Goal: Task Accomplishment & Management: Manage account settings

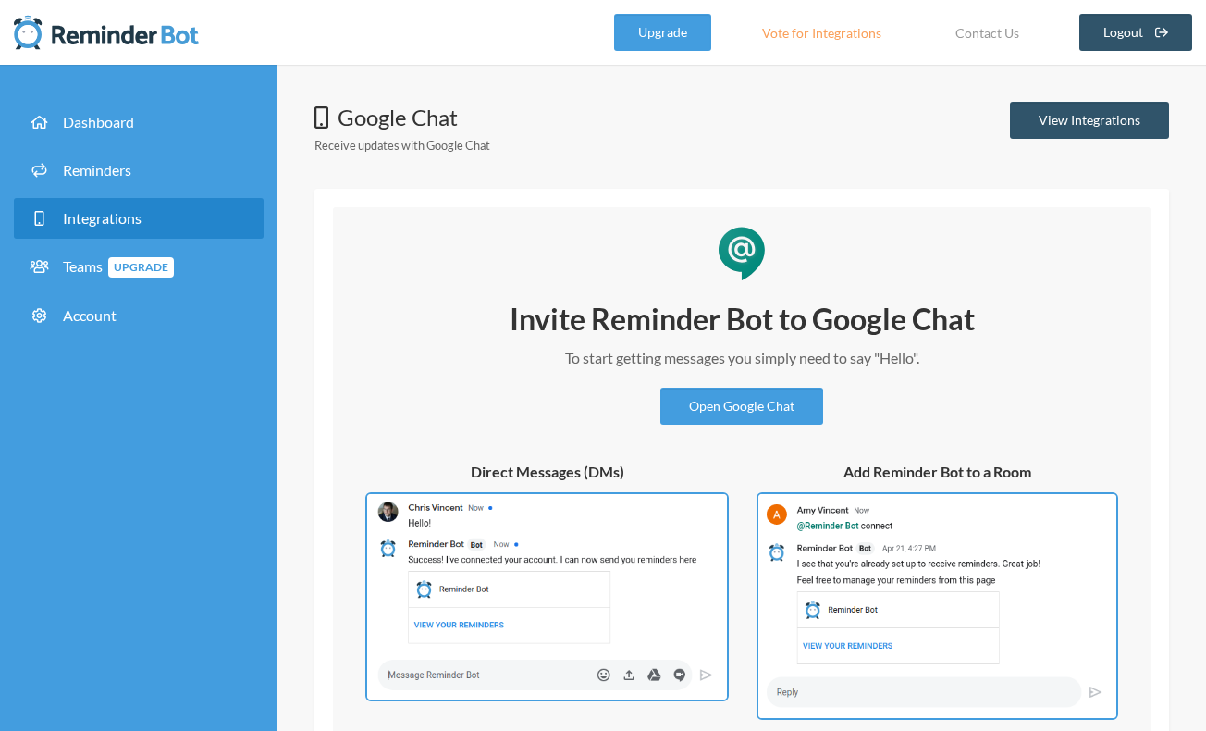
scroll to position [127, 0]
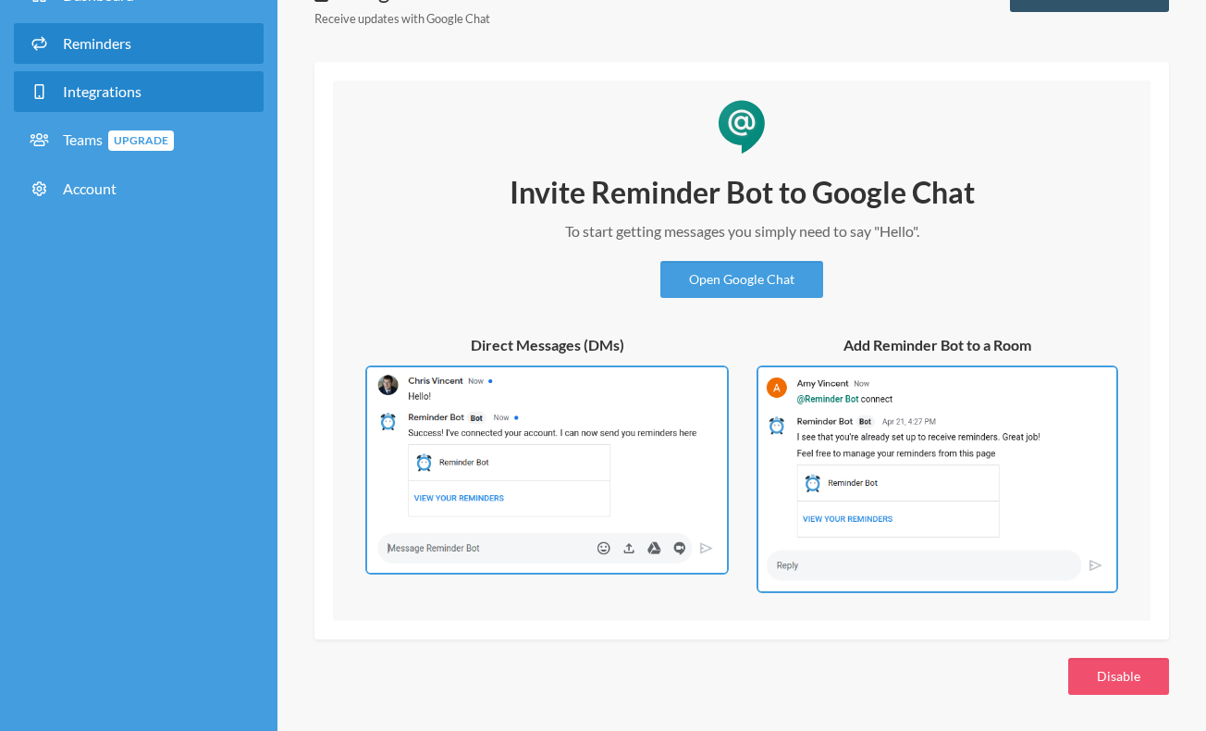
click at [100, 43] on span "Reminders" at bounding box center [97, 43] width 68 height 18
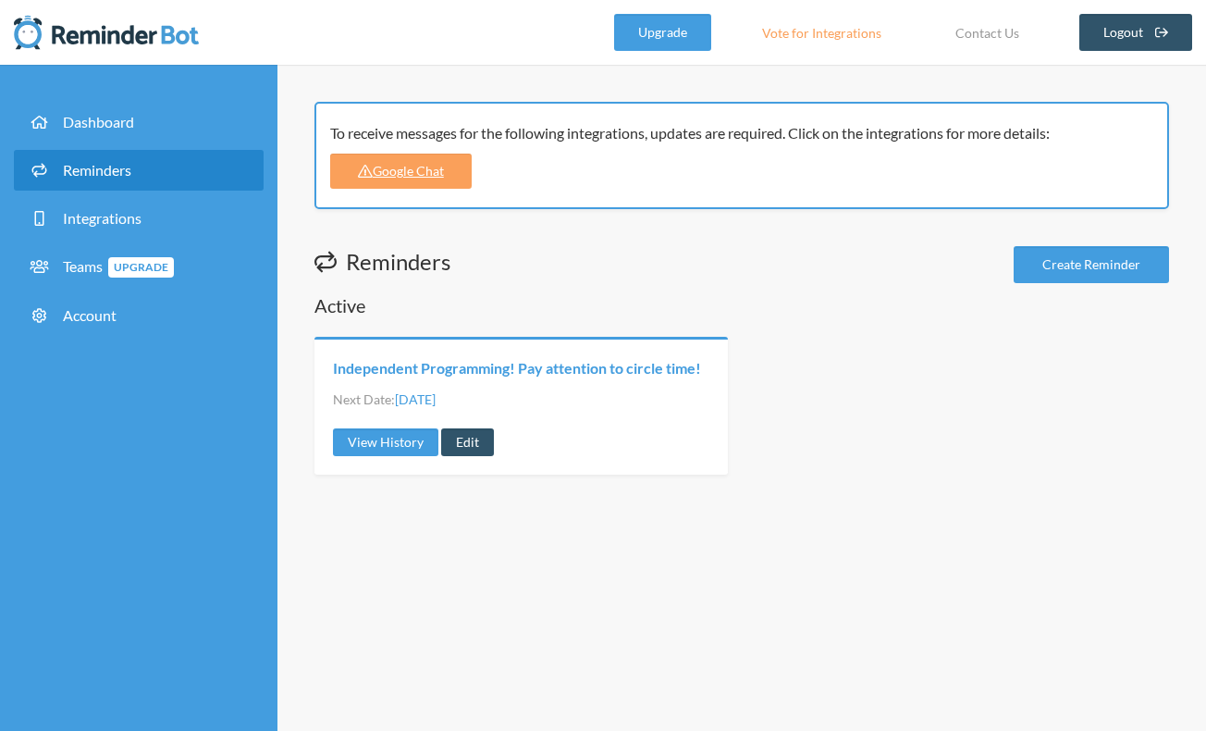
click at [470, 371] on link "Independent Programming! Pay attention to circle time!" at bounding box center [517, 368] width 368 height 20
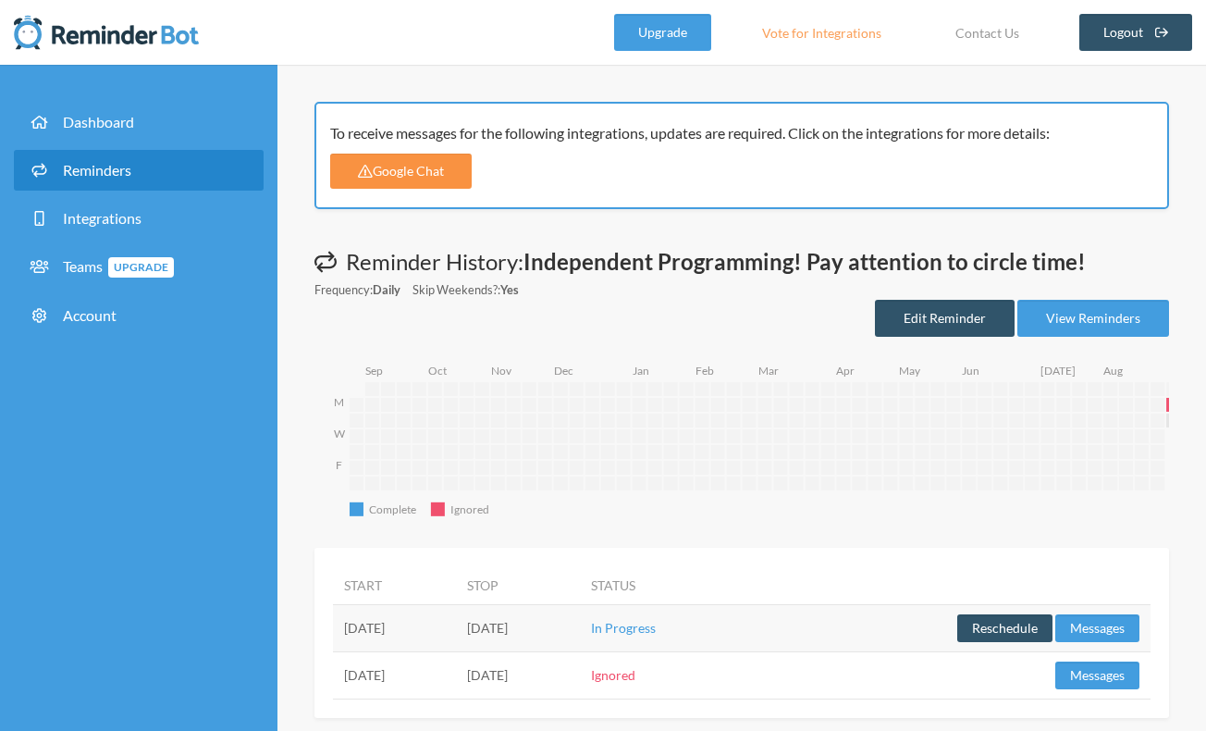
click at [418, 168] on link "Google Chat" at bounding box center [400, 171] width 141 height 35
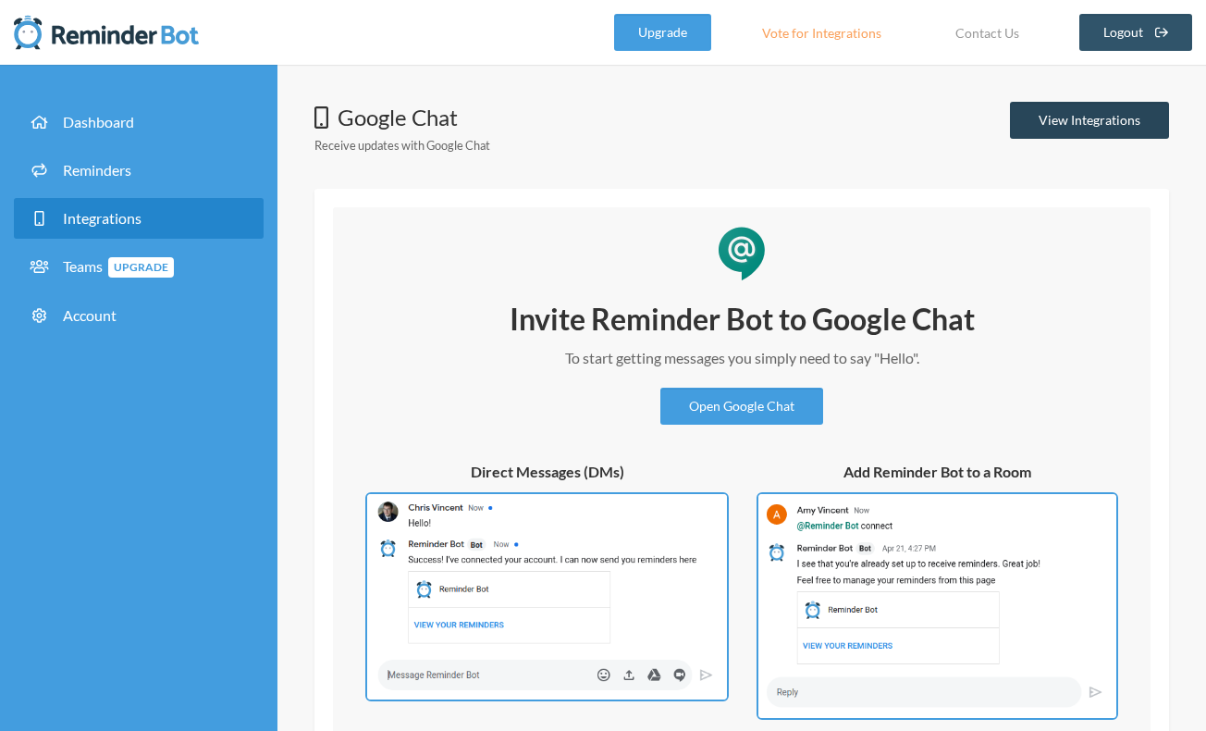
click at [1065, 121] on link "View Integrations" at bounding box center [1089, 120] width 159 height 37
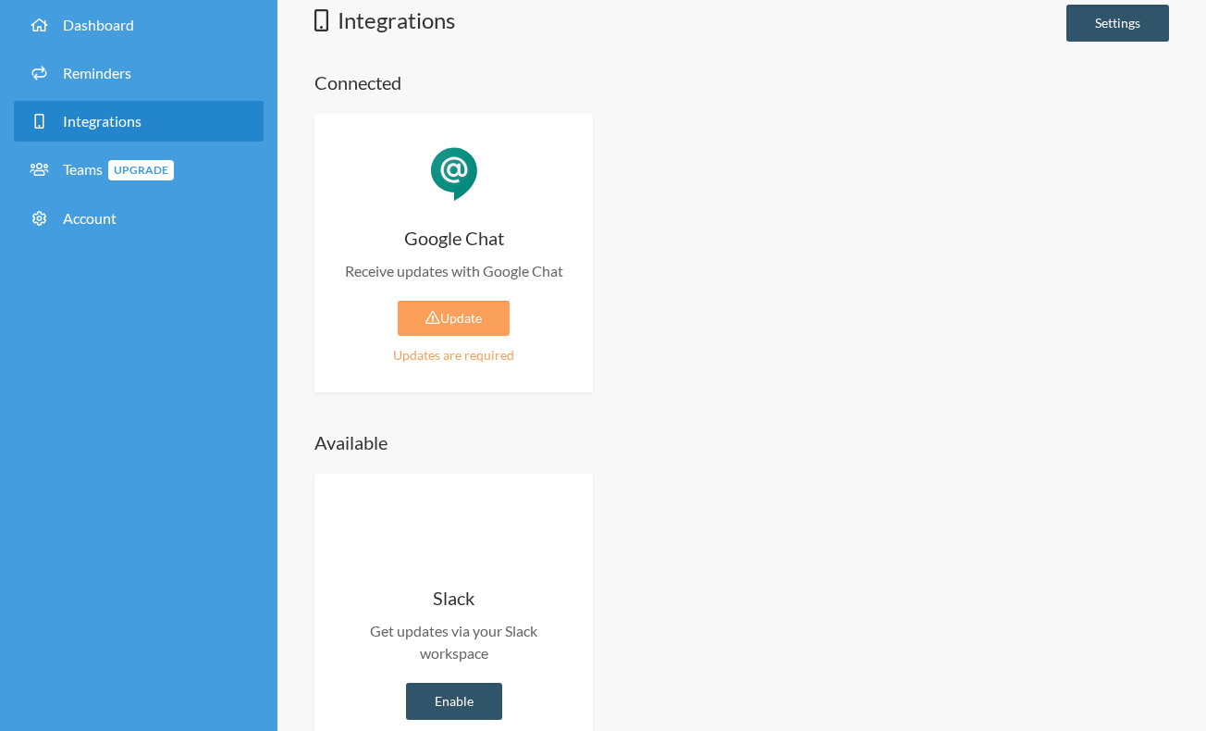
scroll to position [120, 0]
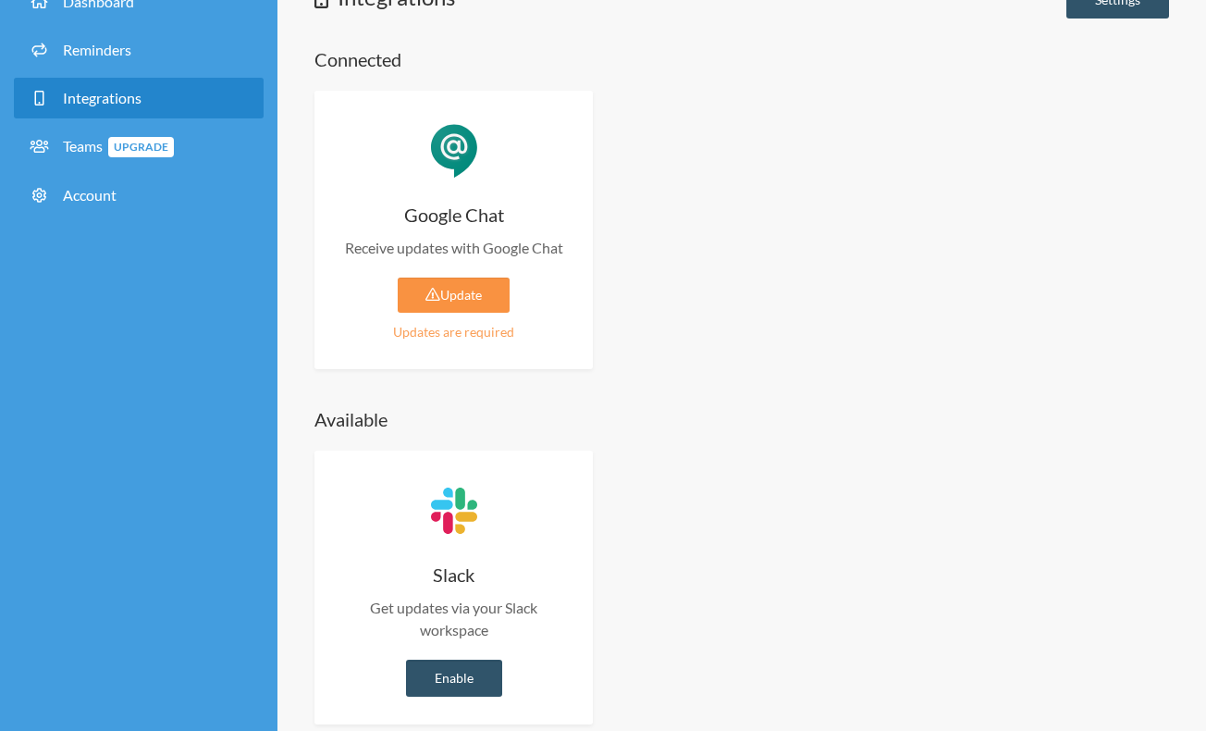
click at [442, 289] on link "Update" at bounding box center [454, 294] width 112 height 35
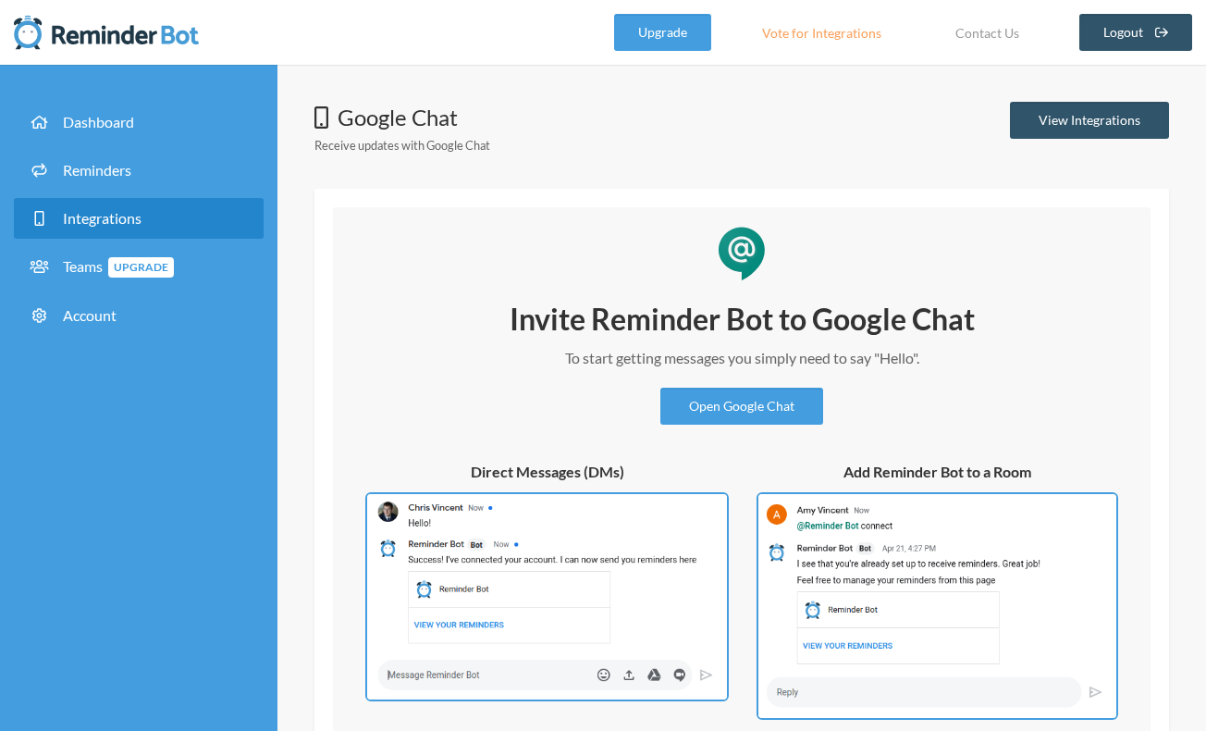
scroll to position [127, 0]
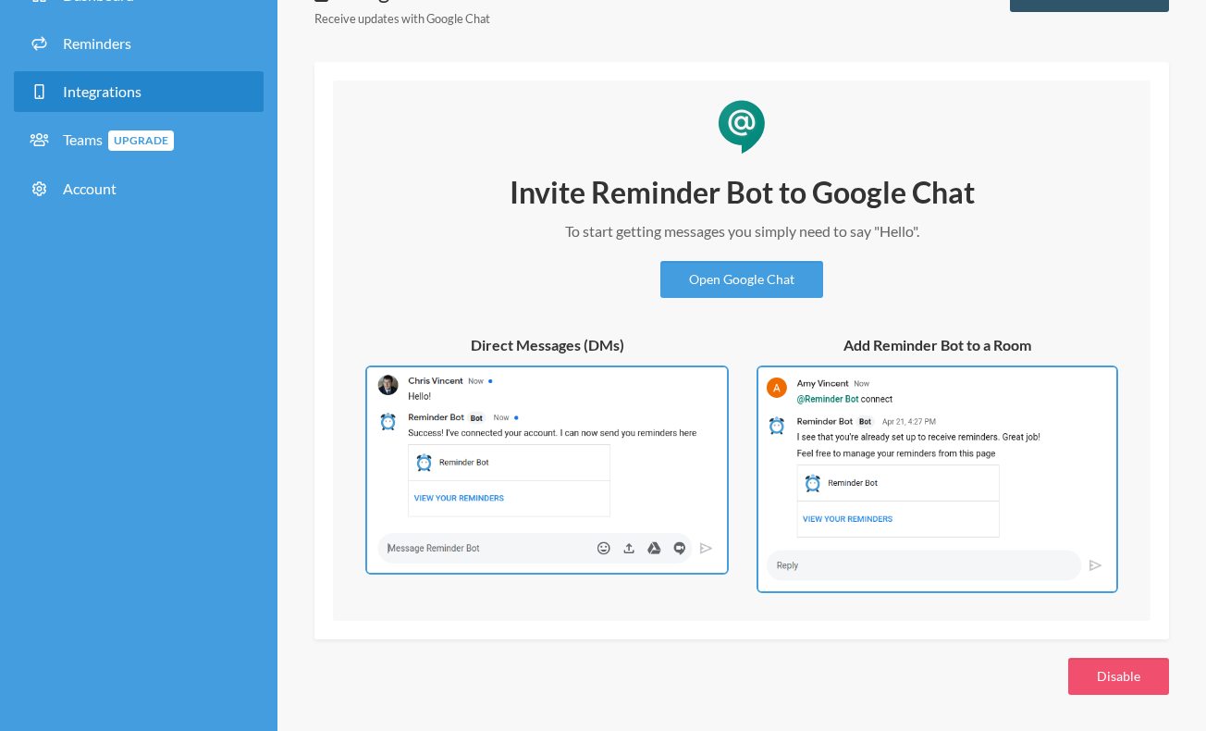
click at [572, 495] on img at bounding box center [546, 470] width 363 height 210
click at [612, 495] on img at bounding box center [546, 470] width 363 height 210
click at [861, 488] on img at bounding box center [937, 478] width 362 height 227
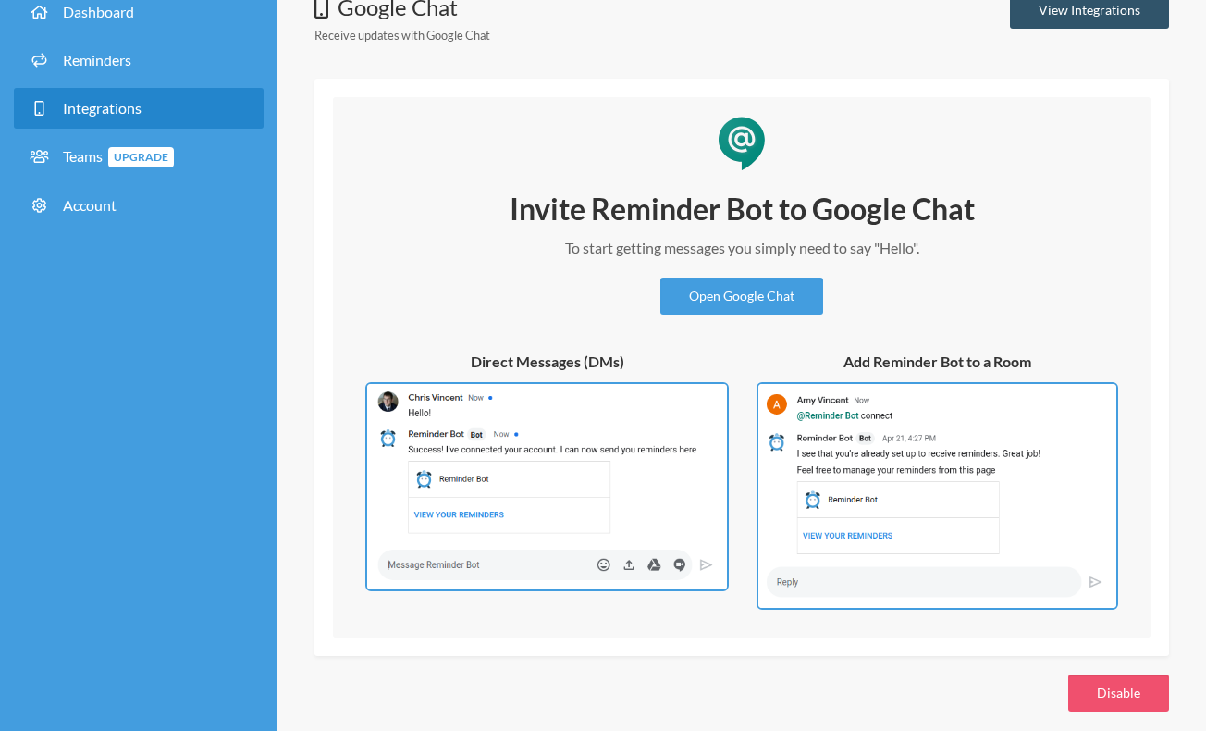
scroll to position [0, 0]
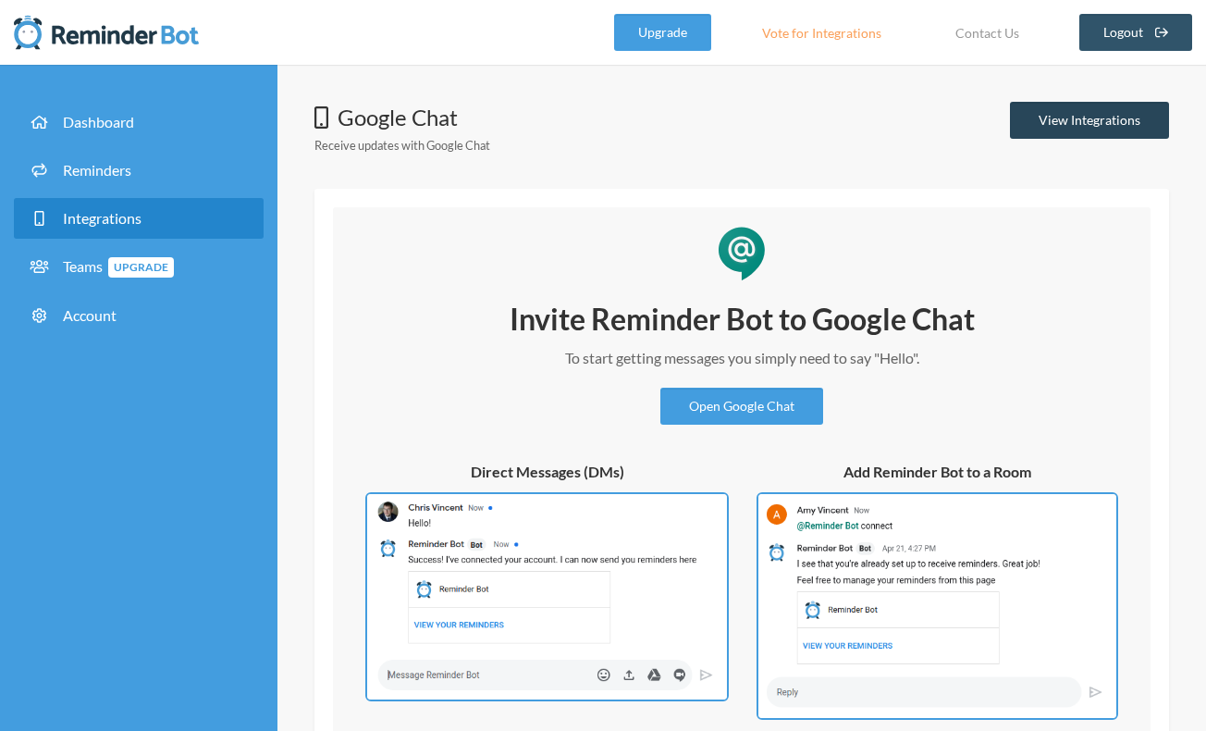
click at [1089, 127] on link "View Integrations" at bounding box center [1089, 120] width 159 height 37
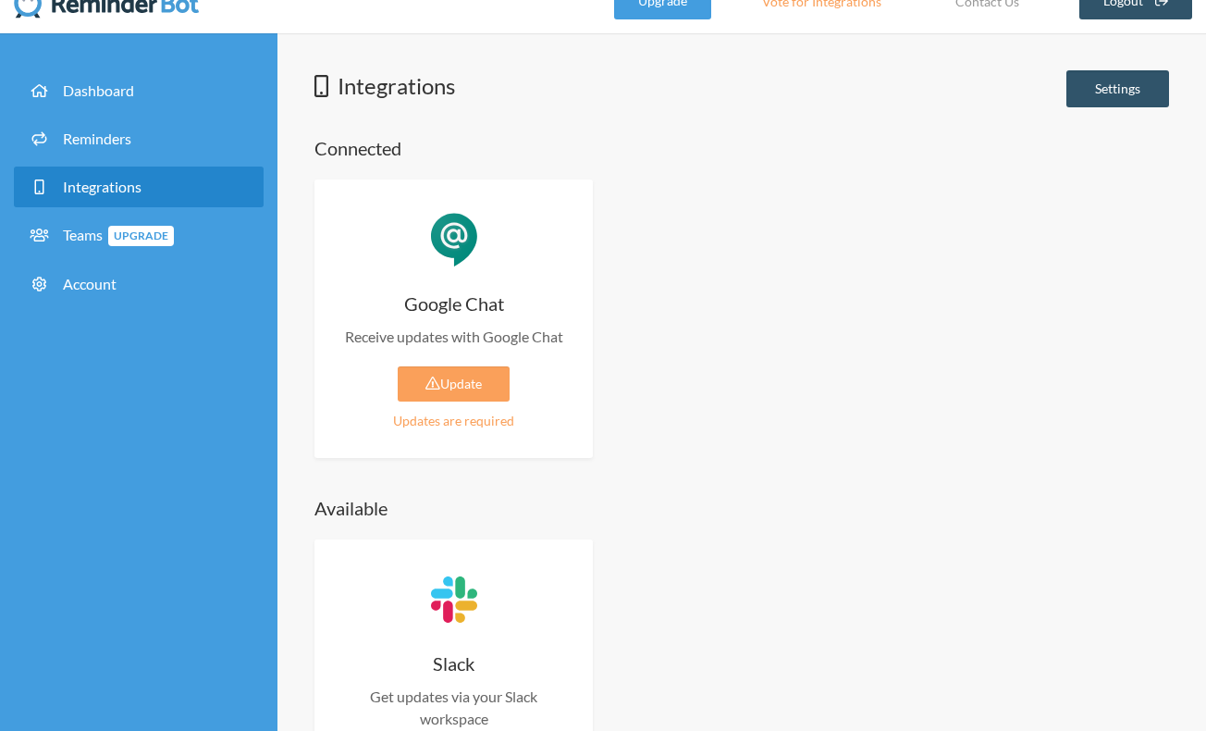
scroll to position [43, 0]
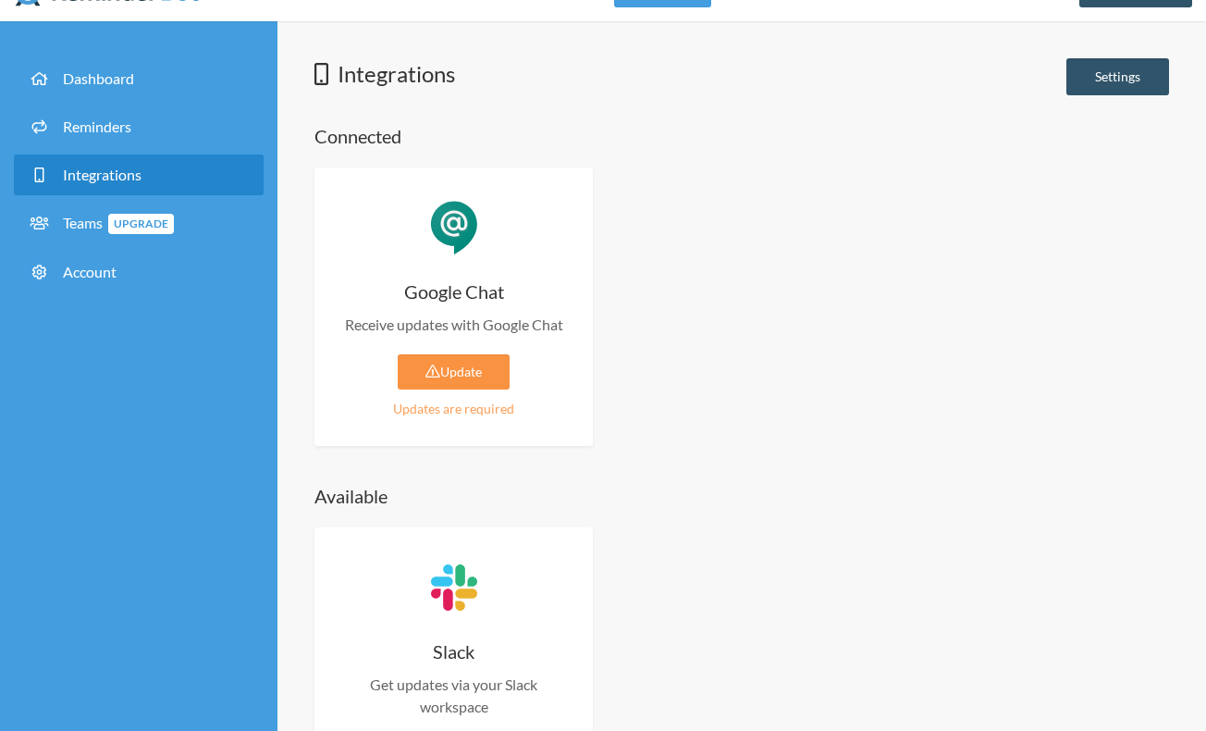
click at [470, 369] on link "Update" at bounding box center [454, 371] width 112 height 35
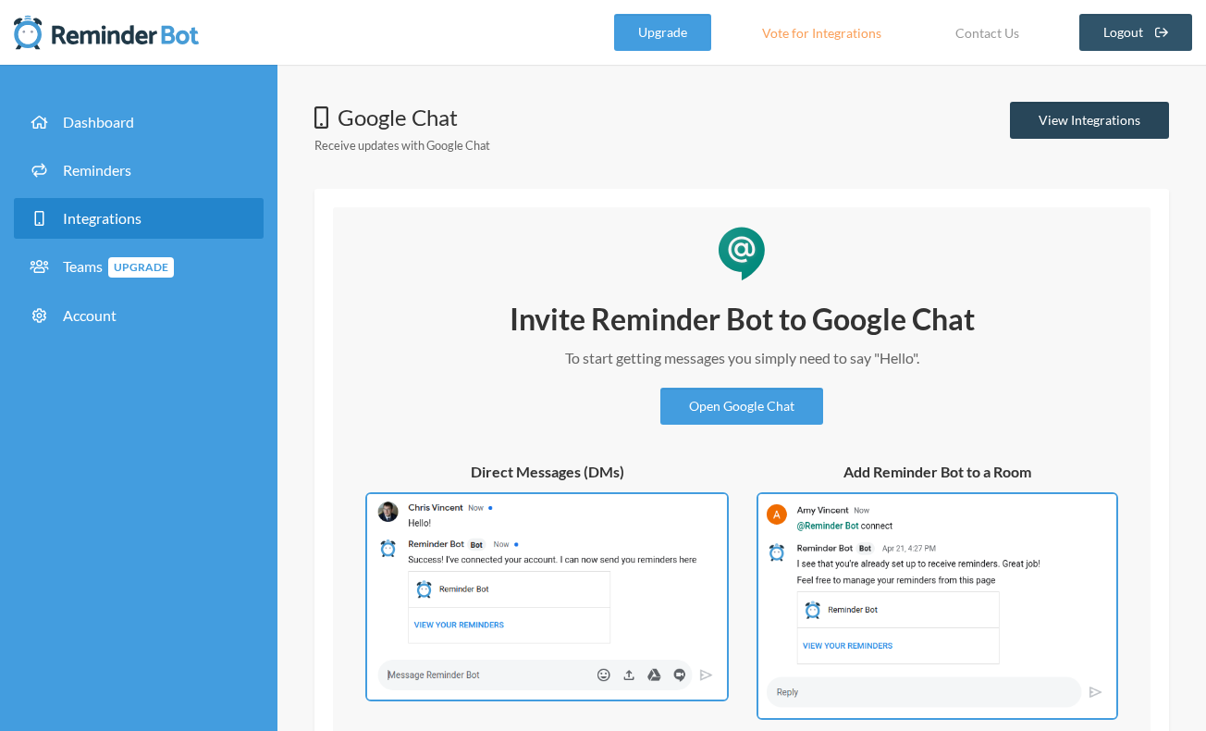
click at [1117, 104] on link "View Integrations" at bounding box center [1089, 120] width 159 height 37
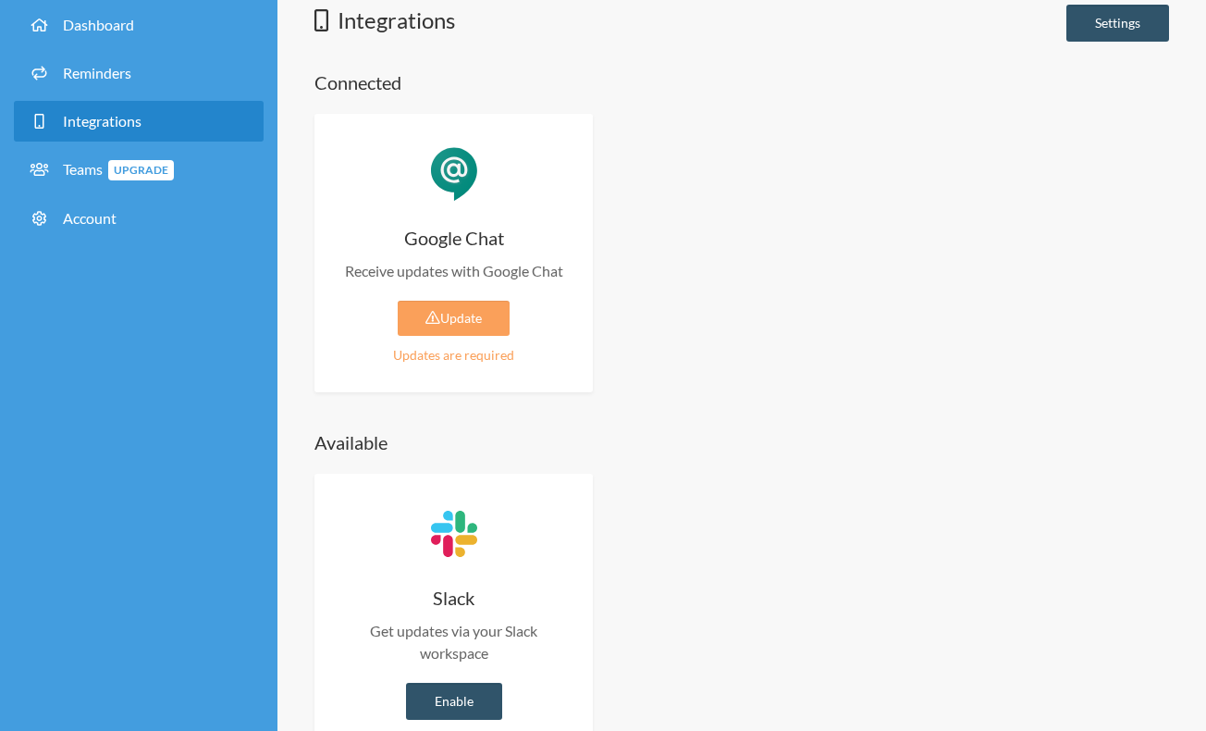
scroll to position [124, 0]
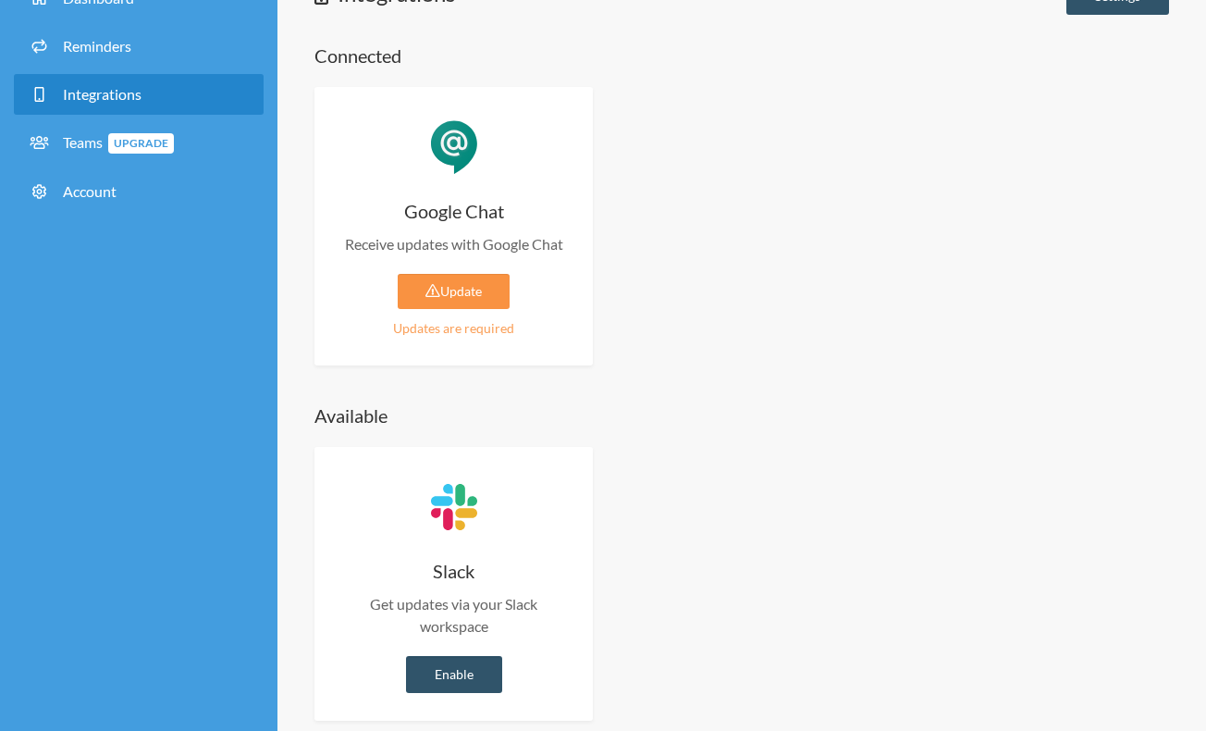
click at [450, 299] on link "Update" at bounding box center [454, 291] width 112 height 35
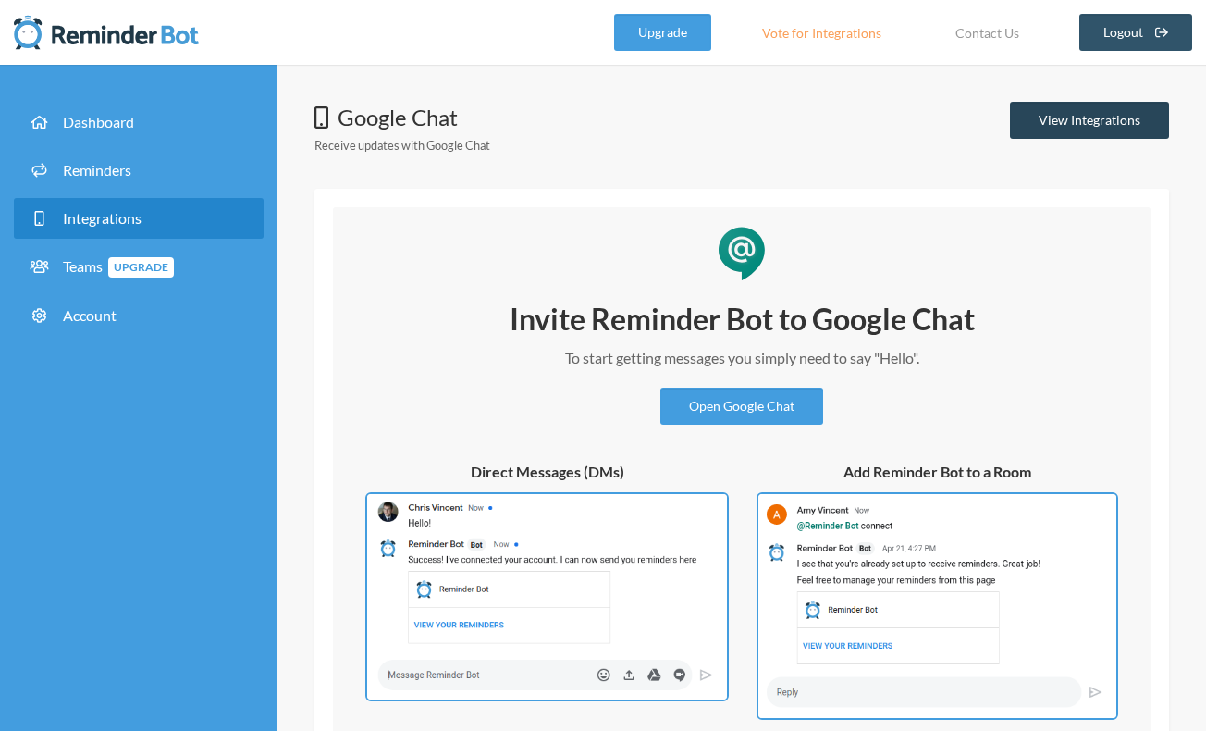
click at [1088, 123] on link "View Integrations" at bounding box center [1089, 120] width 159 height 37
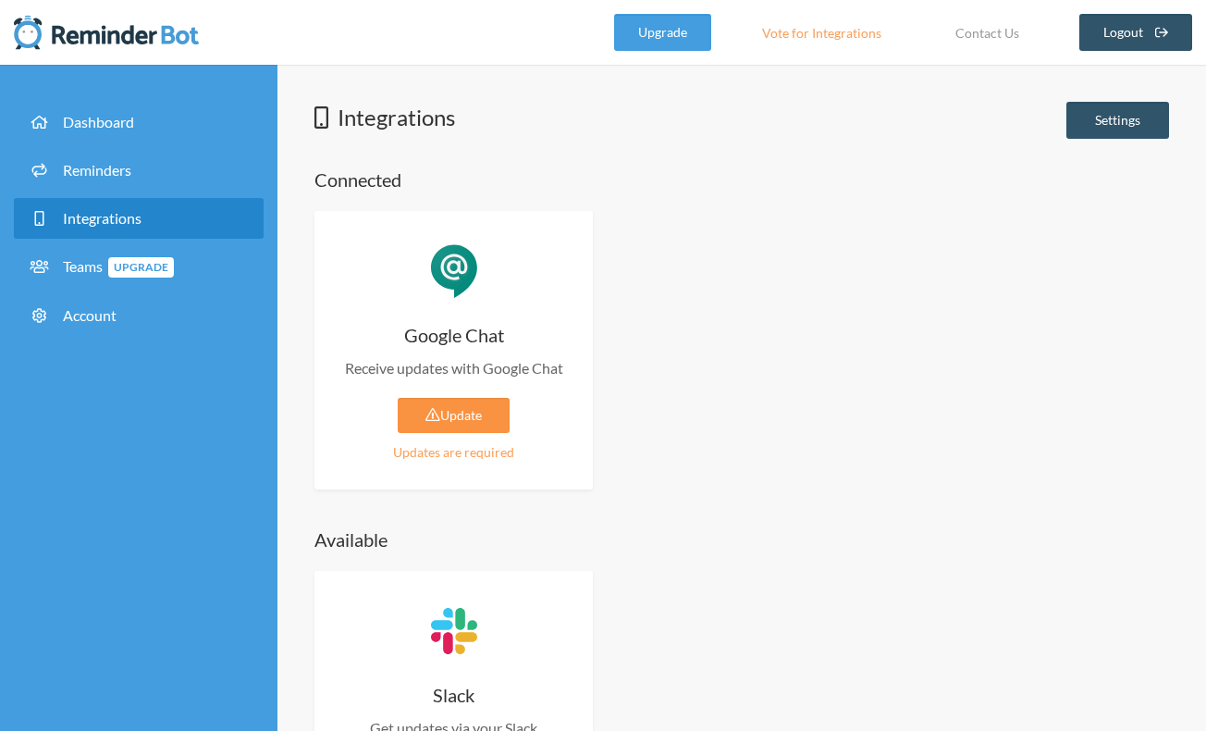
click at [447, 413] on link "Update" at bounding box center [454, 415] width 112 height 35
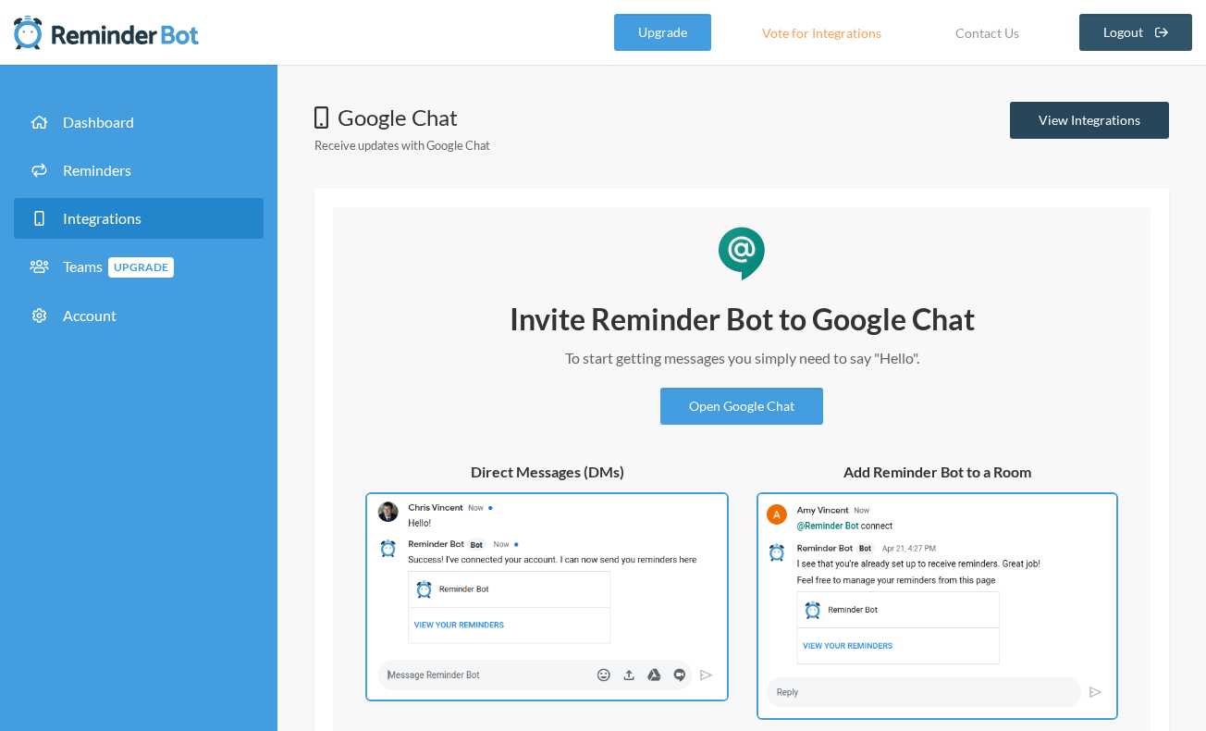
click at [1075, 121] on link "View Integrations" at bounding box center [1089, 120] width 159 height 37
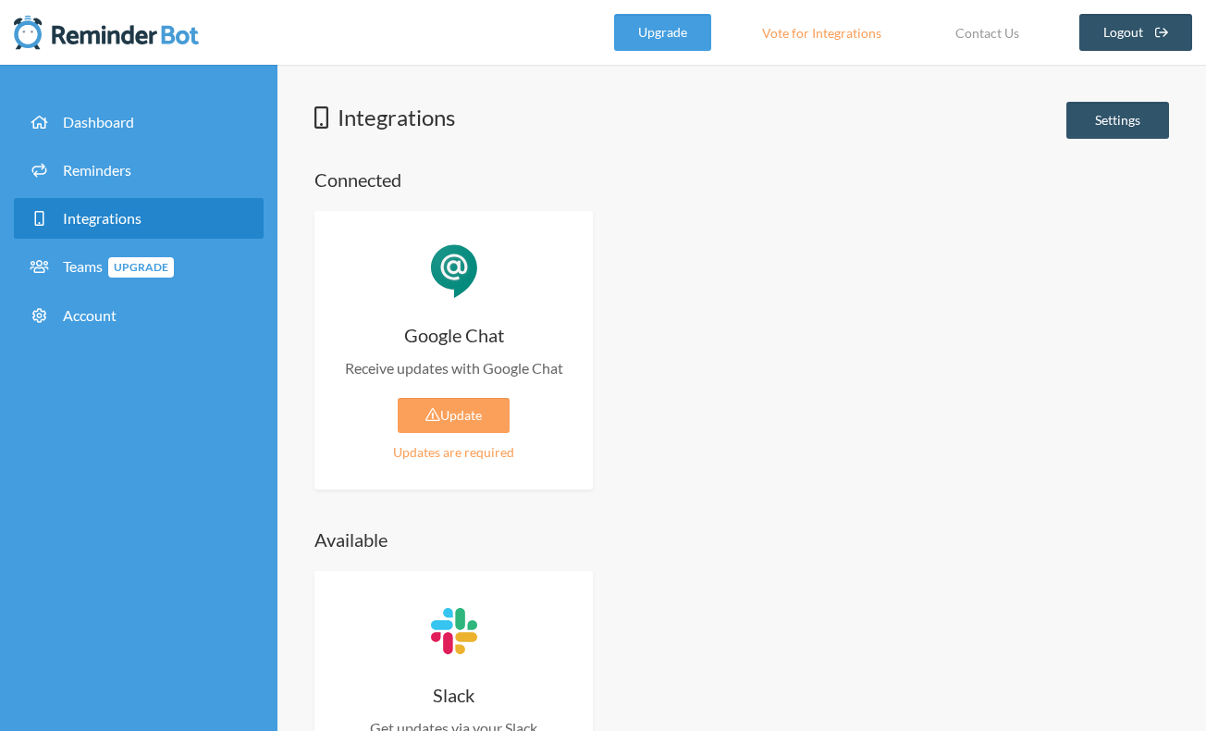
click at [95, 218] on span "Integrations" at bounding box center [102, 218] width 79 height 18
click at [90, 272] on span "Teams Upgrade" at bounding box center [118, 266] width 111 height 18
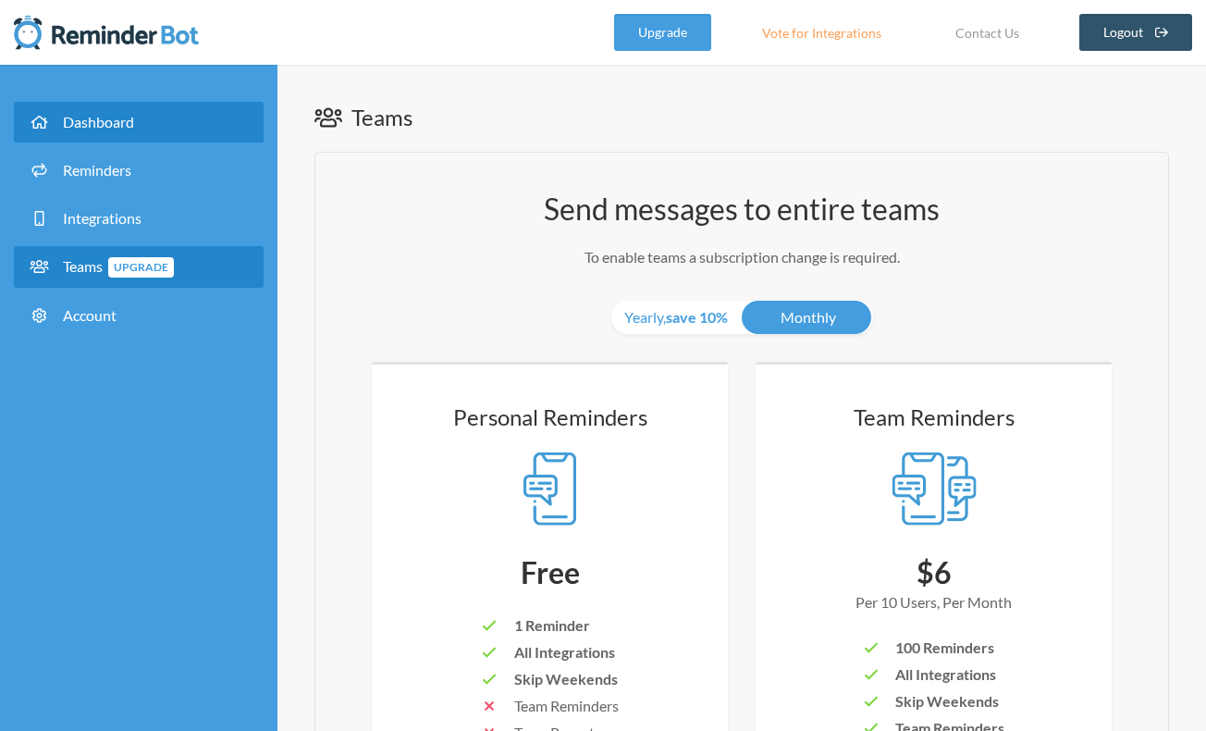
click at [89, 115] on span "Dashboard" at bounding box center [98, 122] width 71 height 18
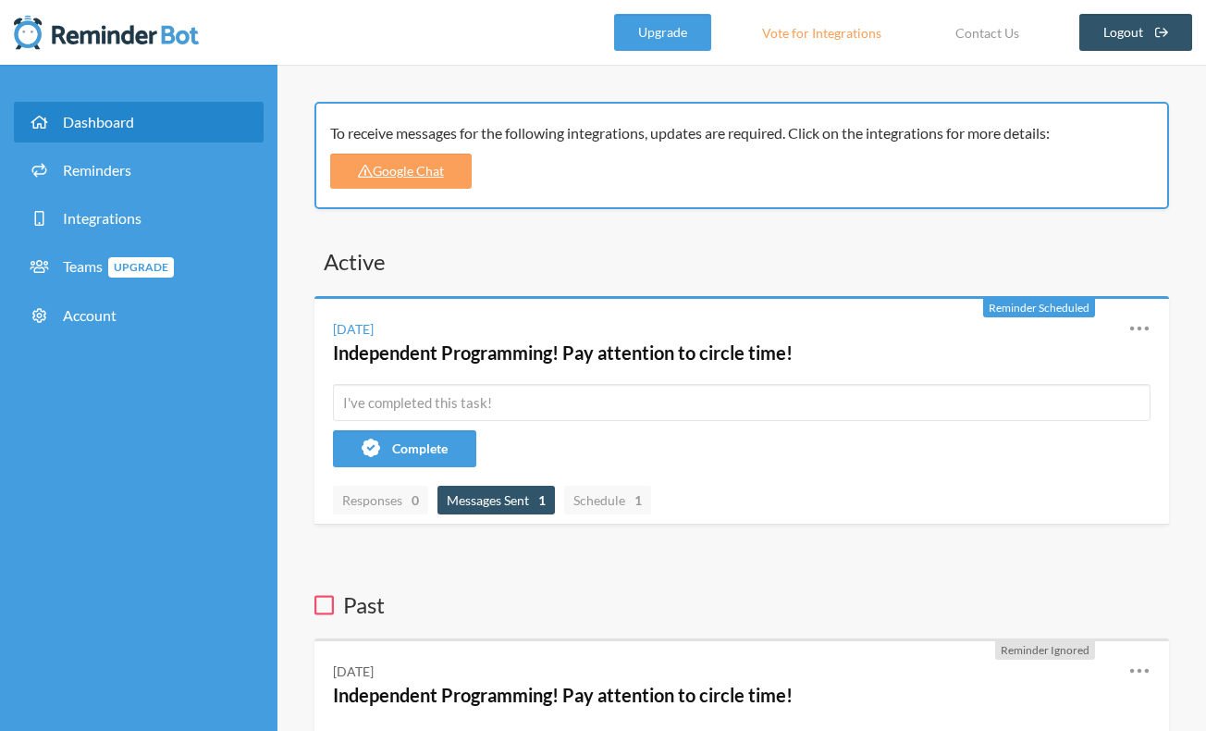
click at [504, 499] on span "Messages Sent 1" at bounding box center [496, 500] width 99 height 16
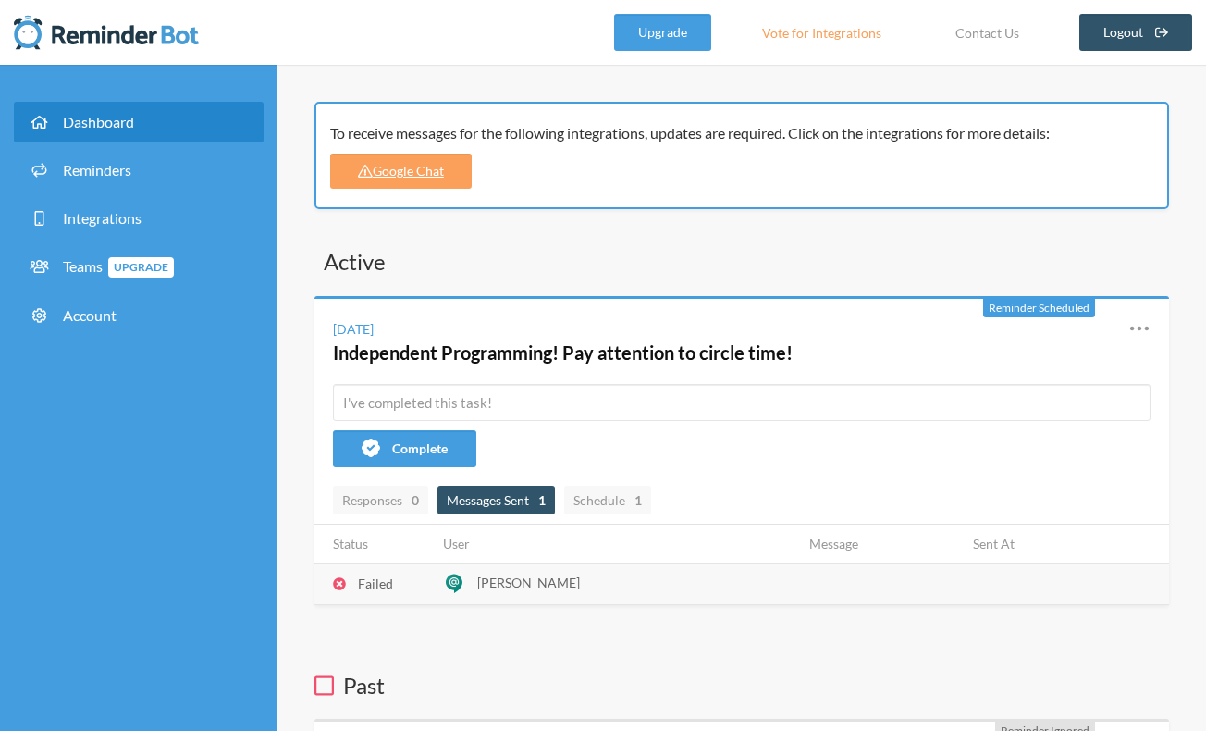
click at [519, 579] on span "Stephanie Monroe" at bounding box center [528, 582] width 103 height 16
click at [338, 582] on icon at bounding box center [339, 583] width 13 height 13
click at [388, 500] on span "Responses 0" at bounding box center [380, 500] width 77 height 16
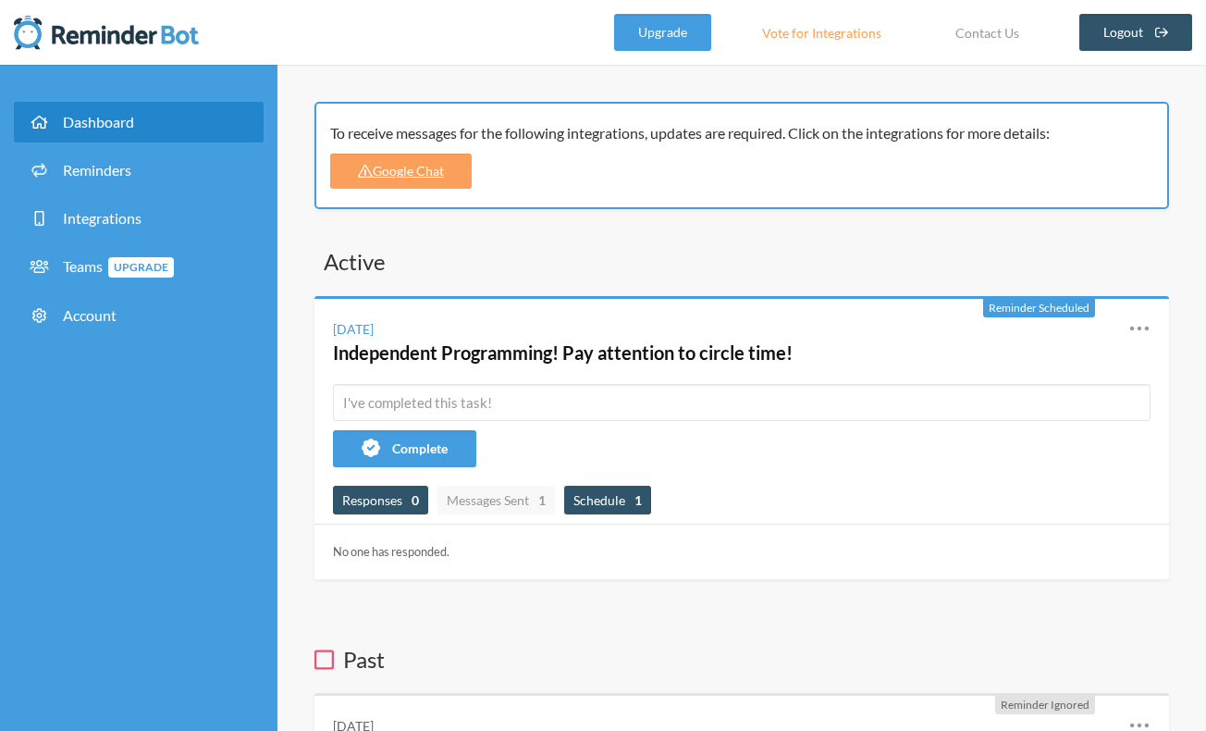
click at [620, 502] on span "Schedule 1" at bounding box center [607, 500] width 68 height 16
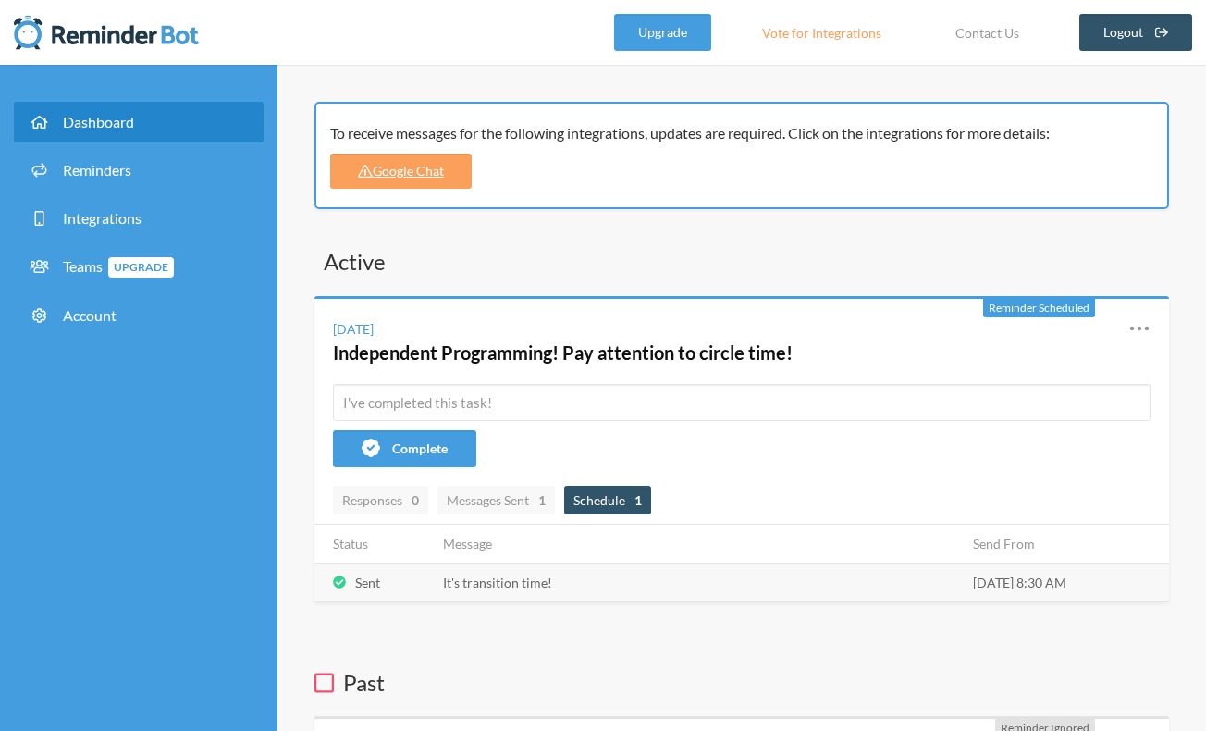
click at [100, 125] on span "Dashboard" at bounding box center [98, 122] width 71 height 18
click at [634, 355] on link "Independent Programming! Pay attention to circle time!" at bounding box center [563, 352] width 460 height 22
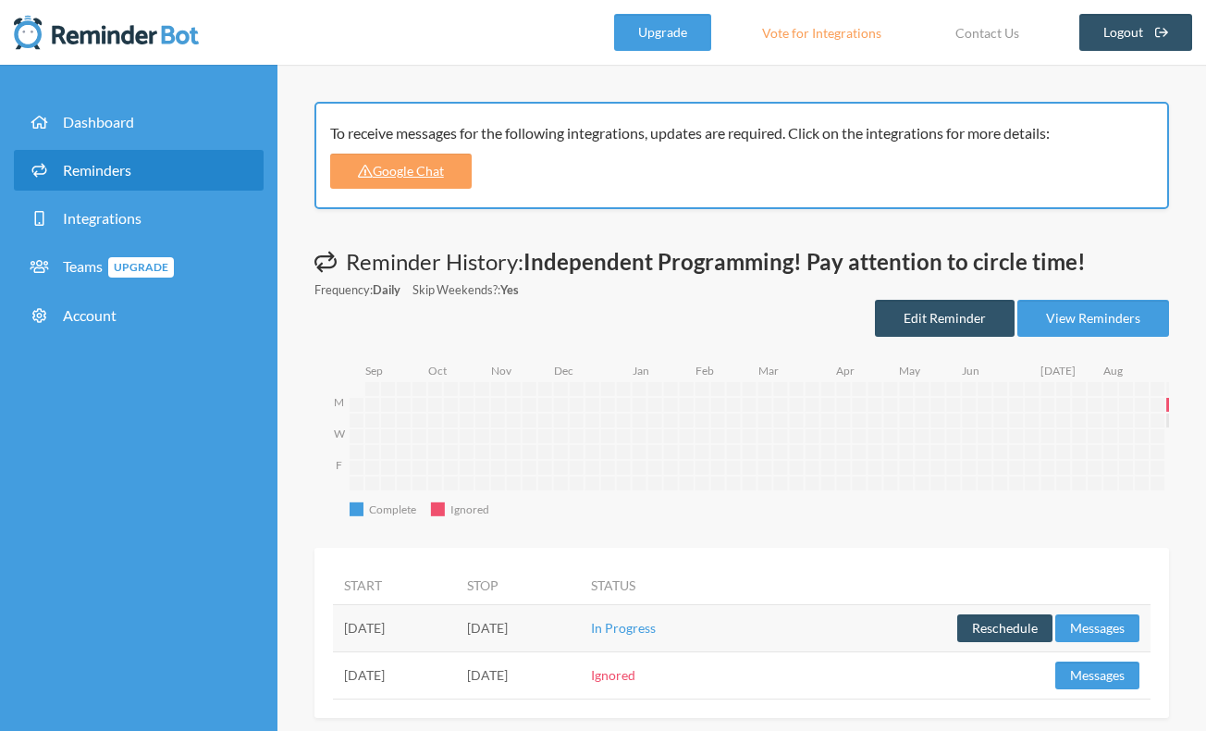
scroll to position [23, 0]
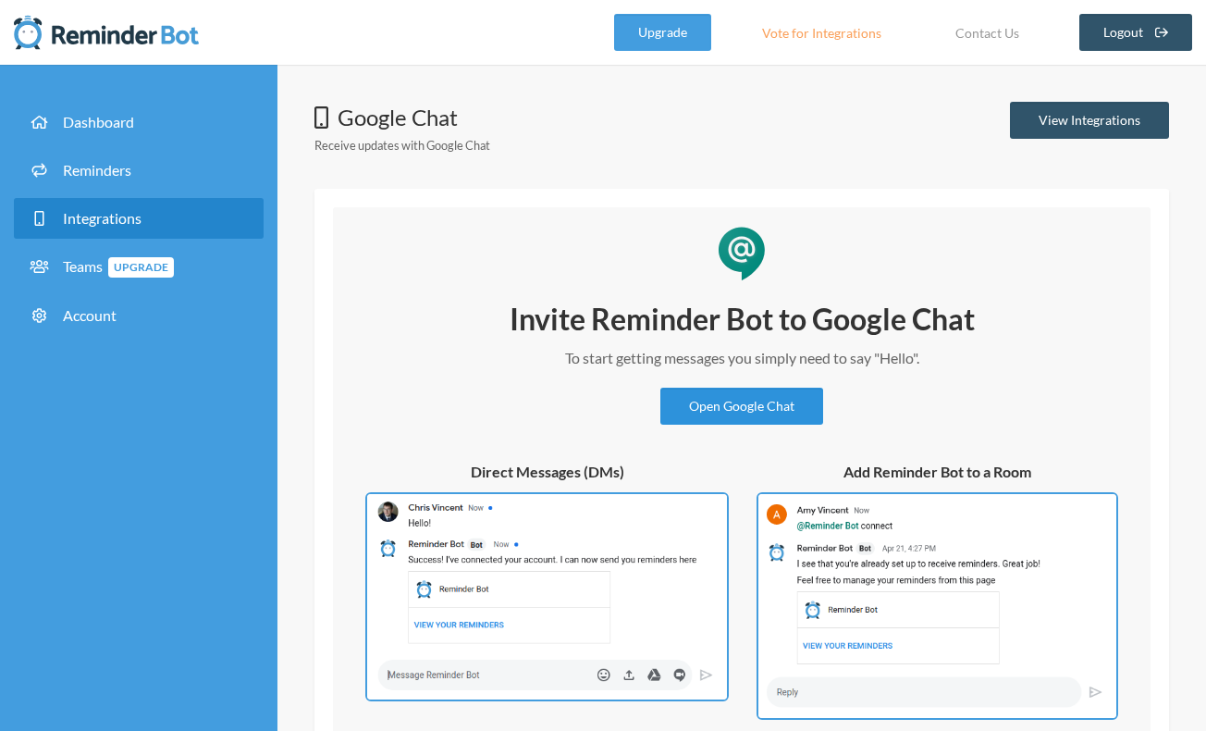
click at [744, 401] on link "Open Google Chat" at bounding box center [741, 405] width 163 height 37
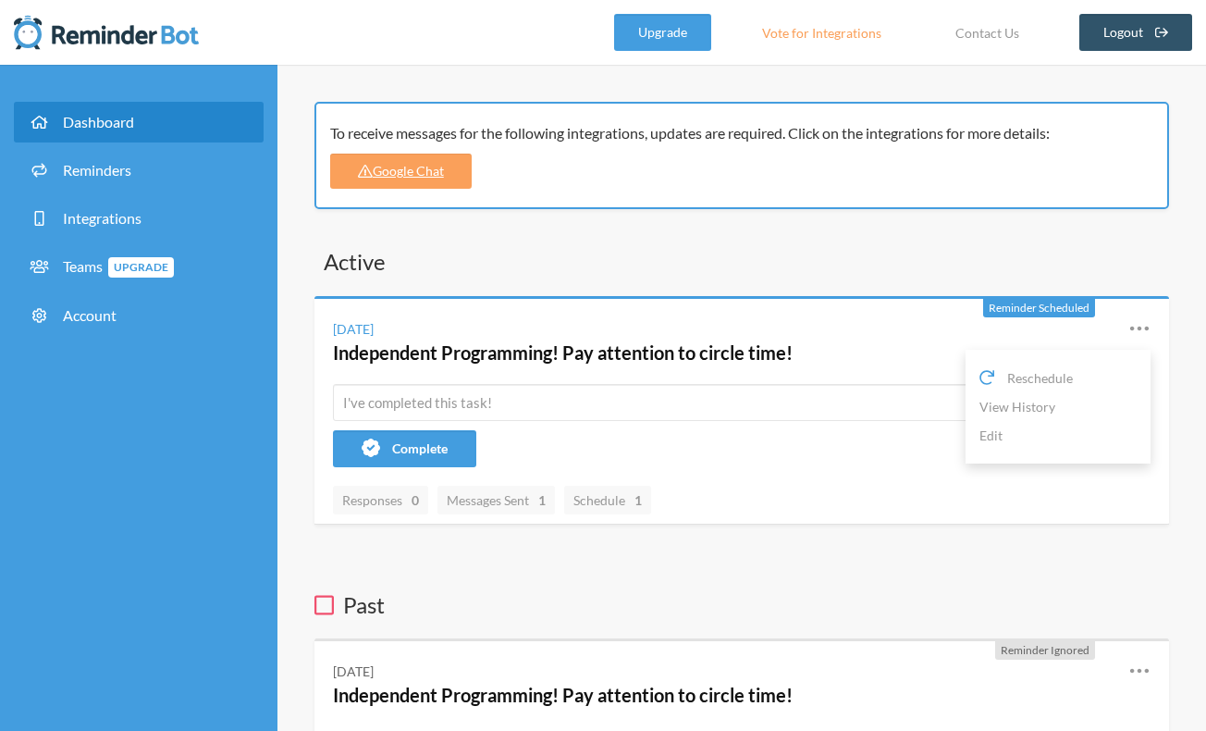
click at [1142, 323] on icon at bounding box center [1139, 328] width 22 height 22
click at [397, 172] on link "Google Chat" at bounding box center [400, 171] width 141 height 35
click at [1144, 325] on icon at bounding box center [1139, 328] width 22 height 22
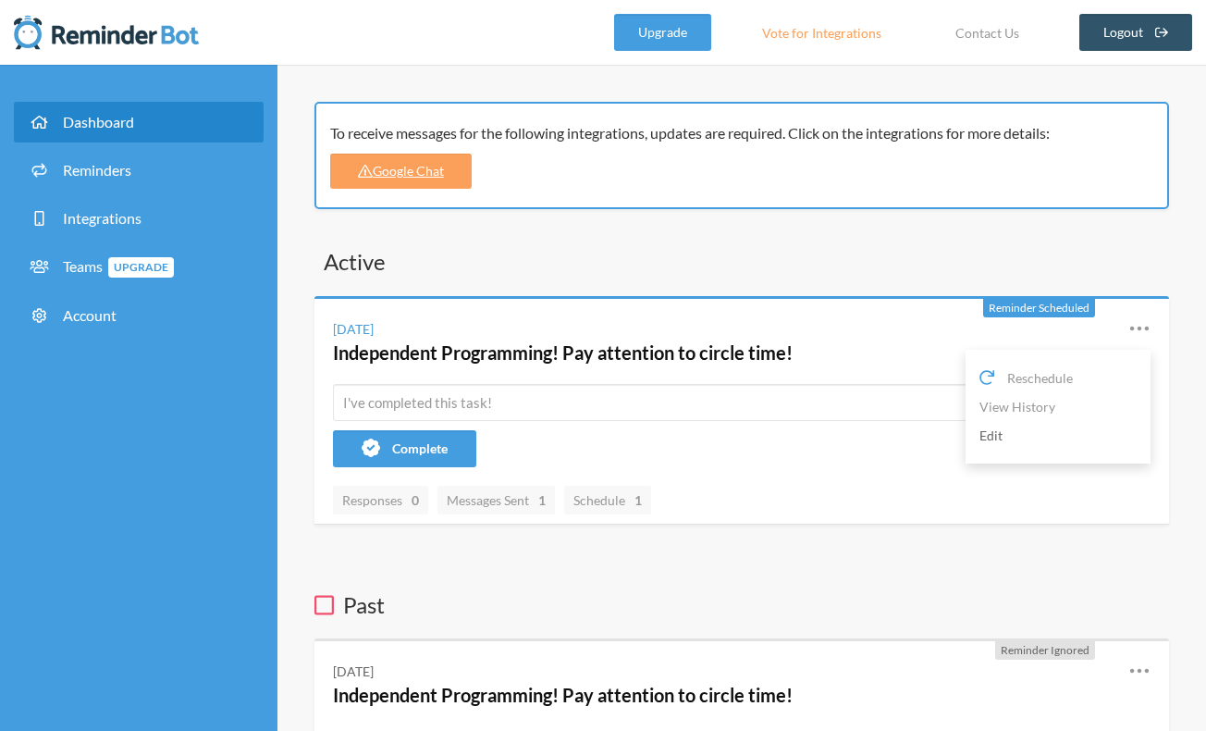
click at [994, 434] on link "Edit" at bounding box center [1057, 435] width 157 height 29
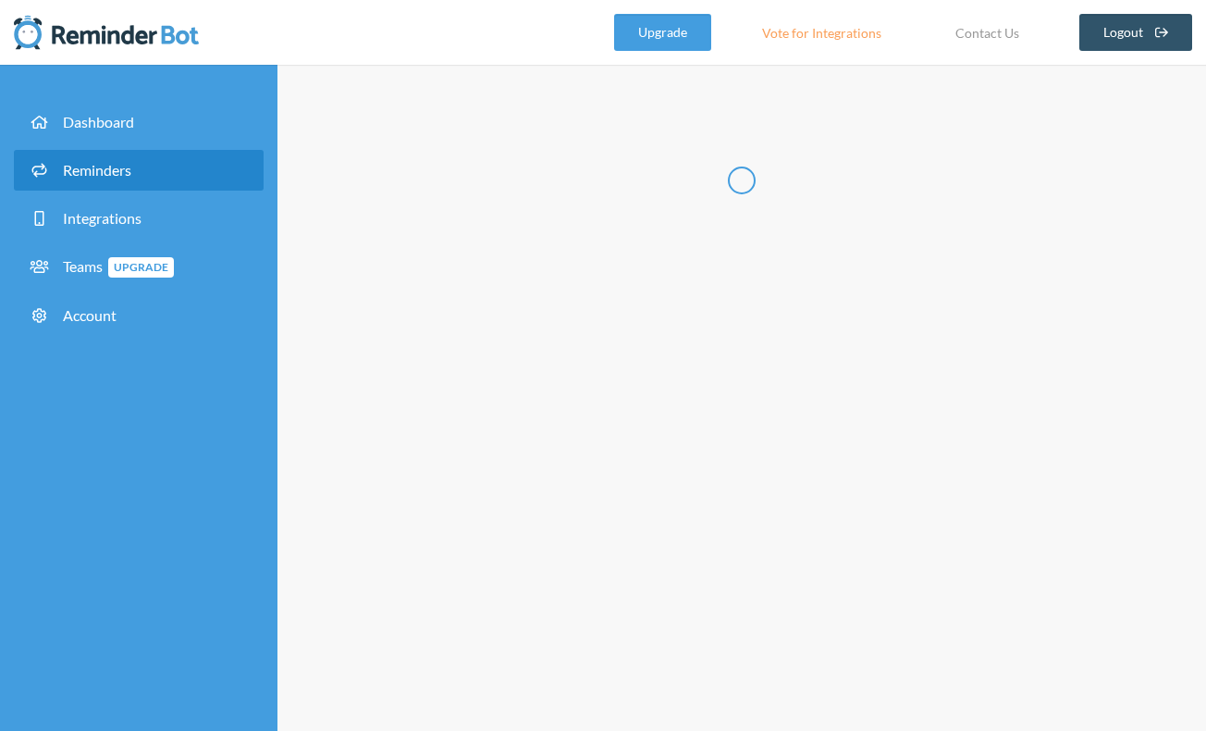
type input "Independent Programming! Pay attention to circle time!"
select select "08:30:00"
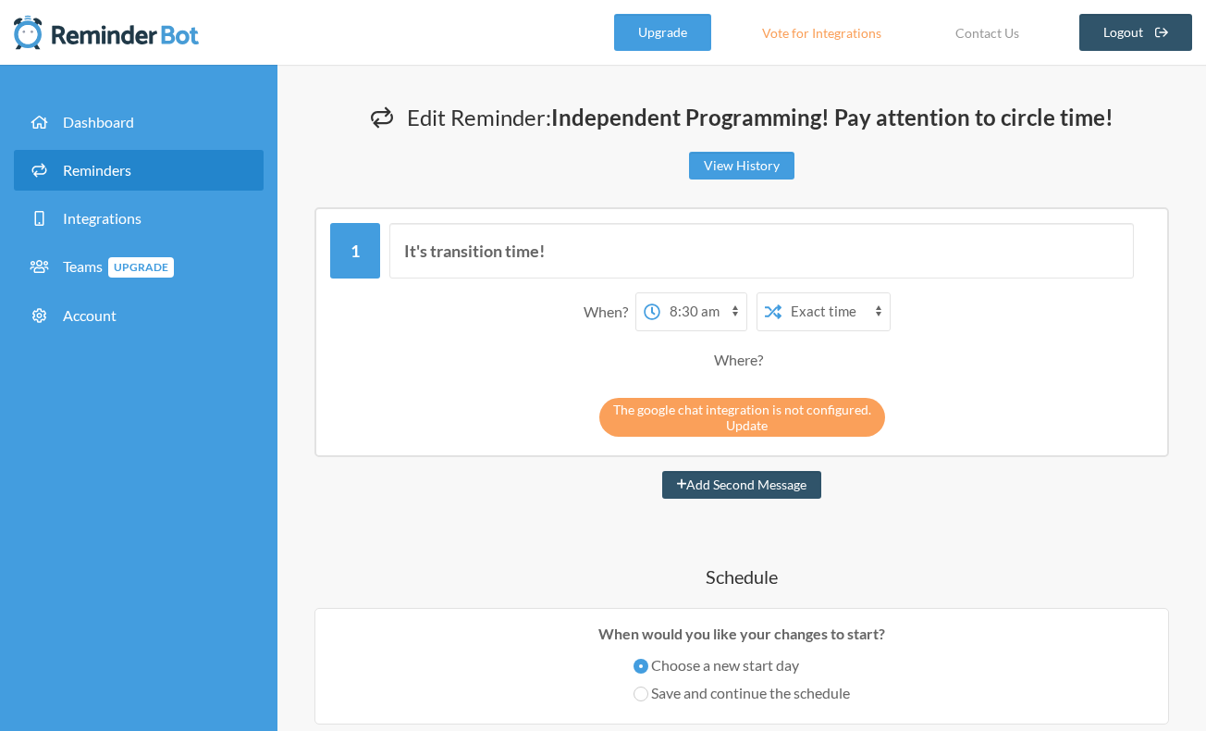
click at [746, 421] on link "Update" at bounding box center [747, 425] width 42 height 16
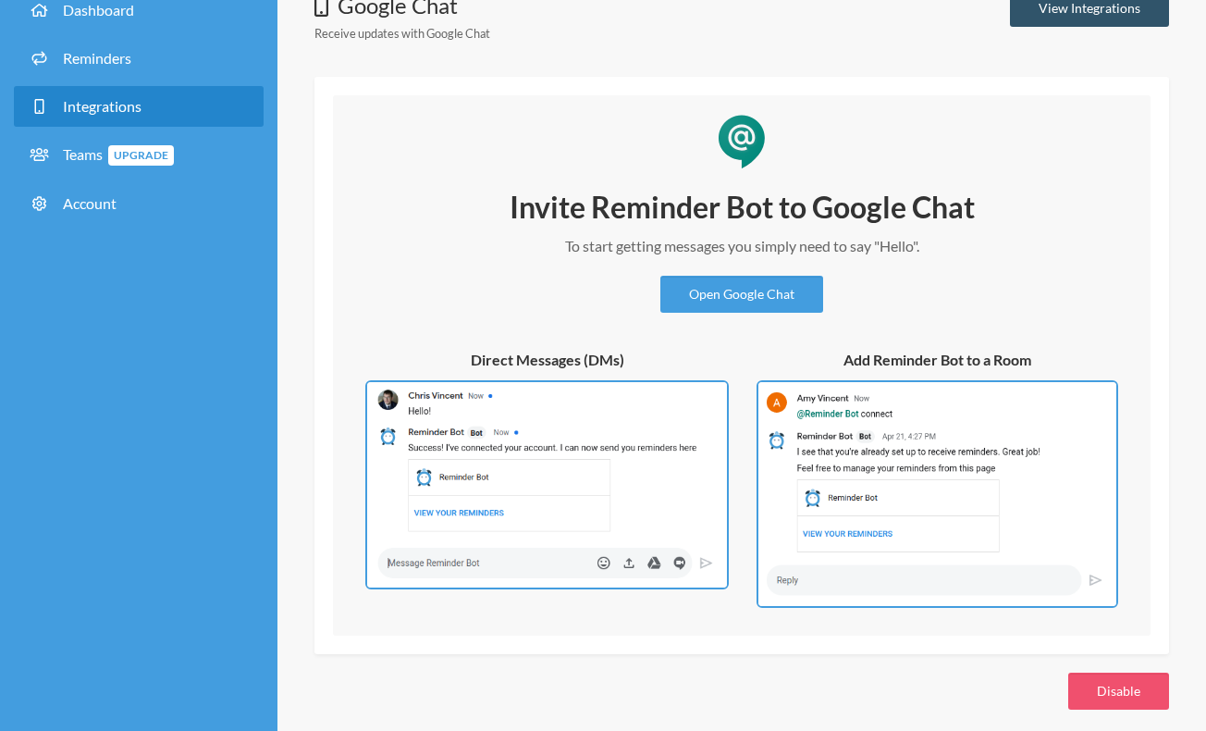
scroll to position [127, 0]
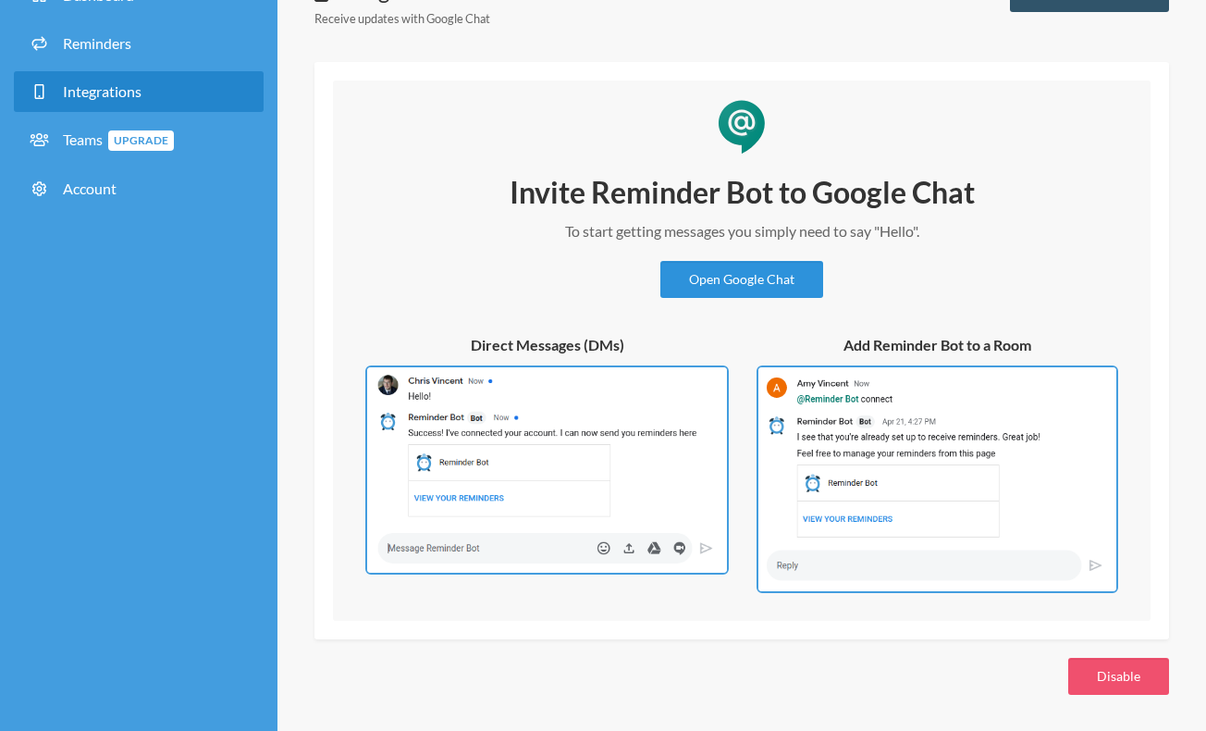
click at [746, 277] on link "Open Google Chat" at bounding box center [741, 279] width 163 height 37
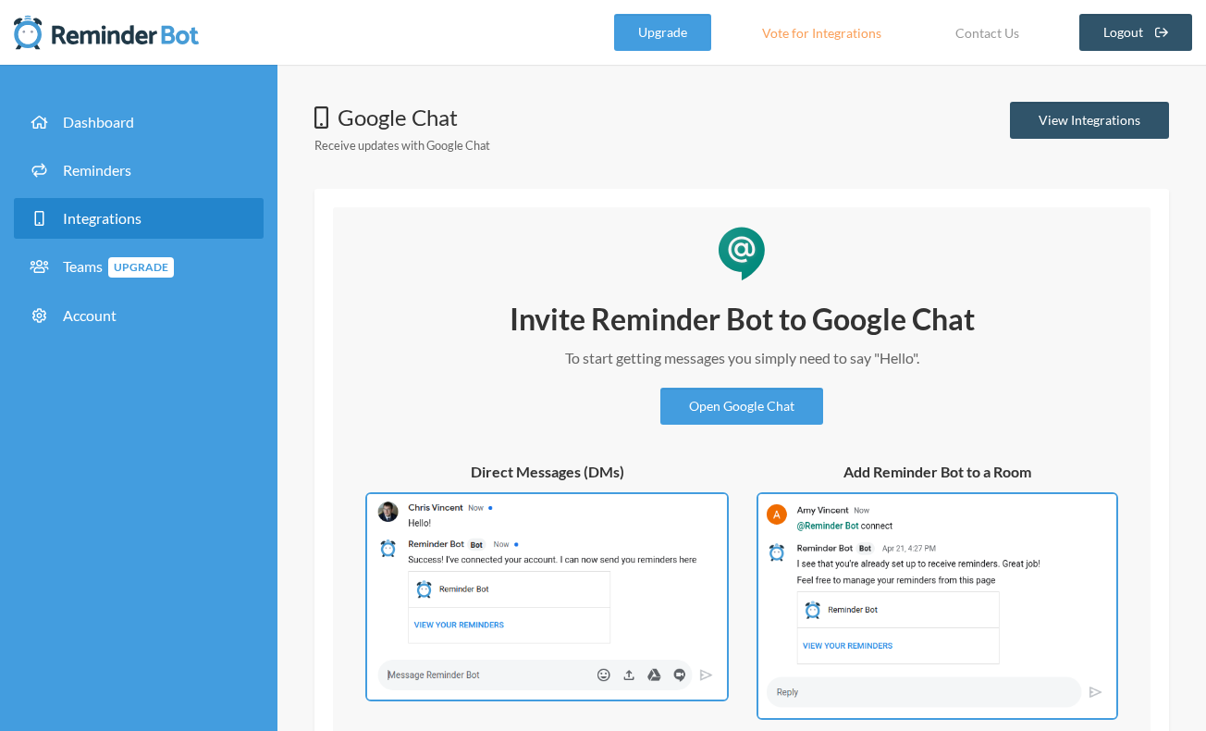
click at [825, 32] on link "Vote for Integrations" at bounding box center [822, 32] width 166 height 37
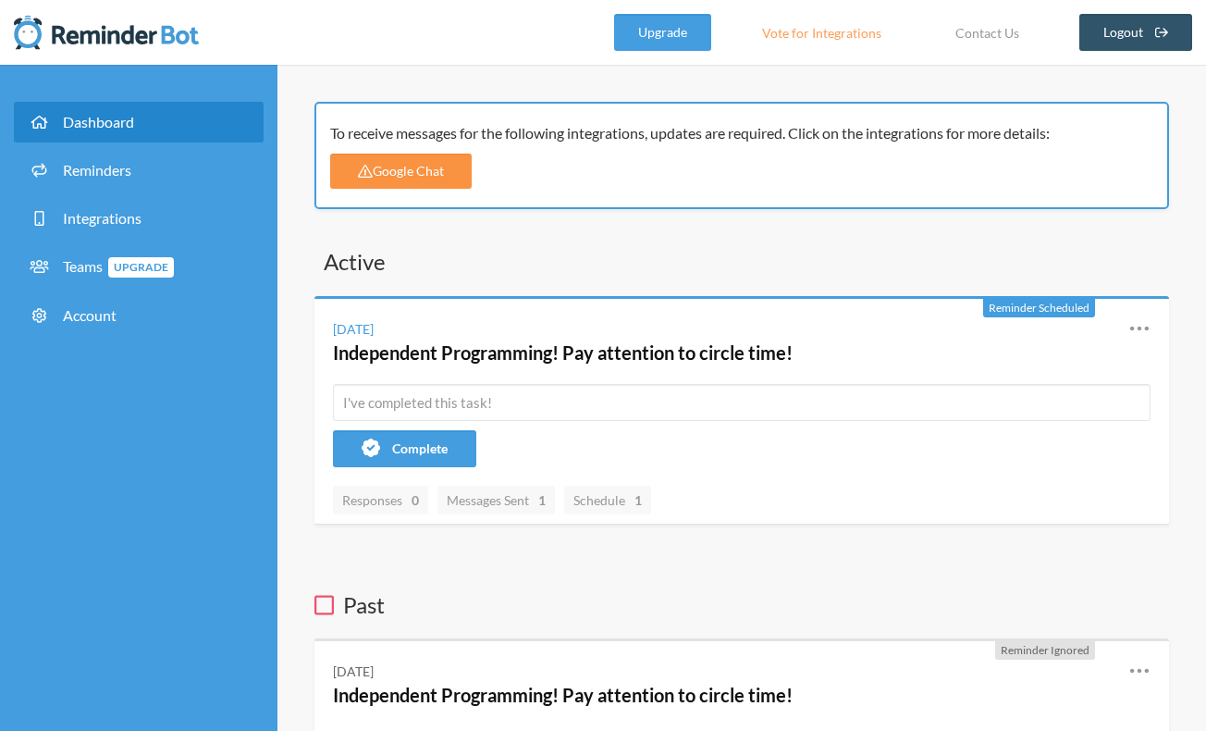
click at [390, 167] on link "Google Chat" at bounding box center [400, 171] width 141 height 35
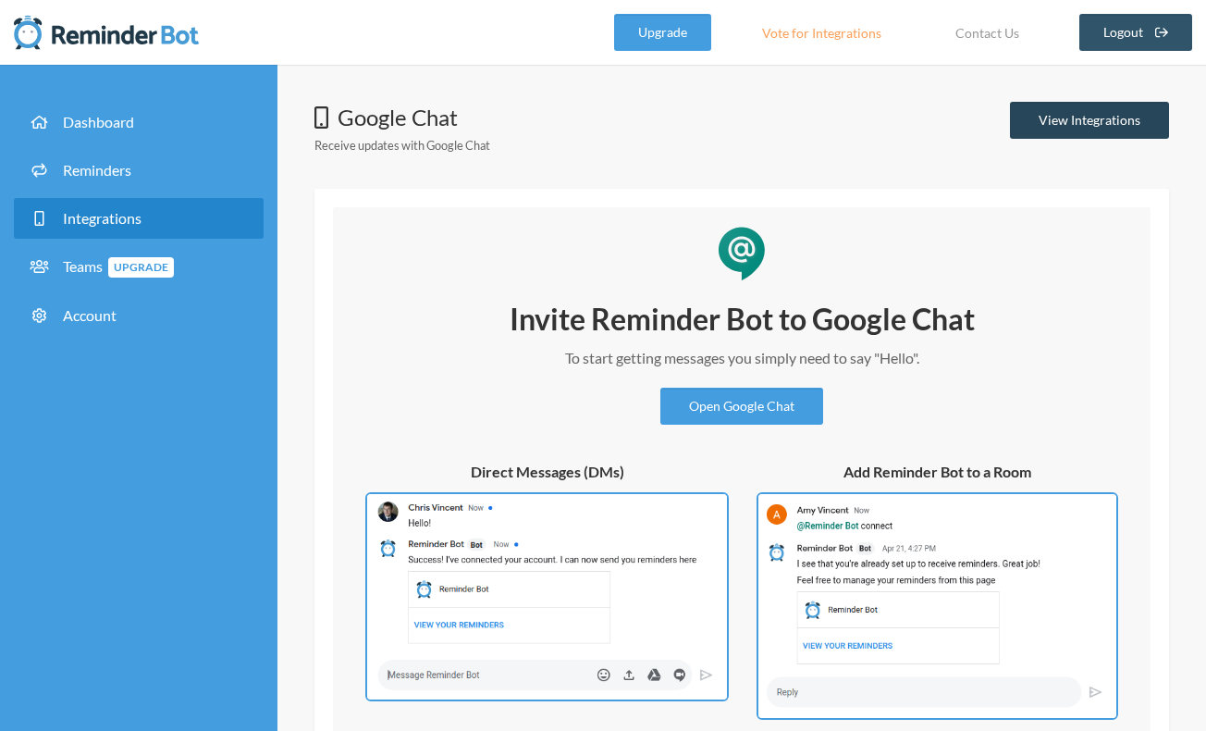
click at [1084, 122] on link "View Integrations" at bounding box center [1089, 120] width 159 height 37
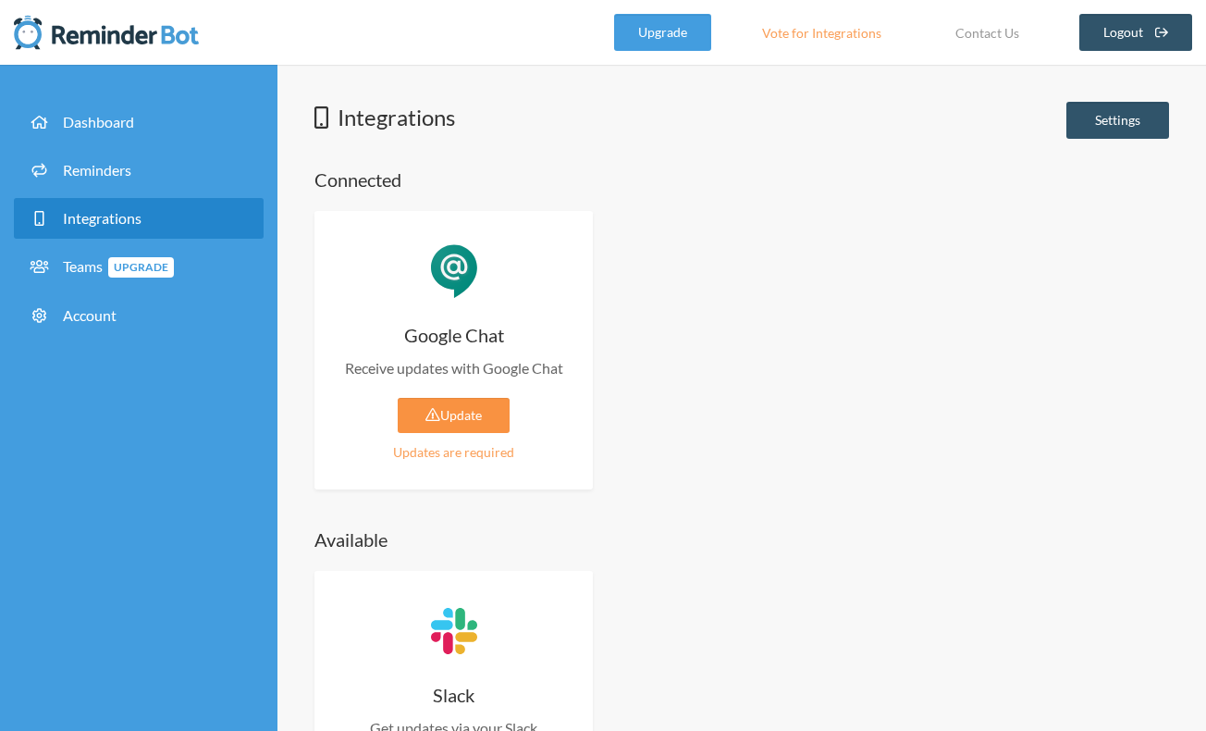
click at [449, 412] on link "Update" at bounding box center [454, 415] width 112 height 35
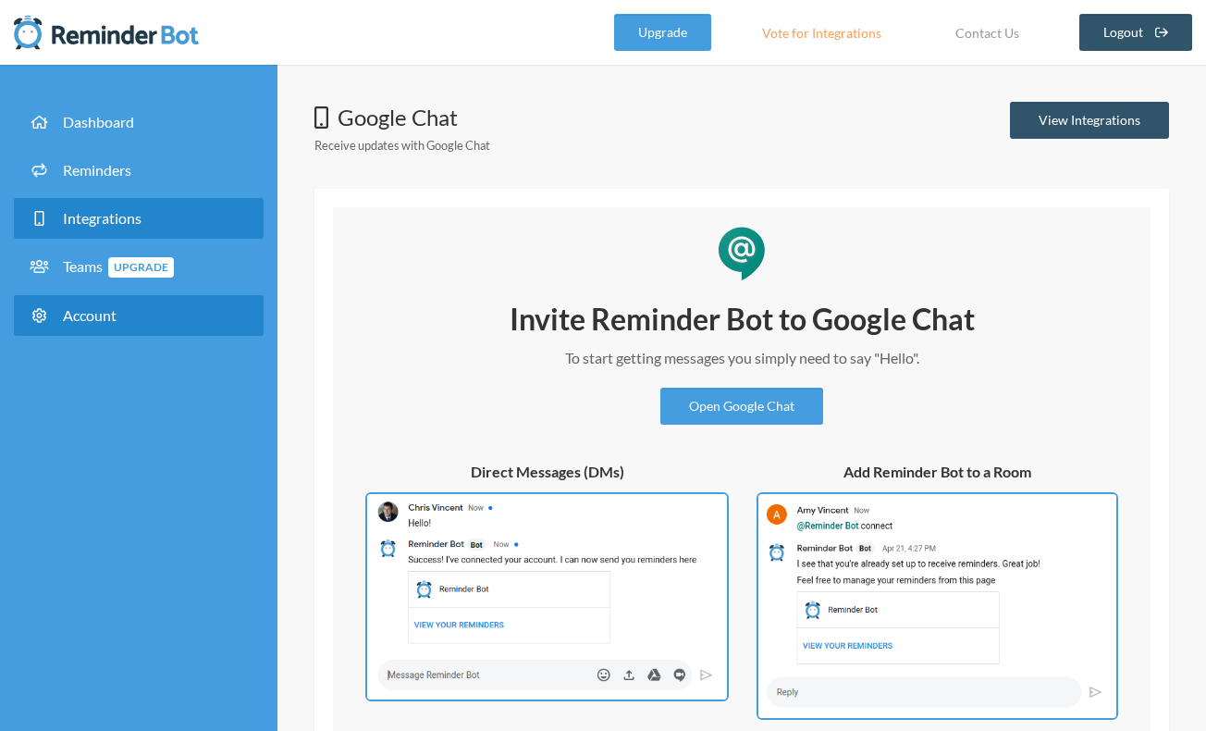
click at [89, 320] on span "Account" at bounding box center [90, 315] width 54 height 18
select select "**"
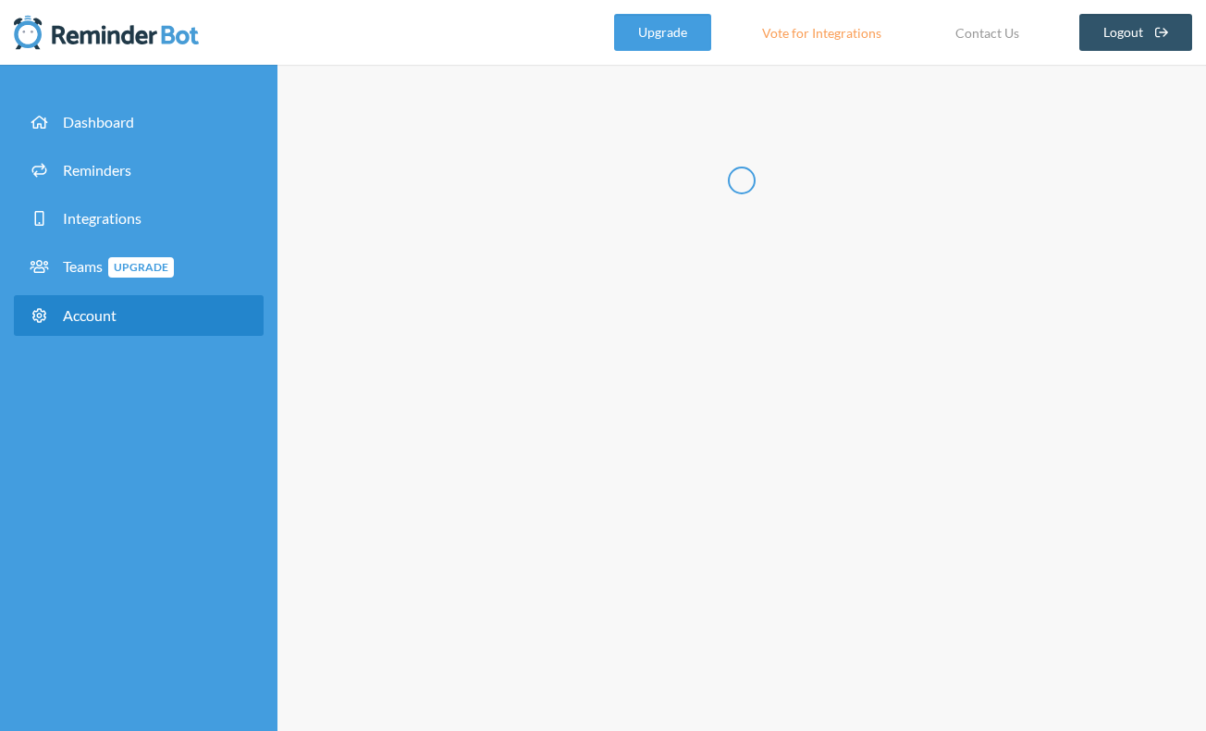
type input "*********"
type input "******"
type input "**********"
select select "**"
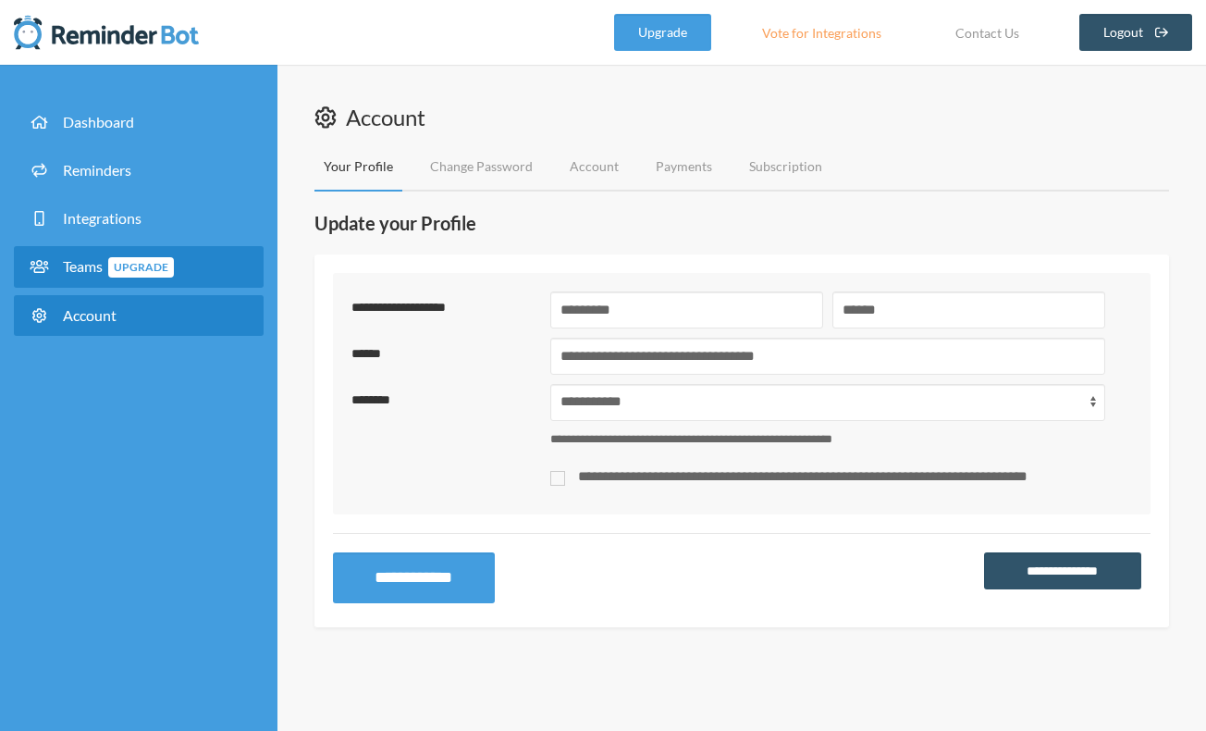
click at [79, 266] on span "Teams Upgrade" at bounding box center [118, 266] width 111 height 18
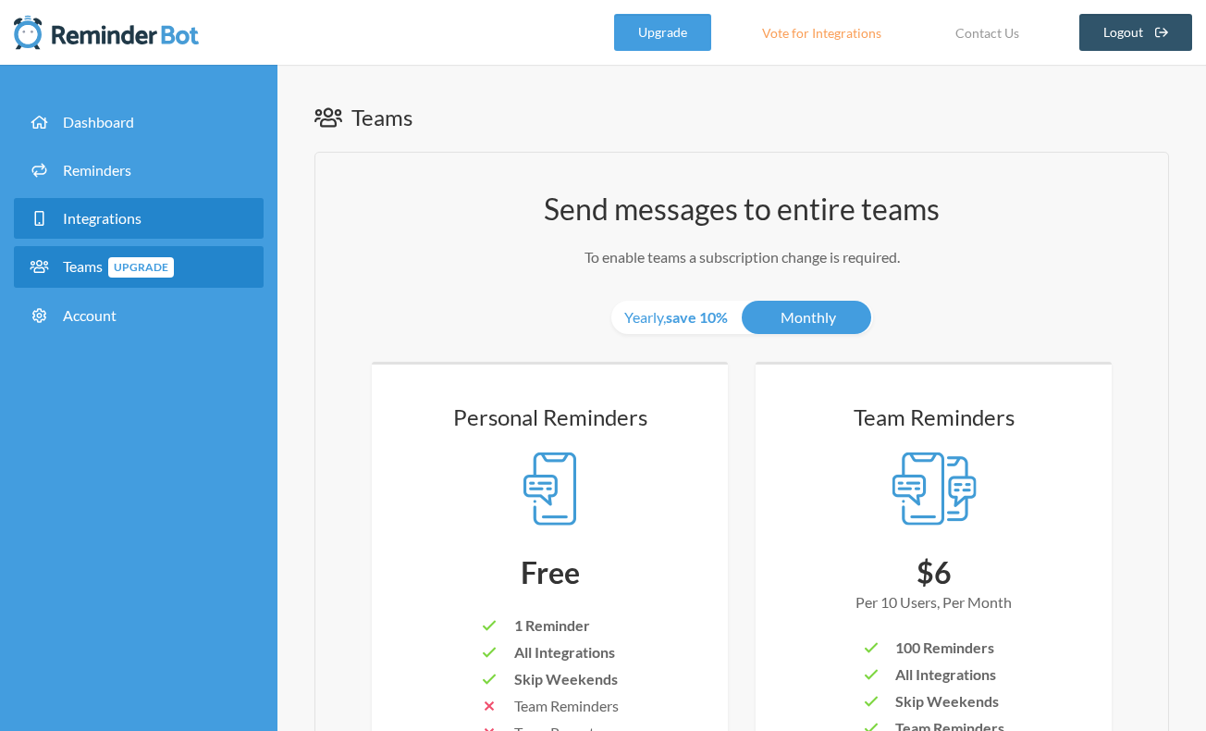
click at [93, 216] on span "Integrations" at bounding box center [102, 218] width 79 height 18
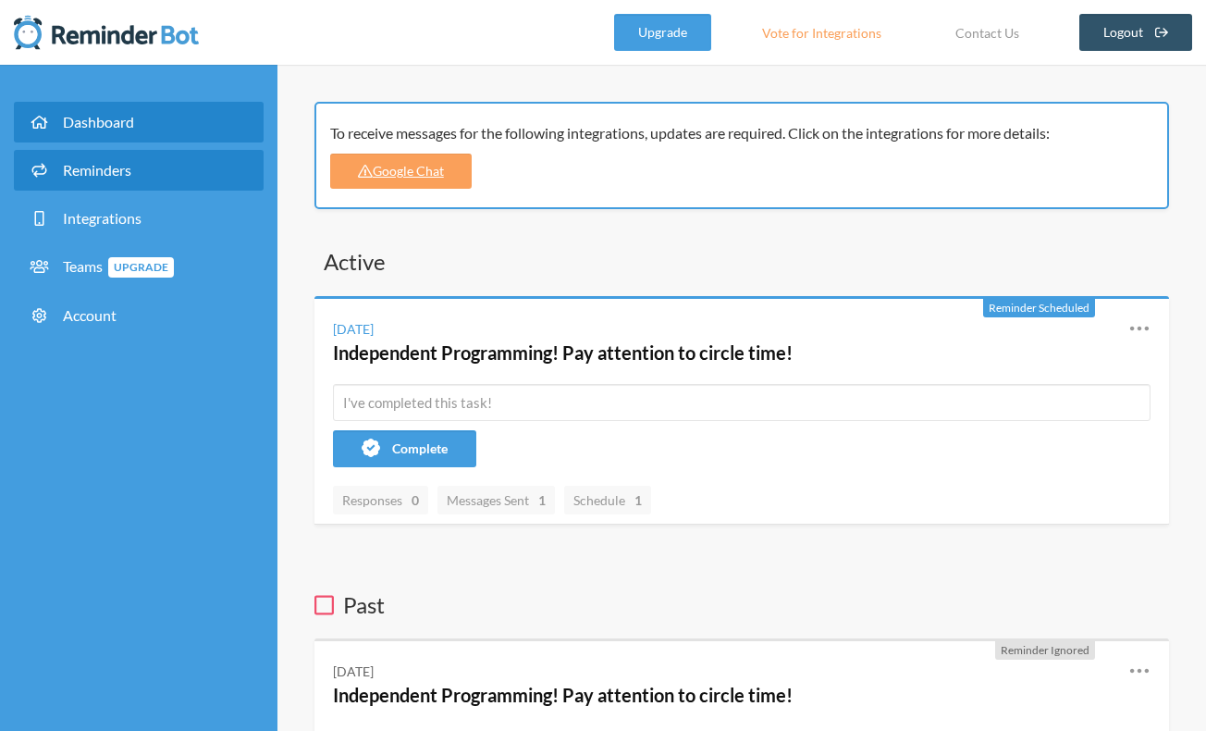
click at [97, 163] on span "Reminders" at bounding box center [97, 170] width 68 height 18
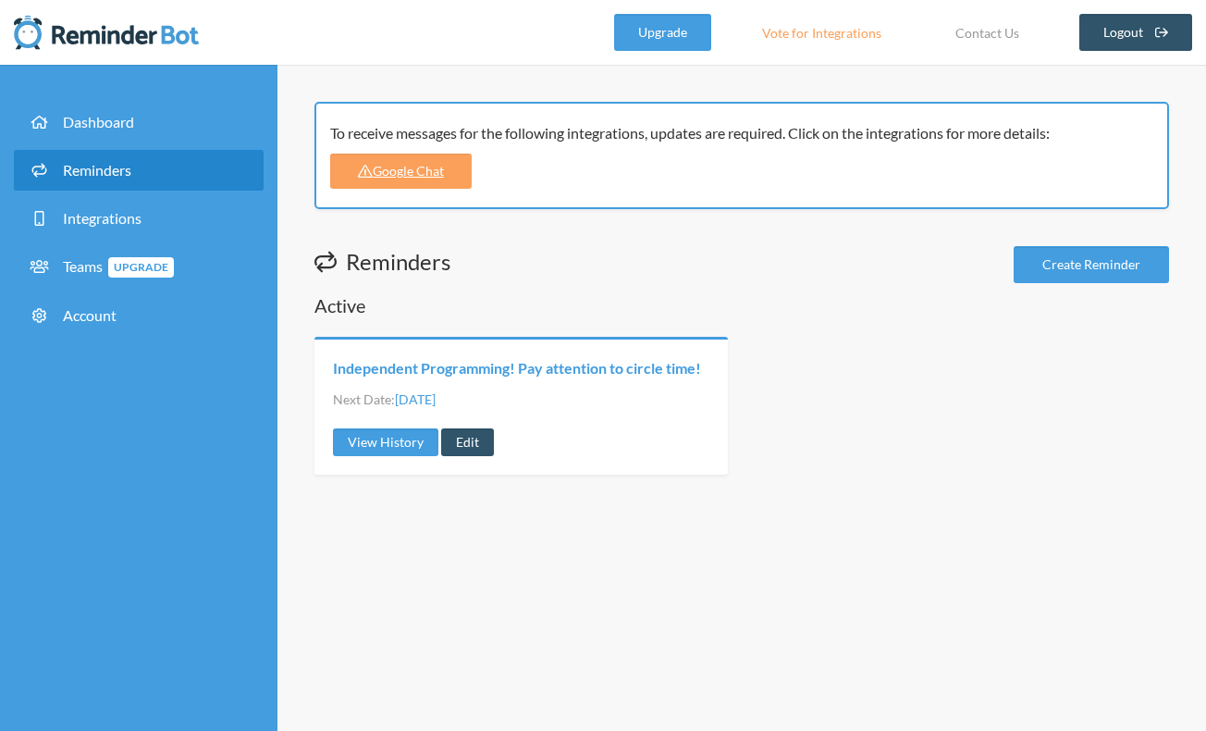
click at [535, 363] on link "Independent Programming! Pay attention to circle time!" at bounding box center [517, 368] width 368 height 20
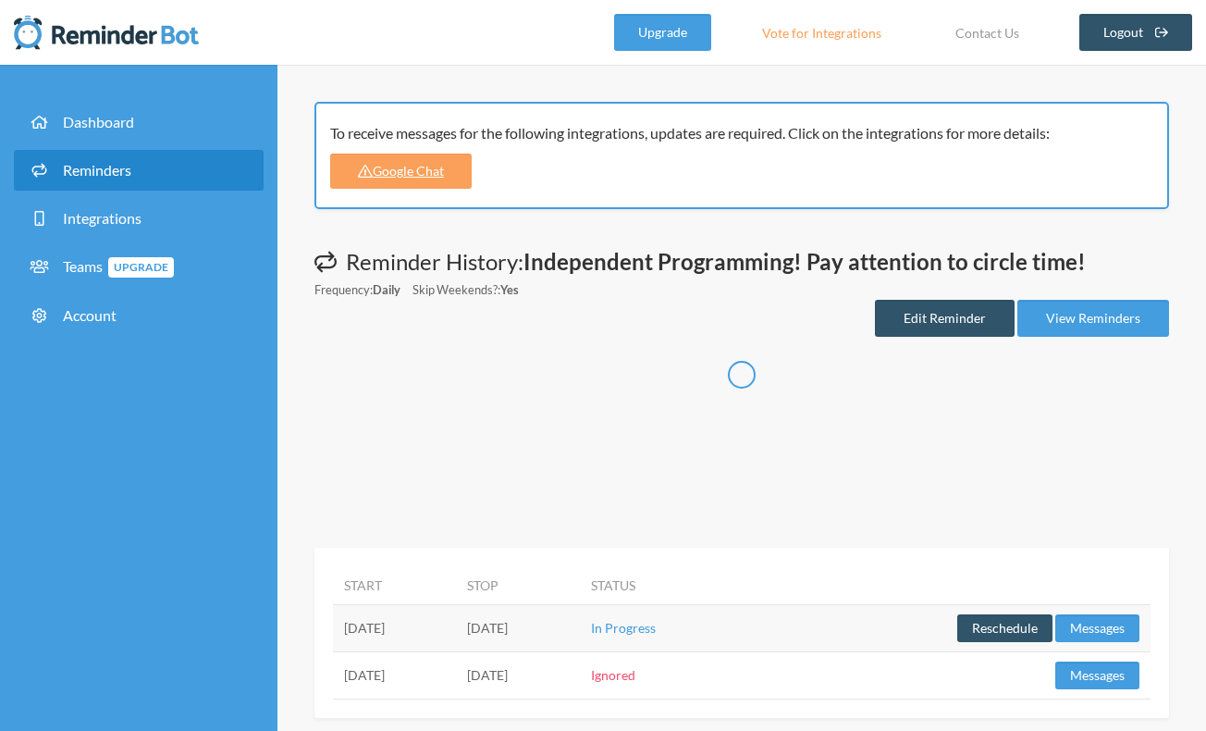
scroll to position [23, 0]
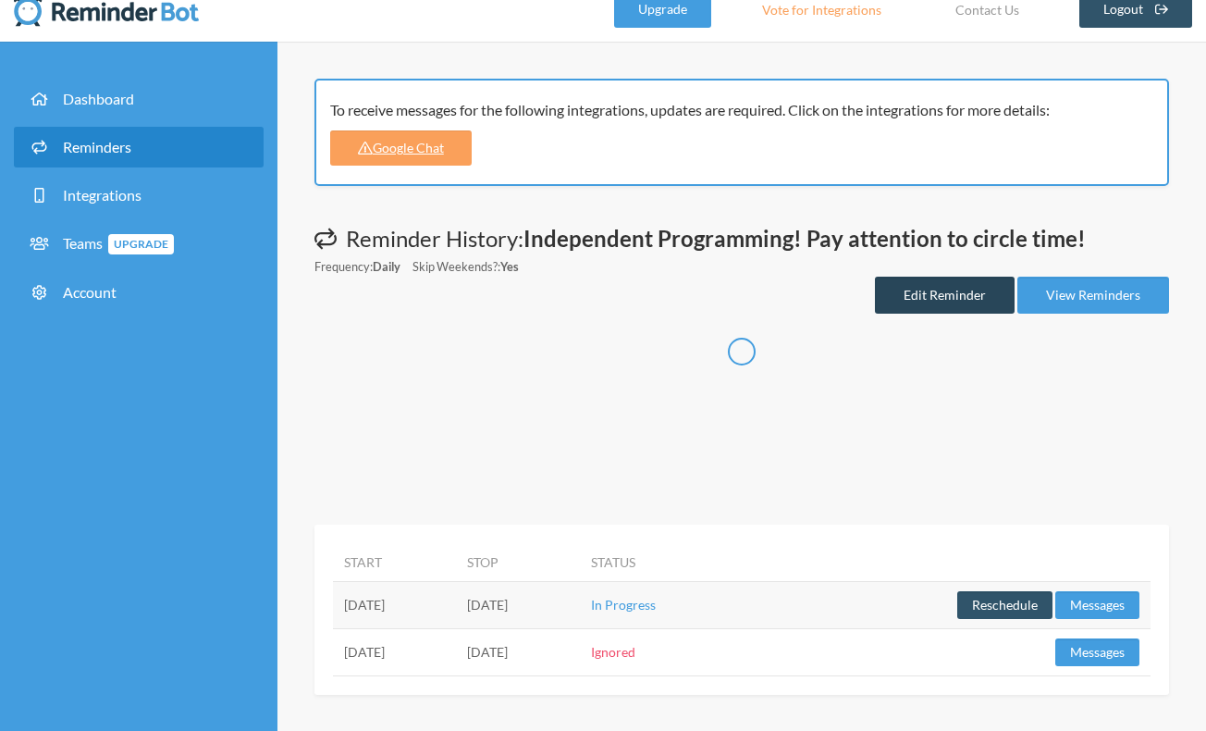
click at [964, 294] on link "Edit Reminder" at bounding box center [945, 295] width 140 height 37
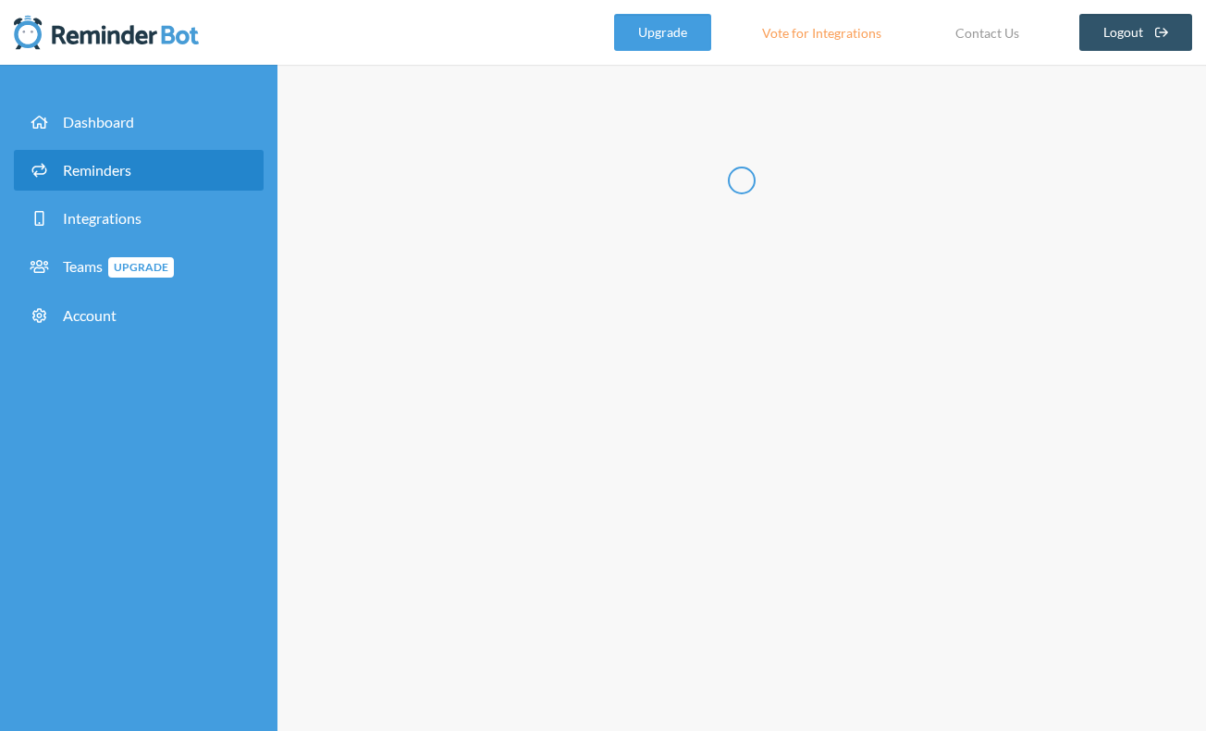
type input "Independent Programming! Pay attention to circle time!"
select select "08:30:00"
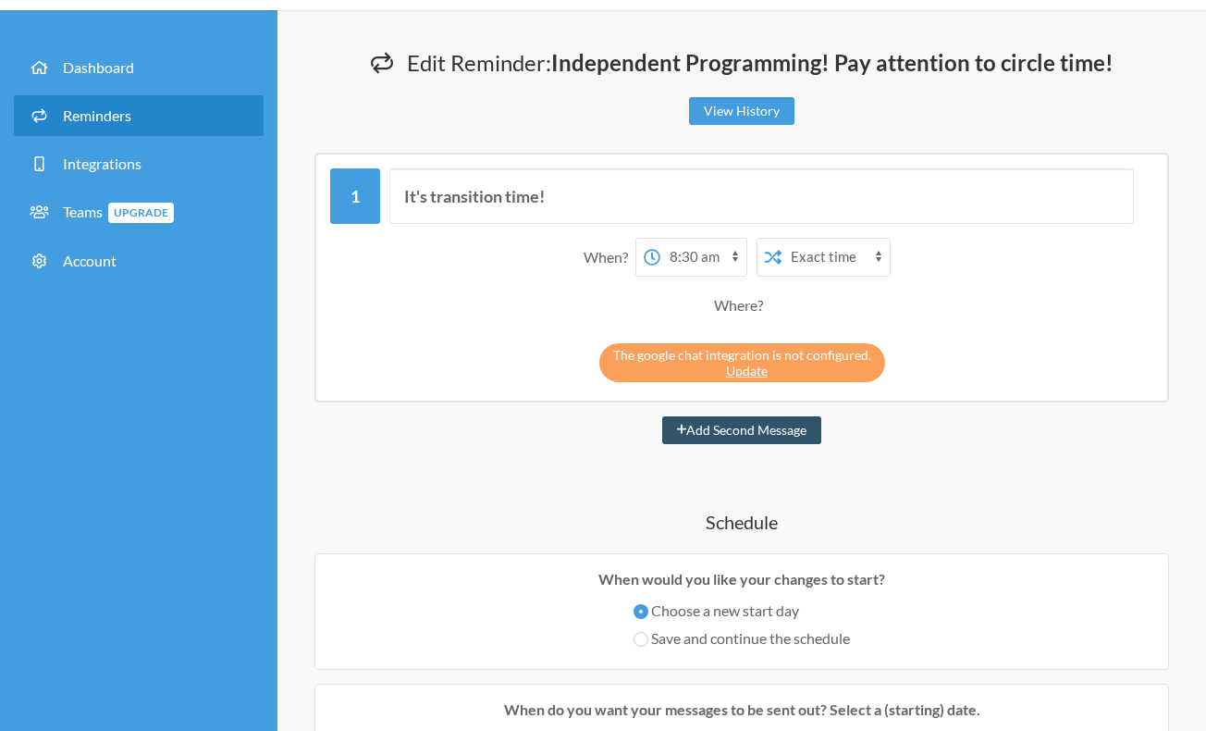
scroll to position [57, 0]
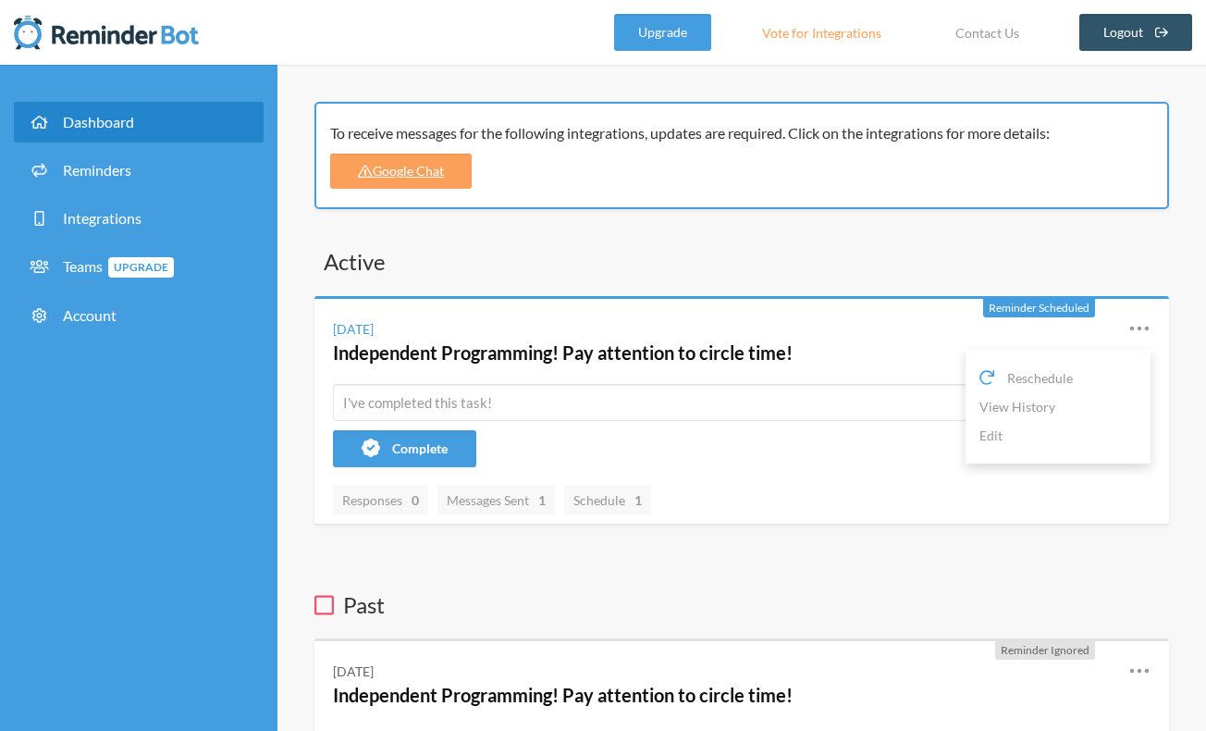
click at [1143, 322] on icon at bounding box center [1139, 328] width 22 height 22
click at [992, 433] on link "Edit" at bounding box center [1057, 435] width 157 height 29
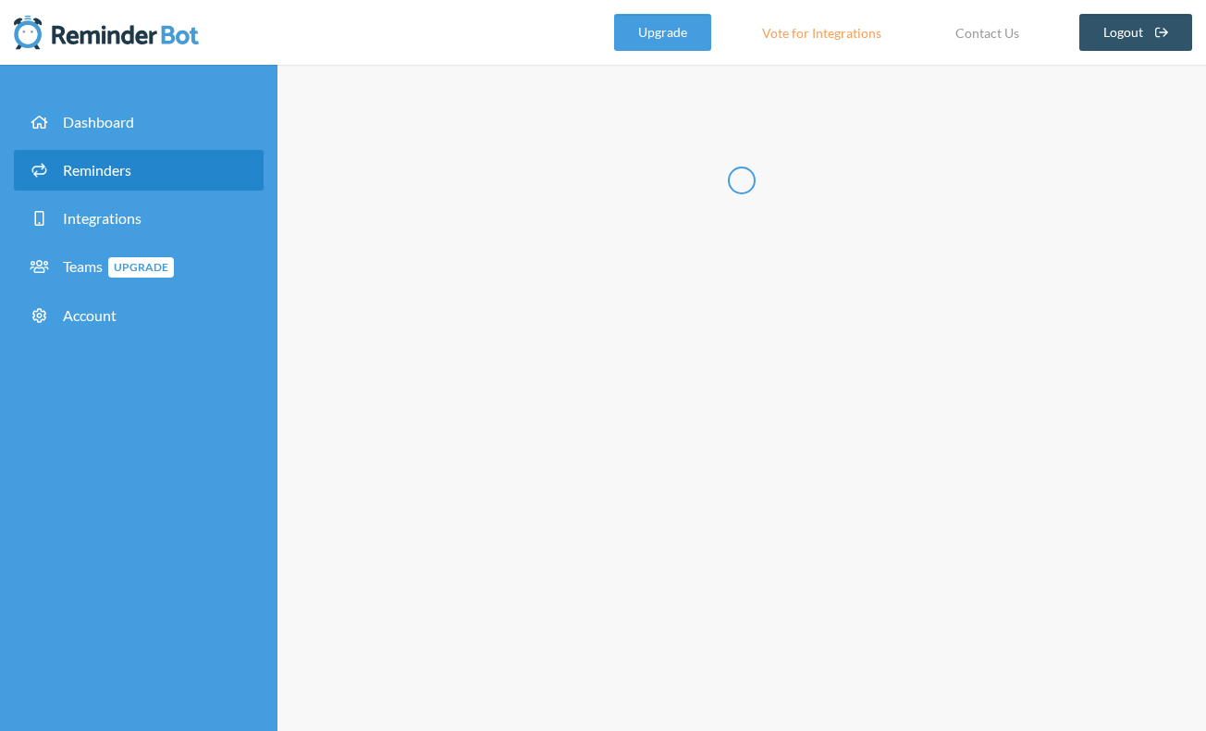
type input "Independent Programming! Pay attention to circle time!"
select select "08:30:00"
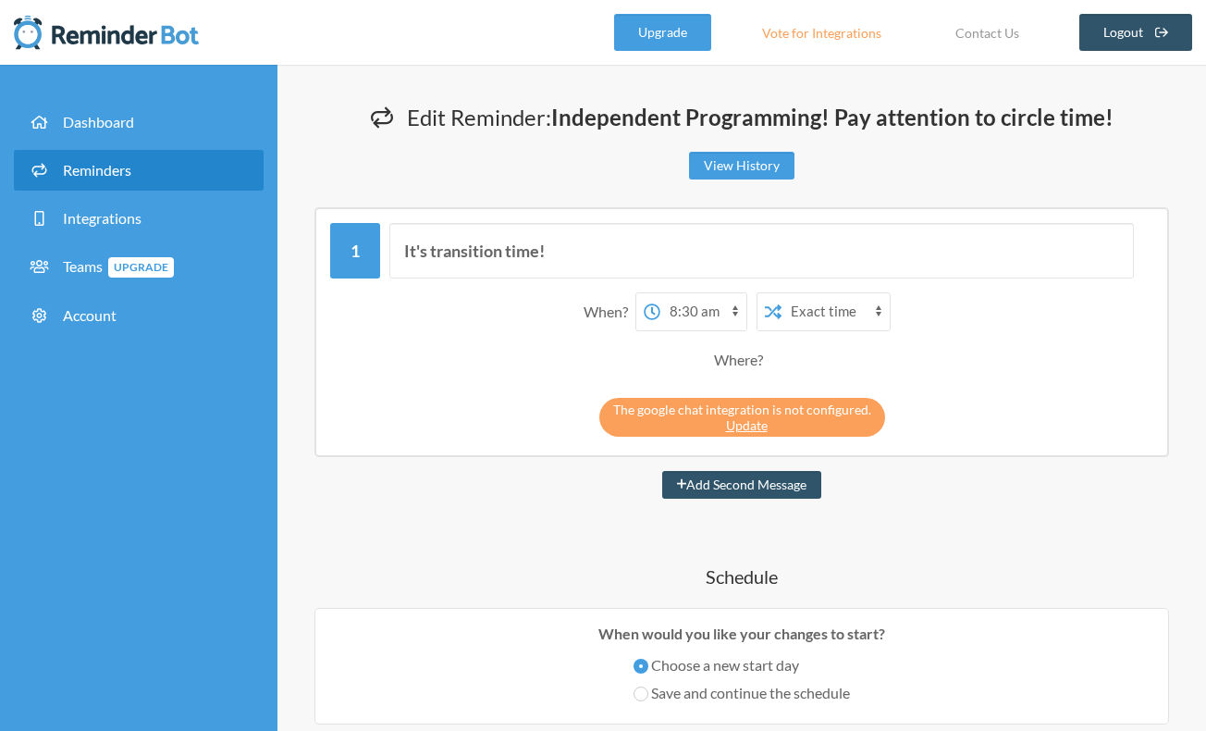
click at [737, 359] on div "Where?" at bounding box center [742, 359] width 56 height 39
drag, startPoint x: 768, startPoint y: 360, endPoint x: 711, endPoint y: 362, distance: 56.4
click at [711, 362] on div "Where?" at bounding box center [741, 359] width 805 height 39
click at [827, 361] on div "Where?" at bounding box center [741, 359] width 805 height 39
click at [750, 423] on link "Update" at bounding box center [747, 425] width 42 height 16
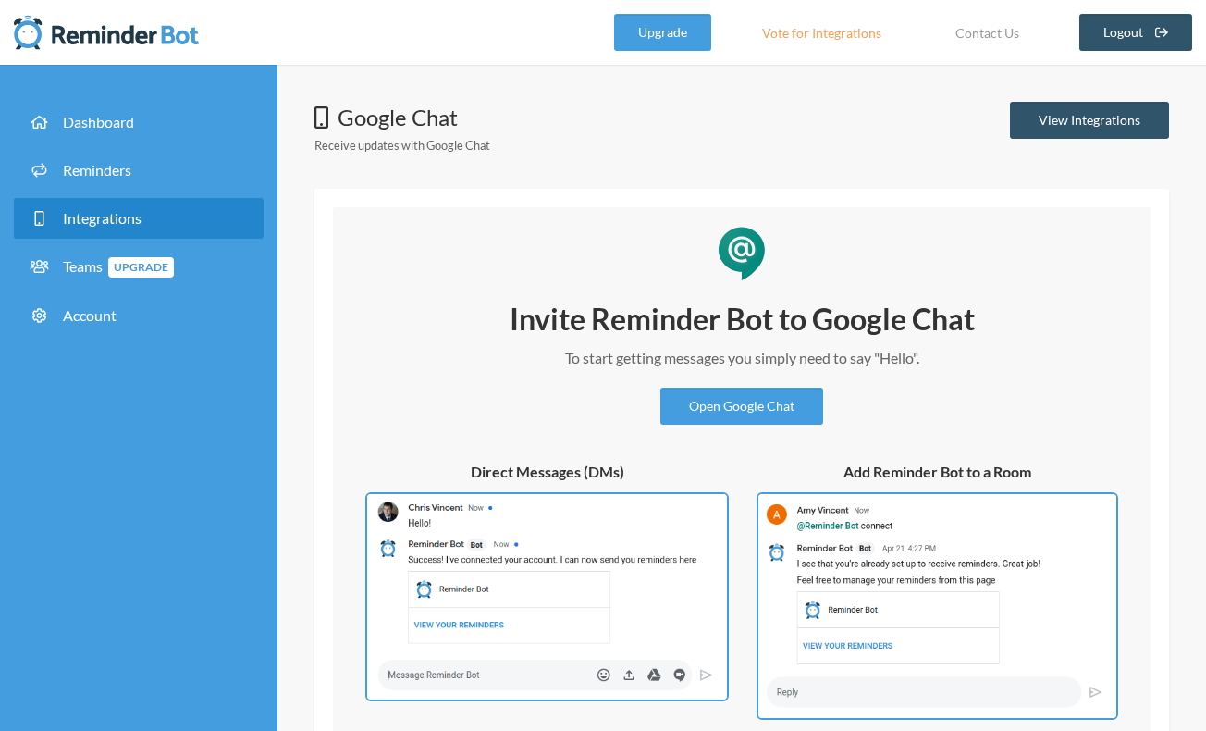
scroll to position [127, 0]
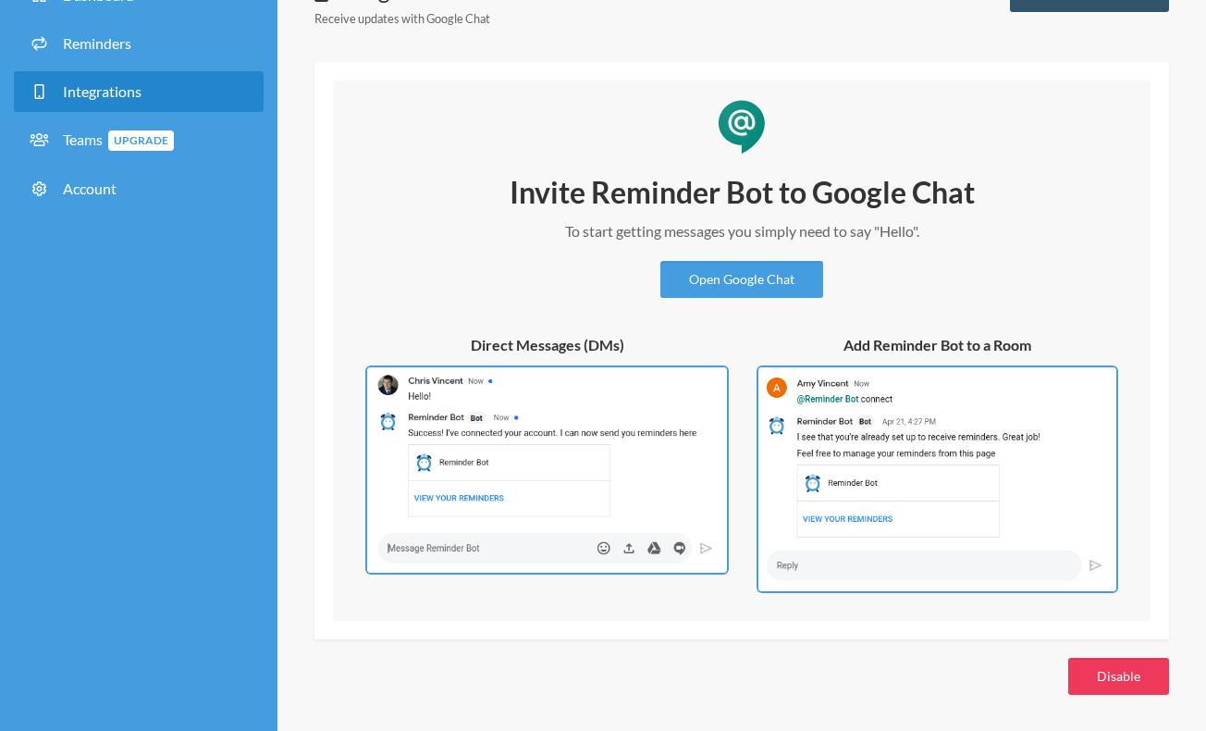
click at [1109, 670] on button "Disable" at bounding box center [1118, 676] width 101 height 37
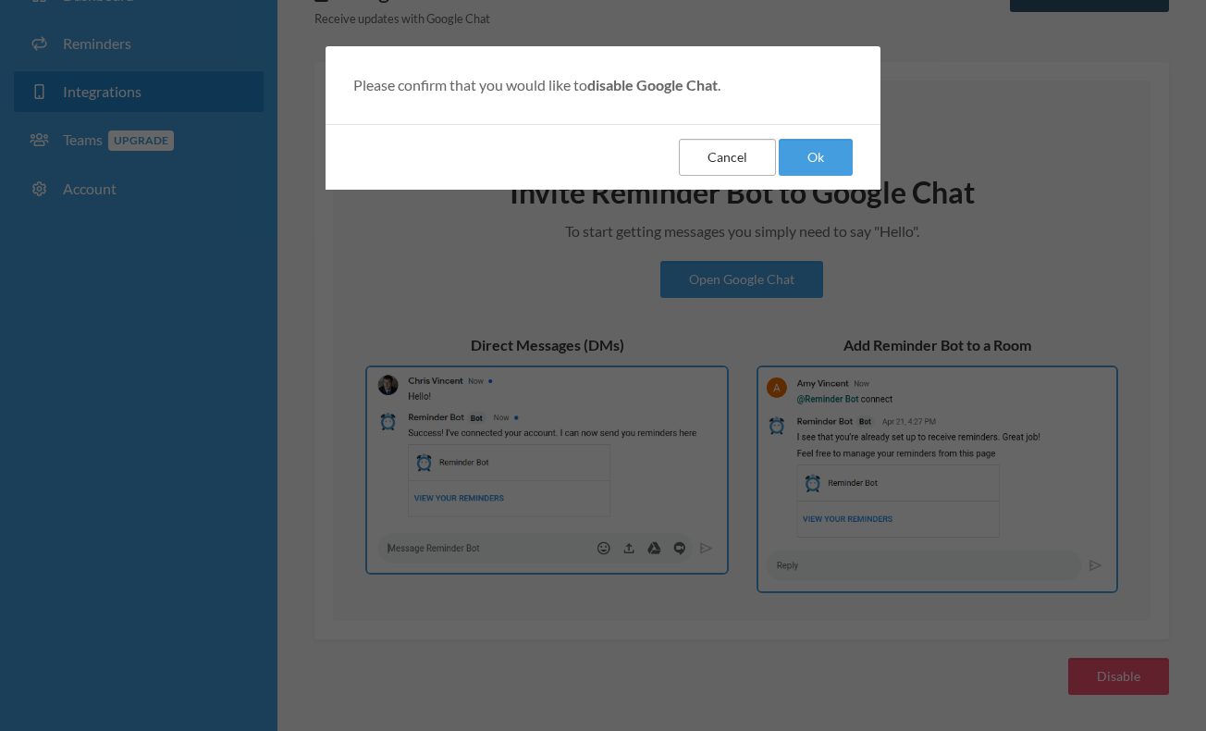
click at [740, 158] on button "Cancel" at bounding box center [727, 157] width 97 height 37
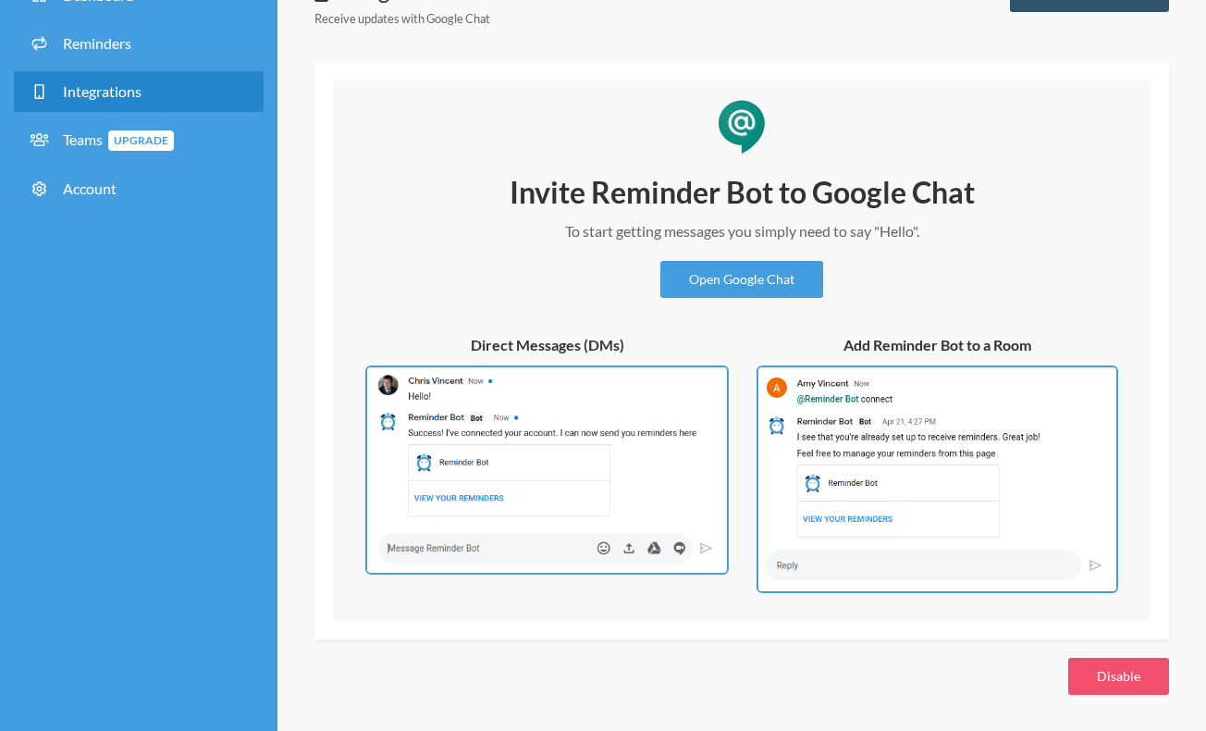
scroll to position [0, 0]
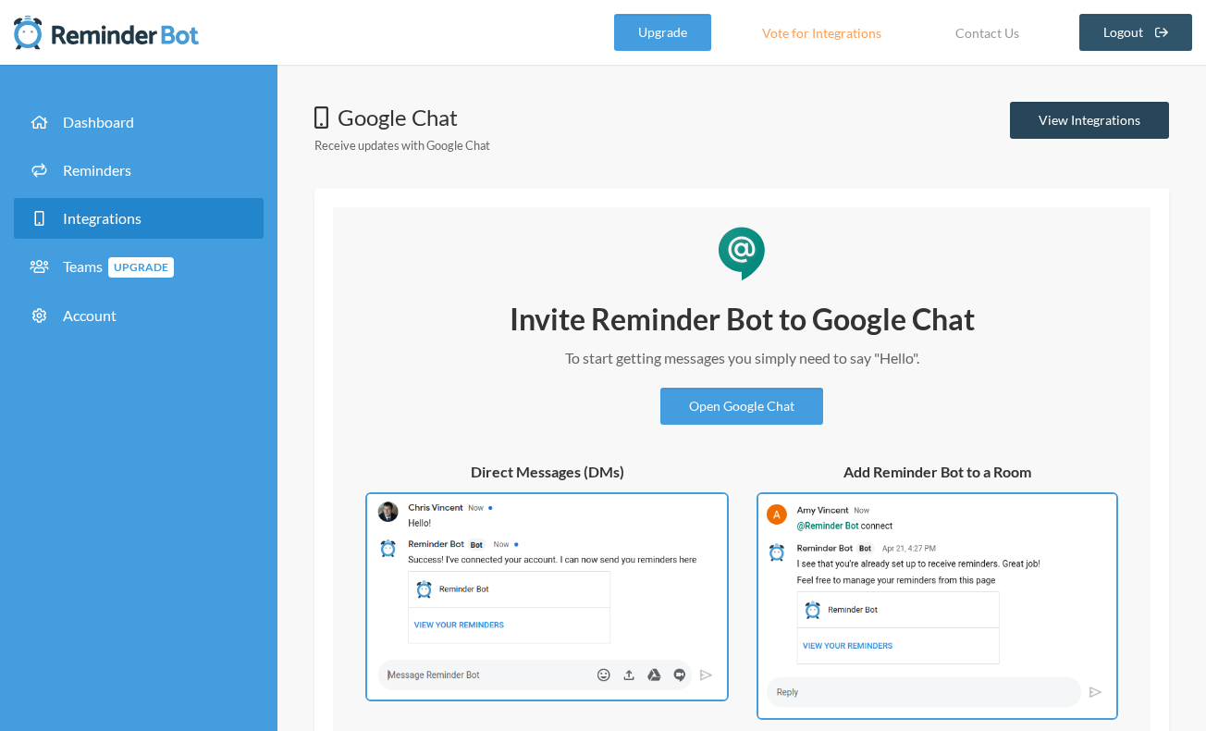
click at [1074, 120] on link "View Integrations" at bounding box center [1089, 120] width 159 height 37
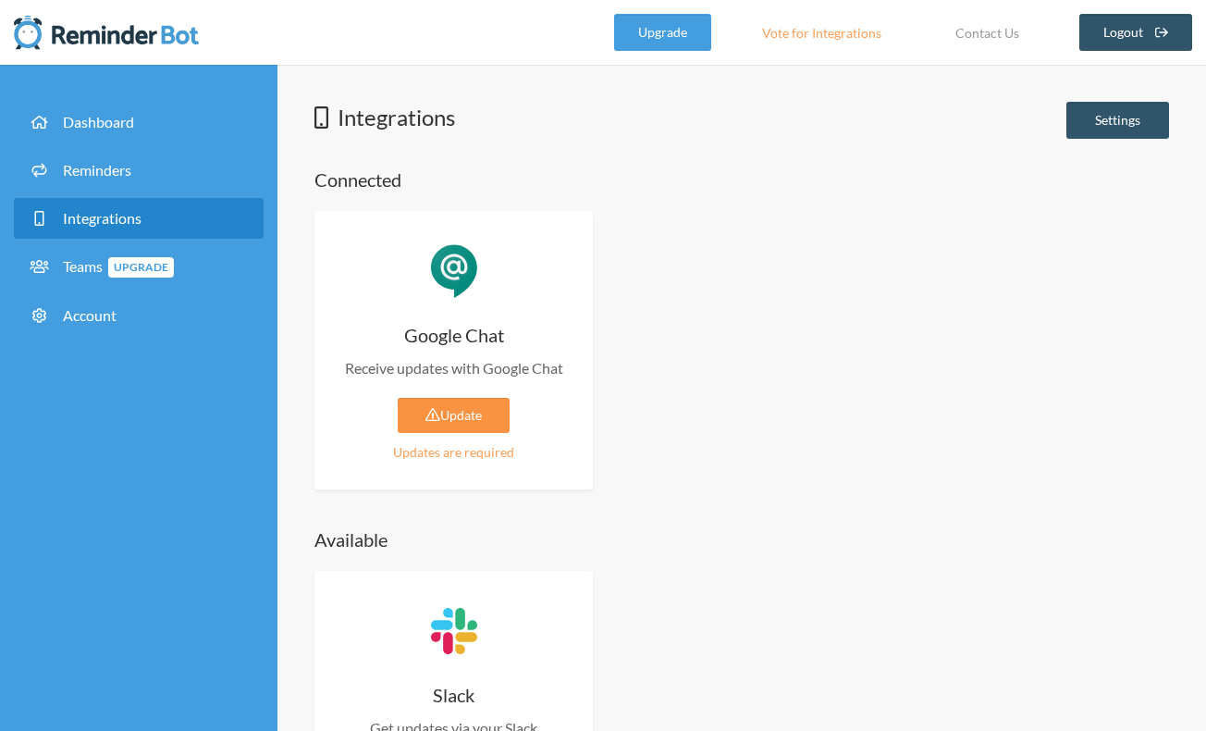
click at [441, 412] on link "Update" at bounding box center [454, 415] width 112 height 35
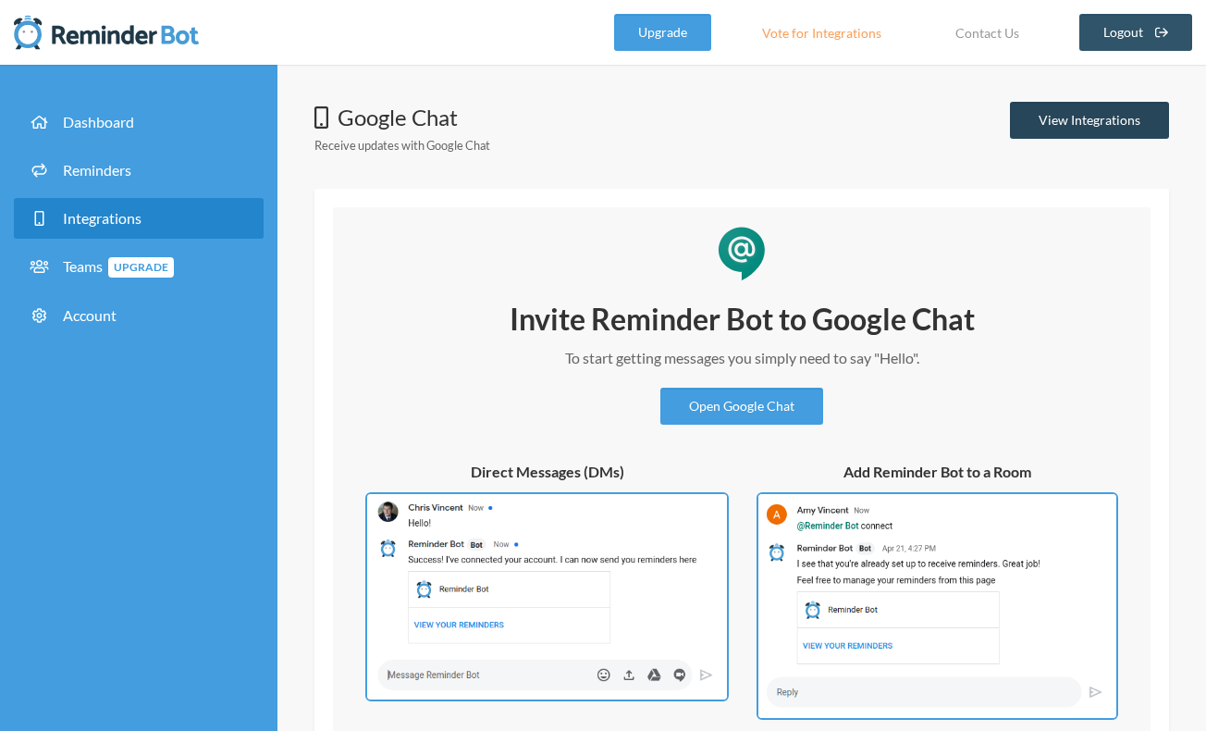
click at [1089, 119] on link "View Integrations" at bounding box center [1089, 120] width 159 height 37
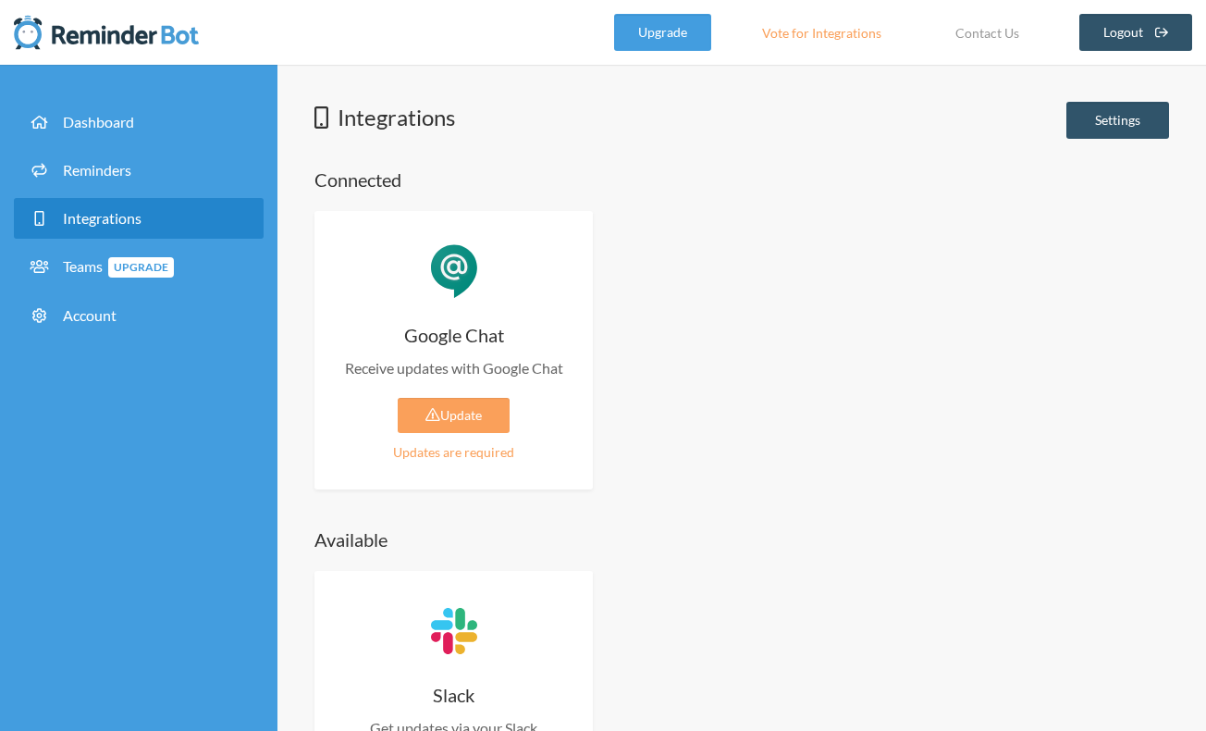
click at [445, 448] on div "Updates are required" at bounding box center [453, 451] width 223 height 19
click at [456, 413] on link "Update" at bounding box center [454, 415] width 112 height 35
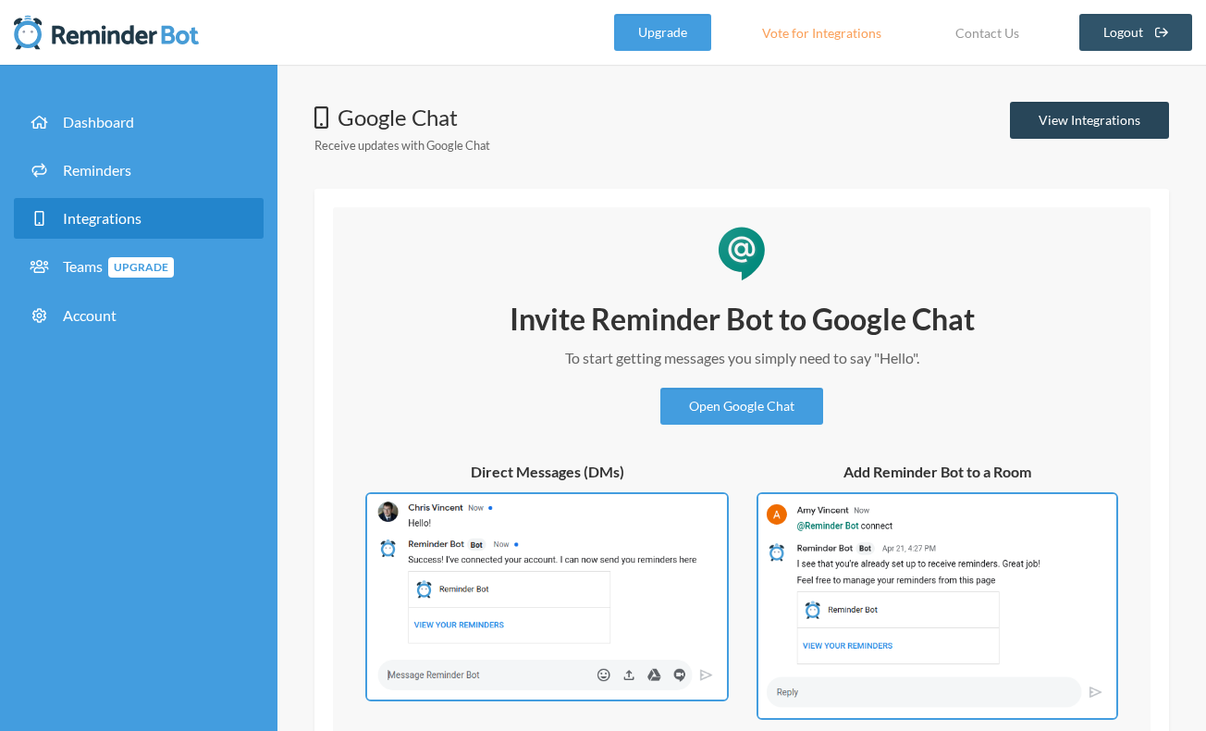
click at [1087, 118] on link "View Integrations" at bounding box center [1089, 120] width 159 height 37
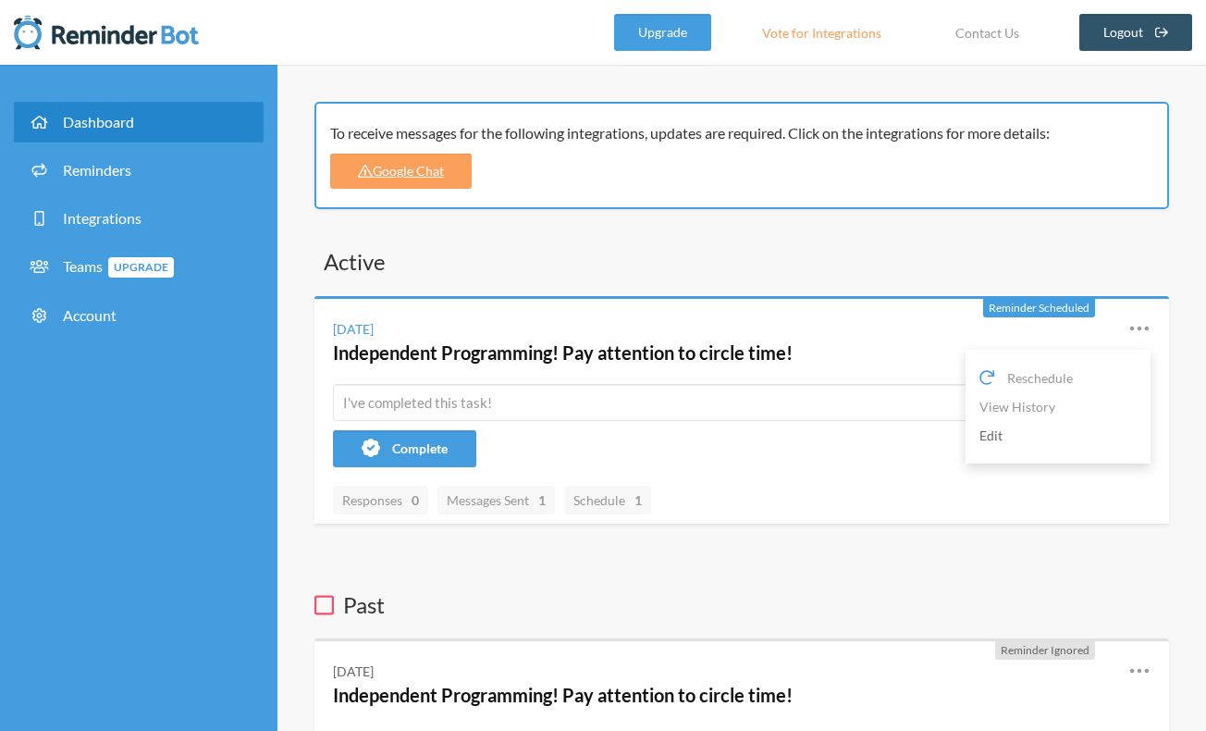
click at [994, 440] on link "Edit" at bounding box center [1057, 435] width 157 height 29
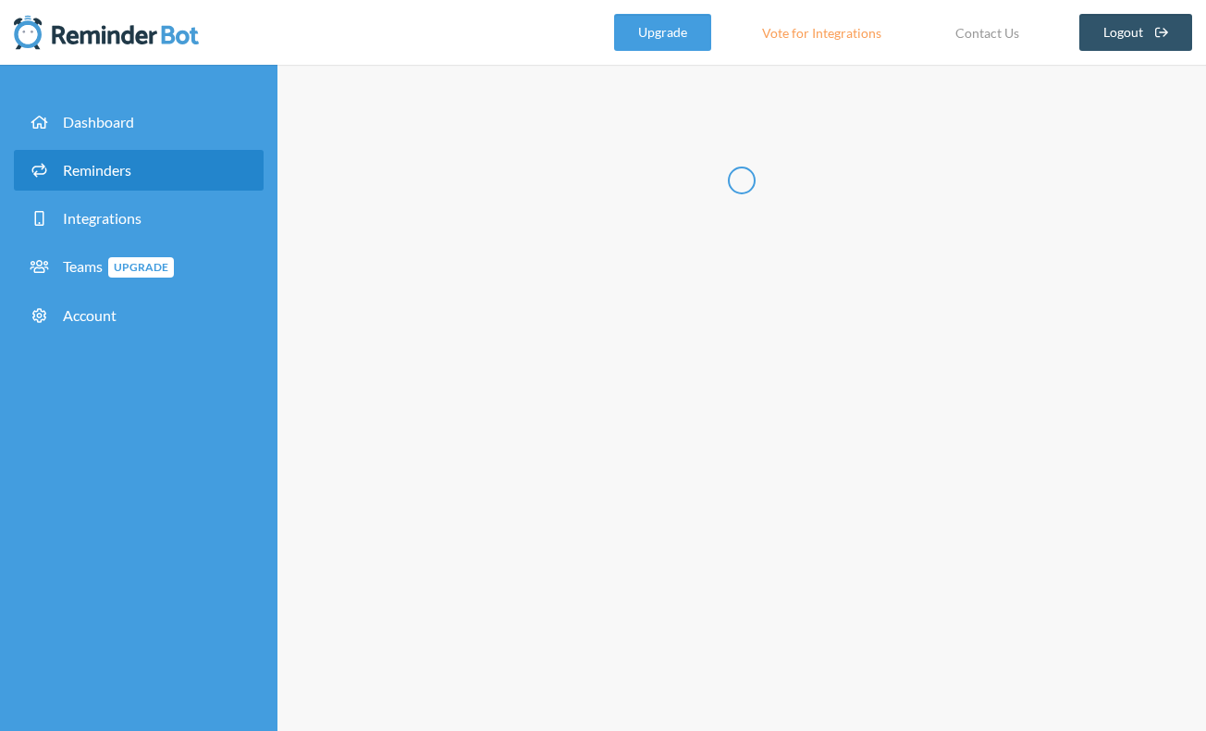
type input "Independent Programming! Pay attention to circle time!"
select select "08:30:00"
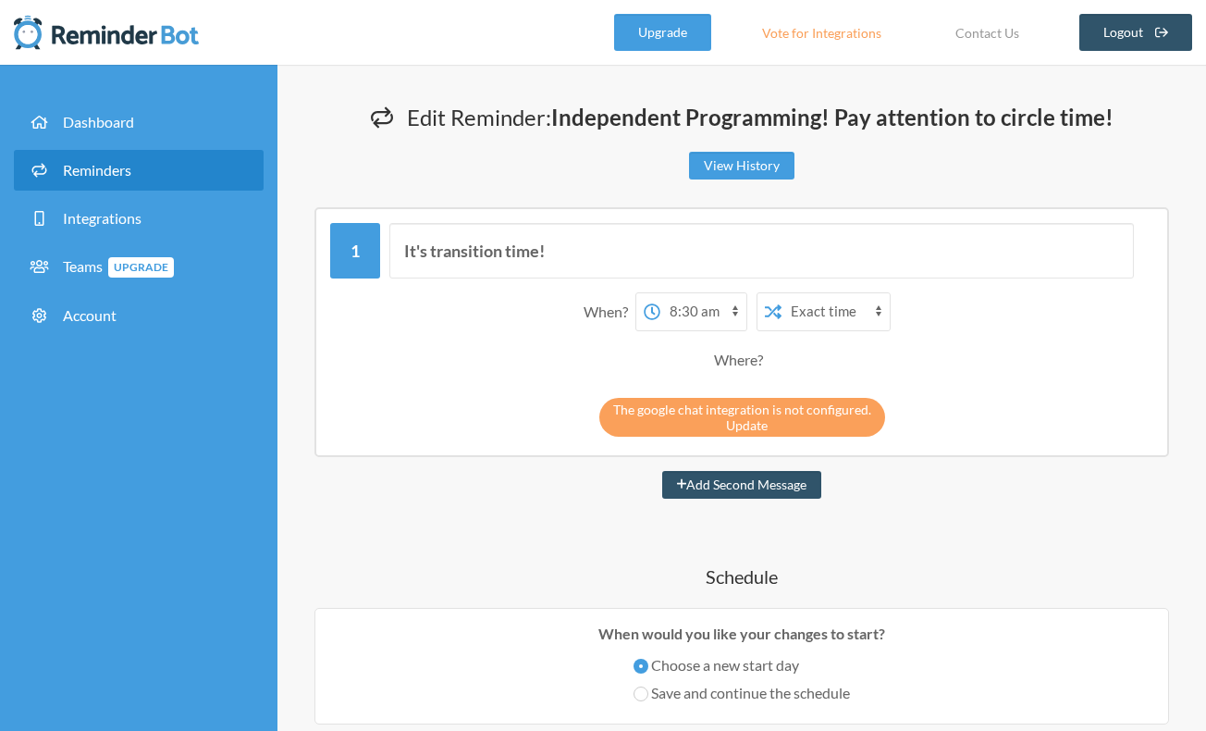
click at [741, 418] on link "Update" at bounding box center [747, 425] width 42 height 16
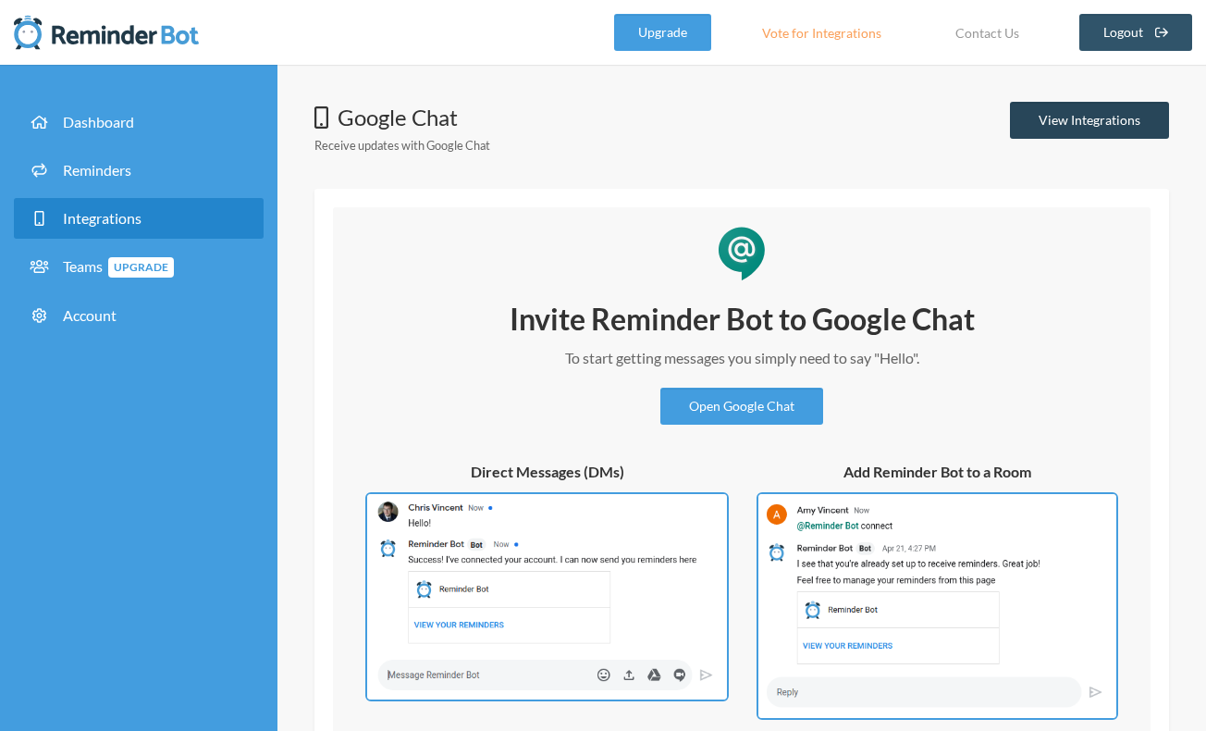
click at [1088, 118] on link "View Integrations" at bounding box center [1089, 120] width 159 height 37
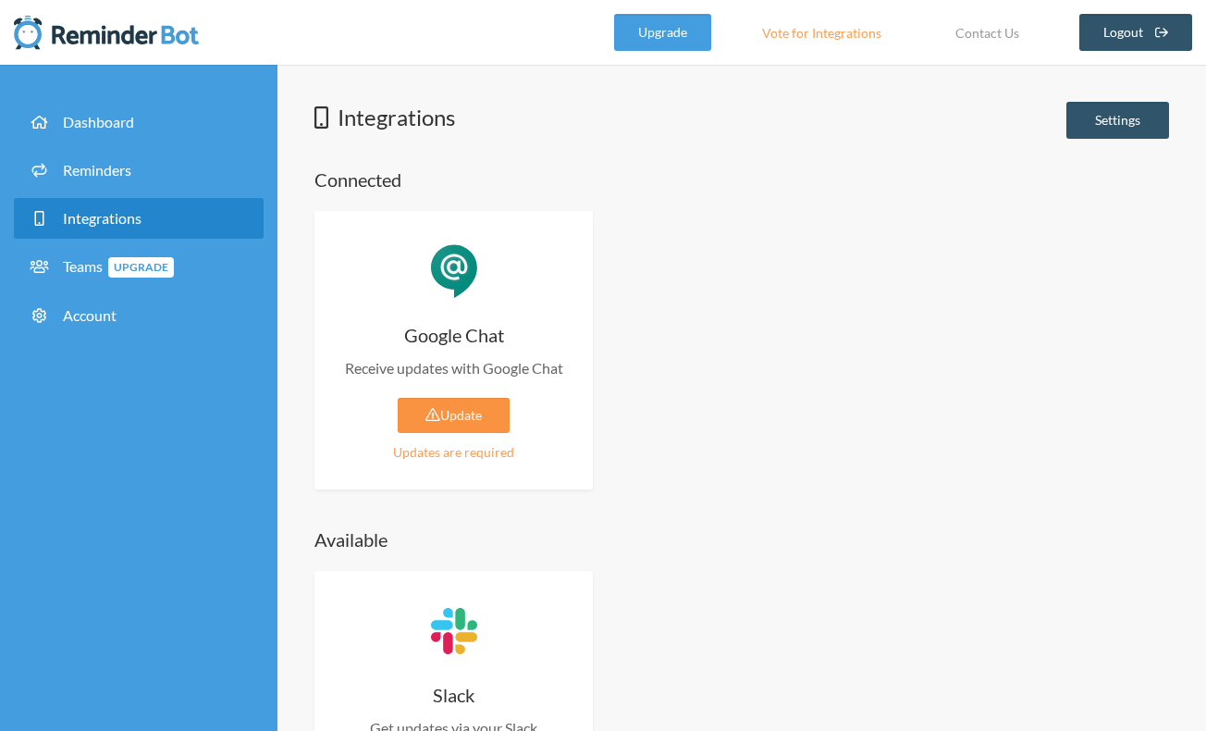
click at [440, 416] on link "Update" at bounding box center [454, 415] width 112 height 35
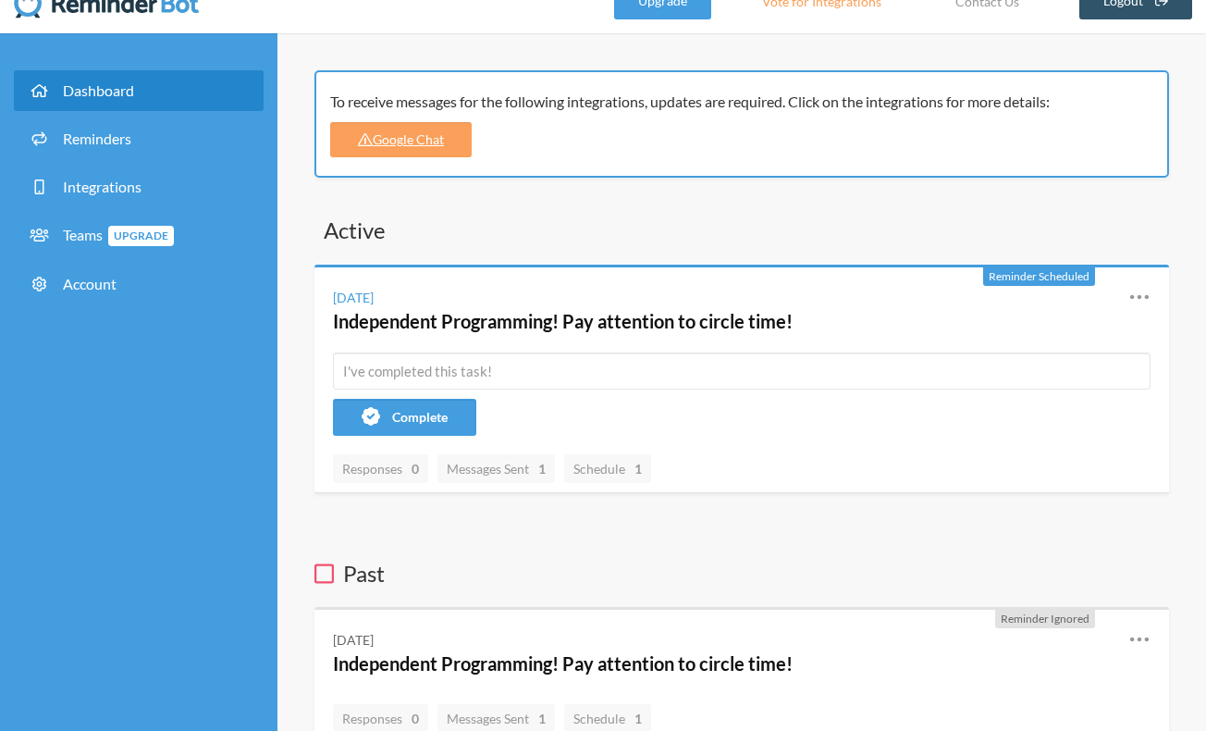
scroll to position [51, 0]
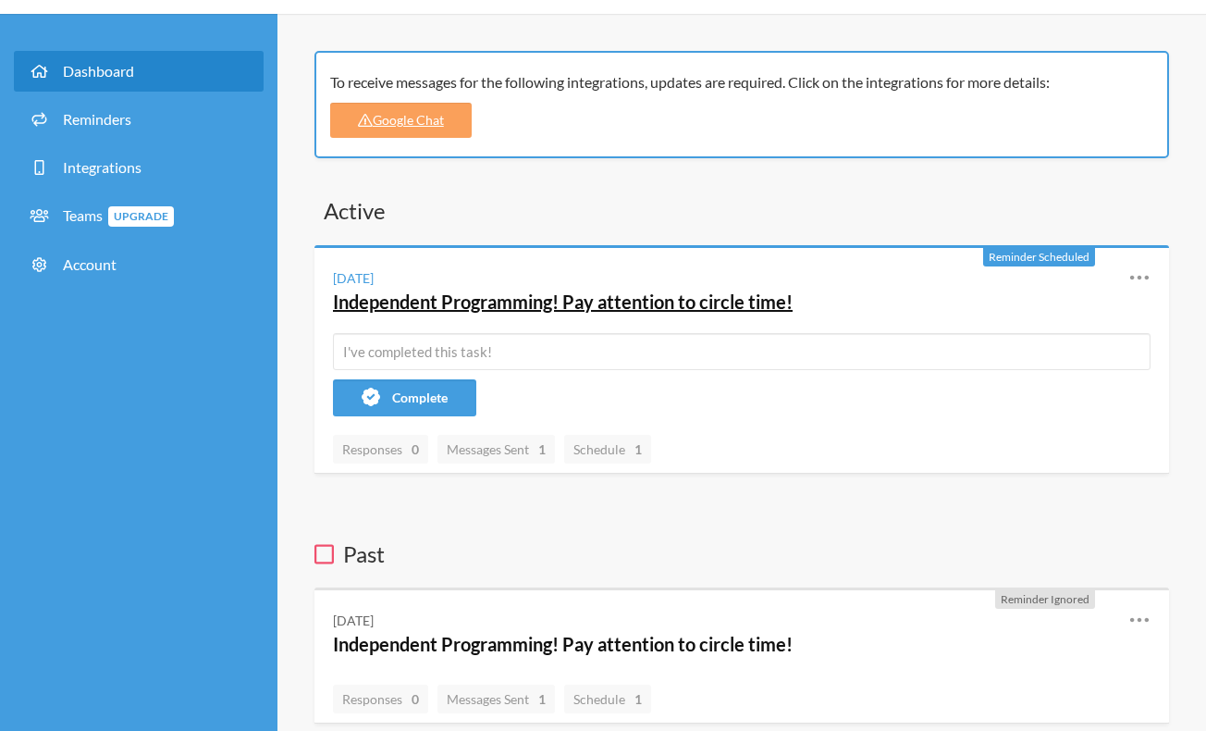
click at [443, 302] on link "Independent Programming! Pay attention to circle time!" at bounding box center [563, 301] width 460 height 22
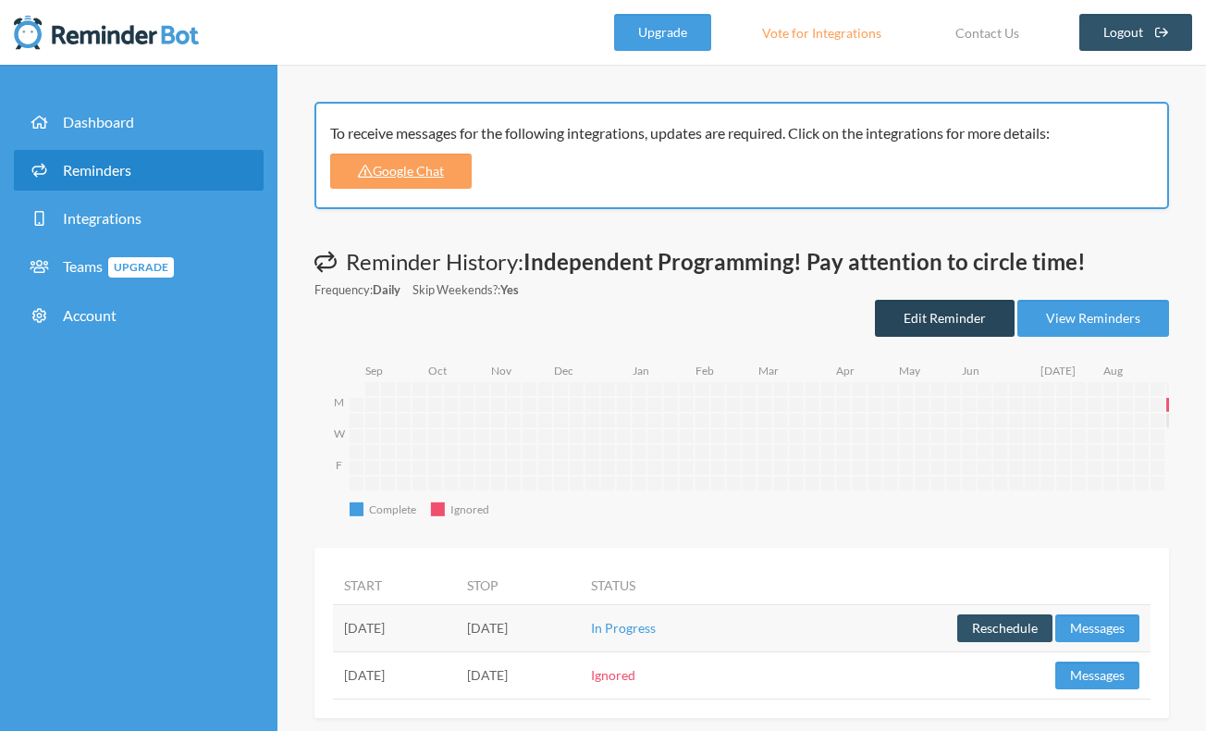
click at [950, 316] on link "Edit Reminder" at bounding box center [945, 318] width 140 height 37
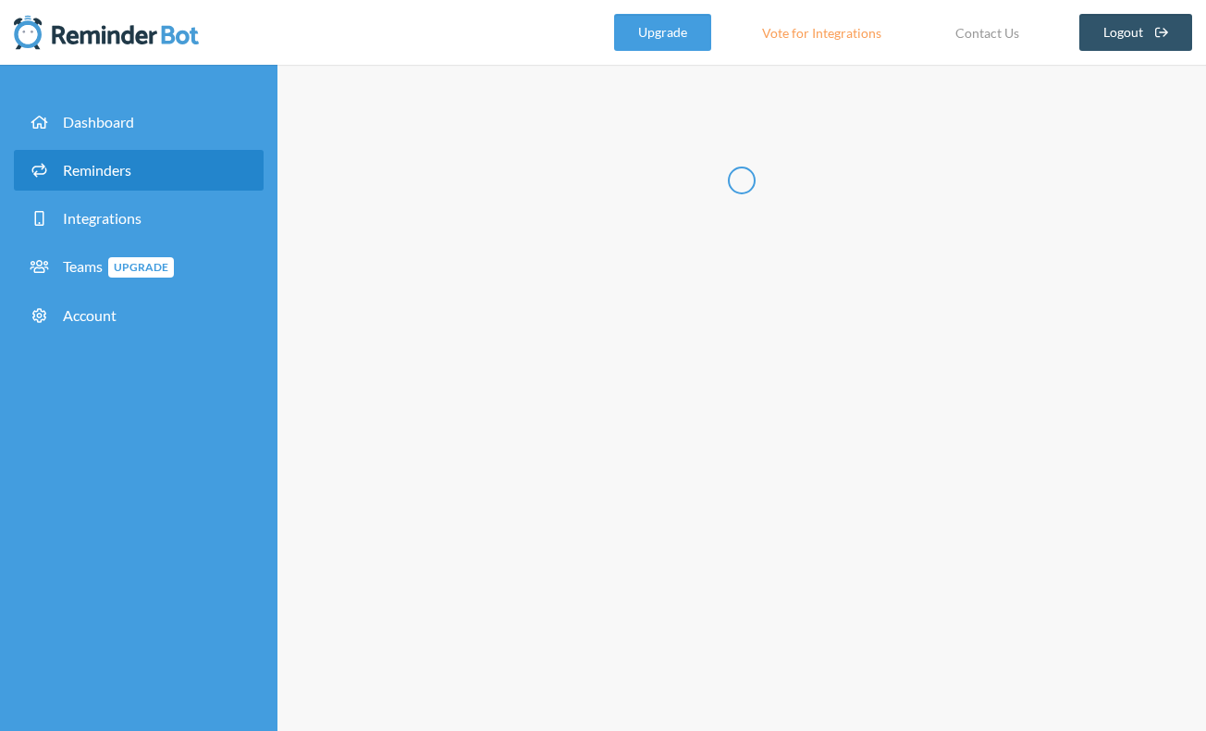
type input "Independent Programming! Pay attention to circle time!"
select select "08:30:00"
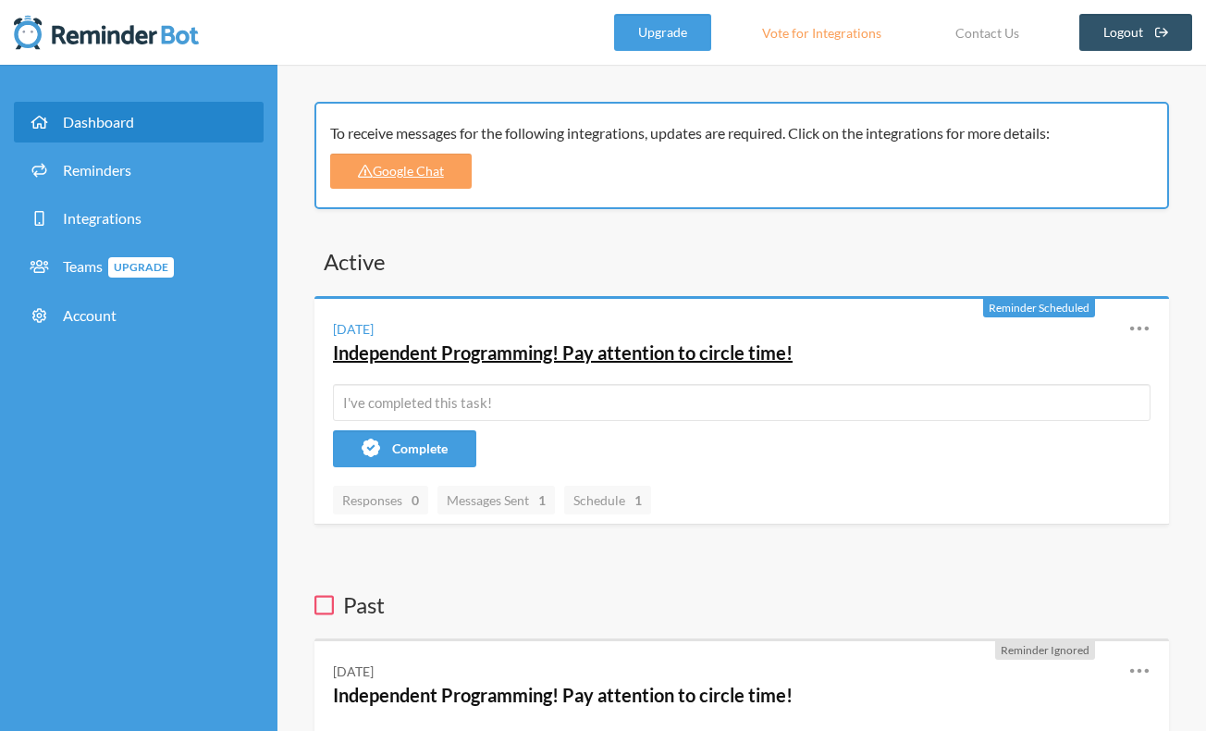
click at [641, 348] on link "Independent Programming! Pay attention to circle time!" at bounding box center [563, 352] width 460 height 22
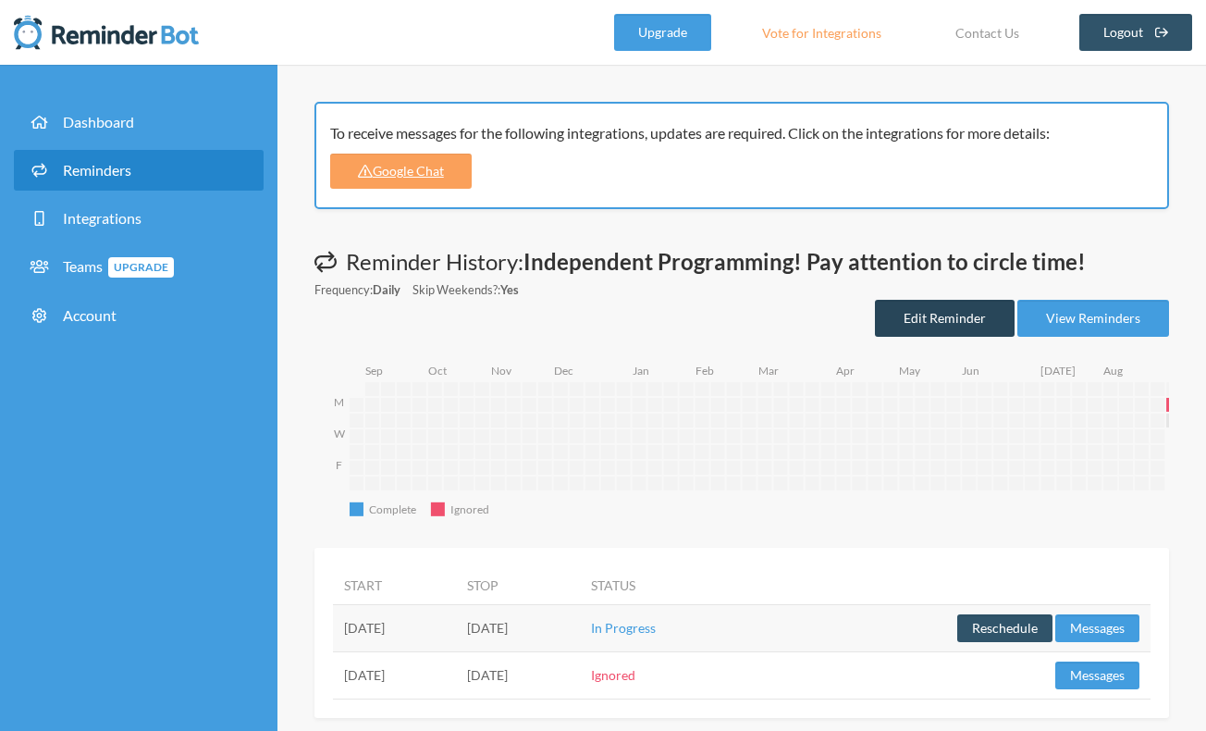
click at [942, 328] on link "Edit Reminder" at bounding box center [945, 318] width 140 height 37
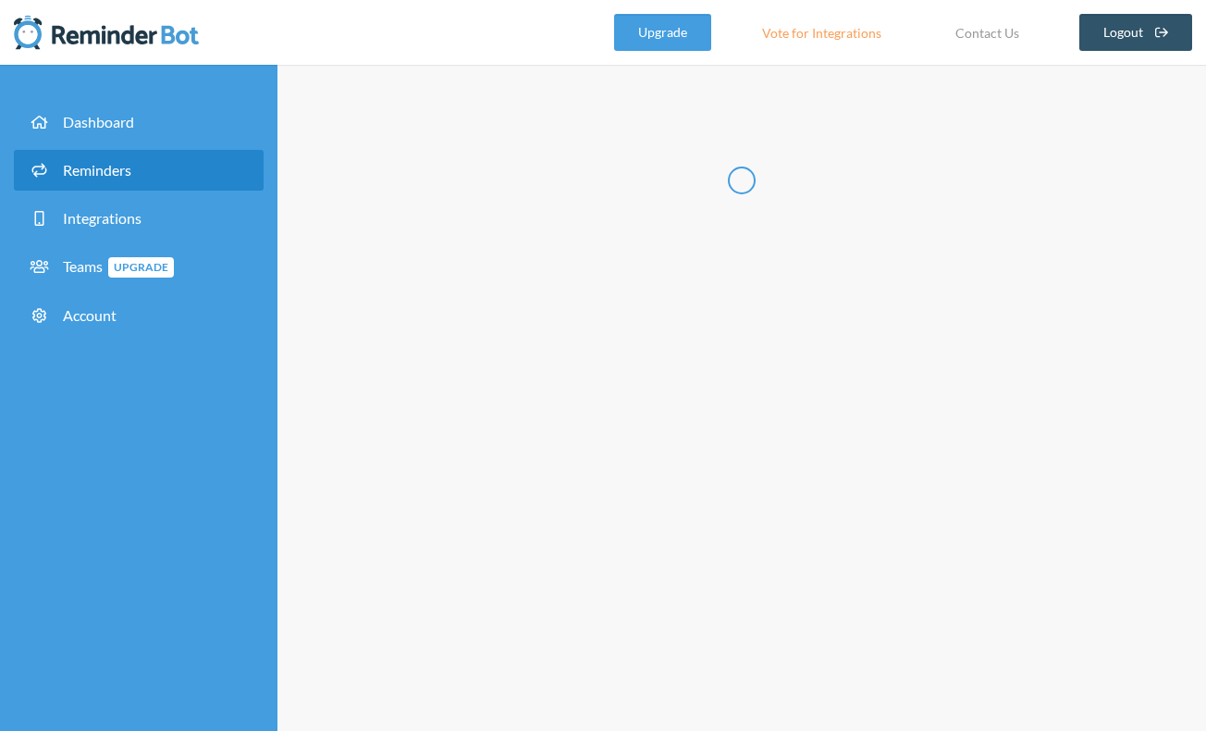
type input "Independent Programming! Pay attention to circle time!"
select select "08:30:00"
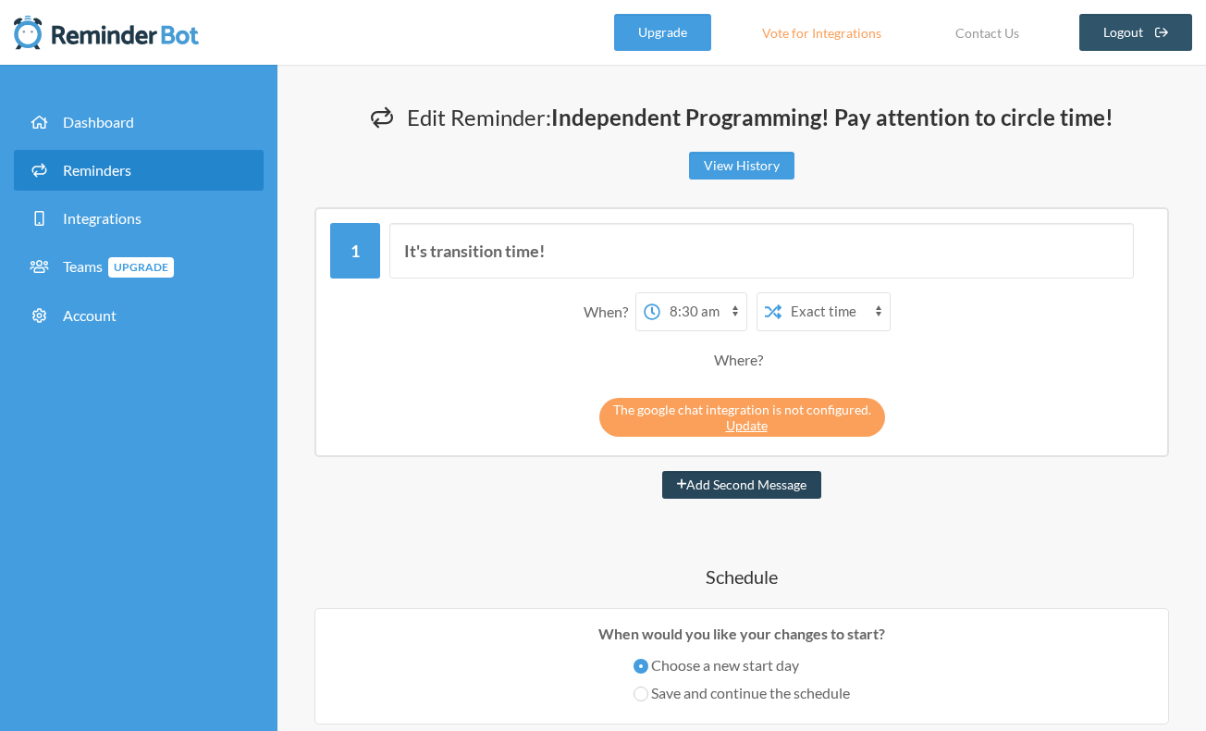
click at [727, 487] on button "Add Second Message" at bounding box center [742, 485] width 160 height 28
select select "09:30:00"
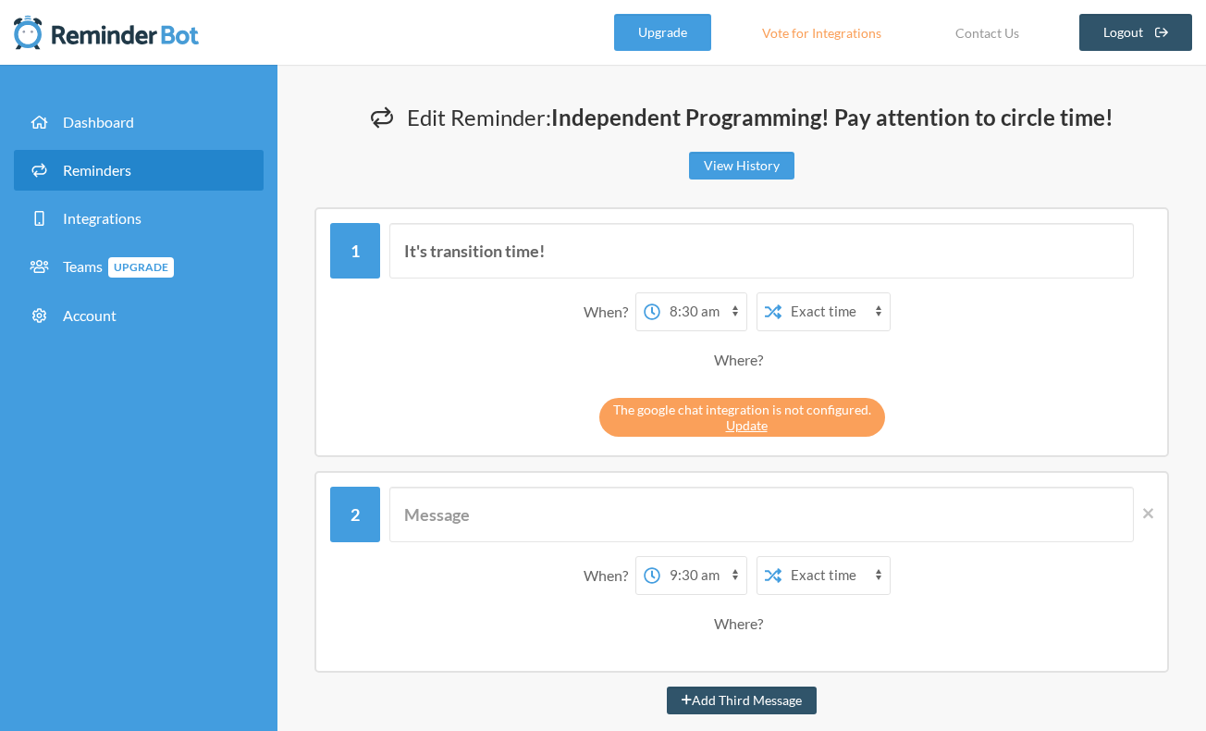
click at [741, 360] on div "Where?" at bounding box center [742, 359] width 56 height 39
click at [749, 424] on link "Update" at bounding box center [747, 425] width 42 height 16
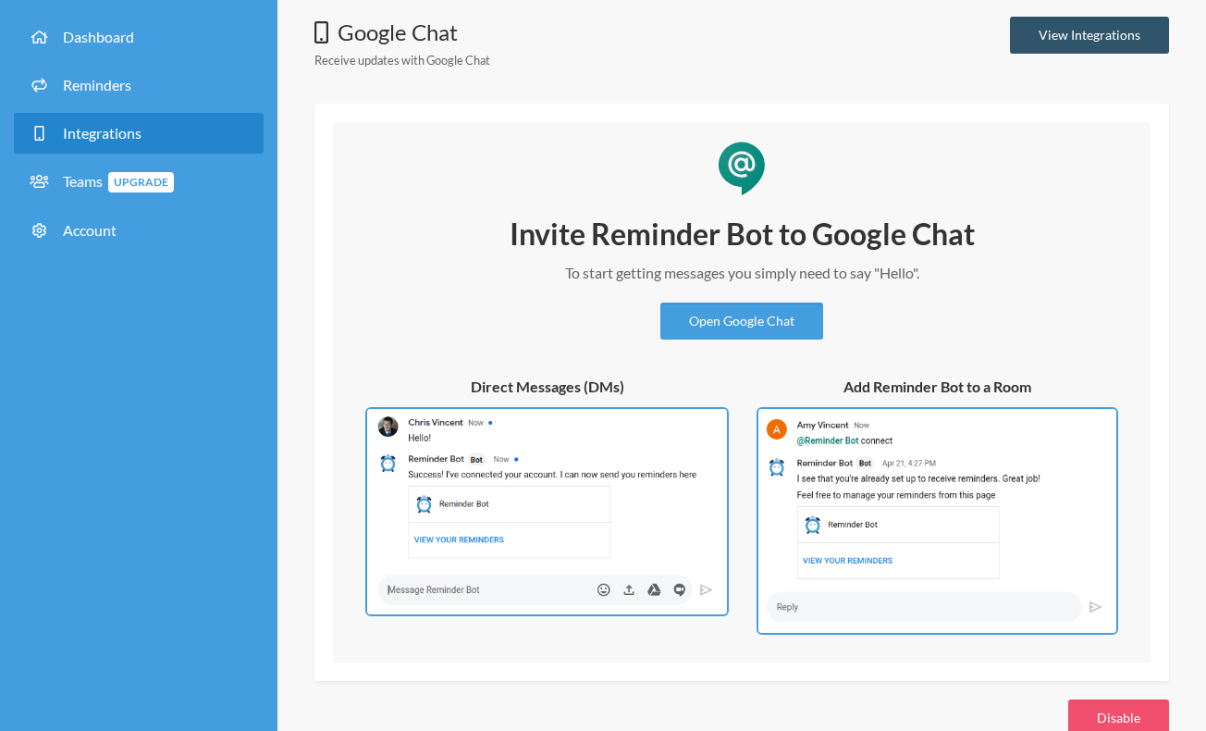
scroll to position [3, 0]
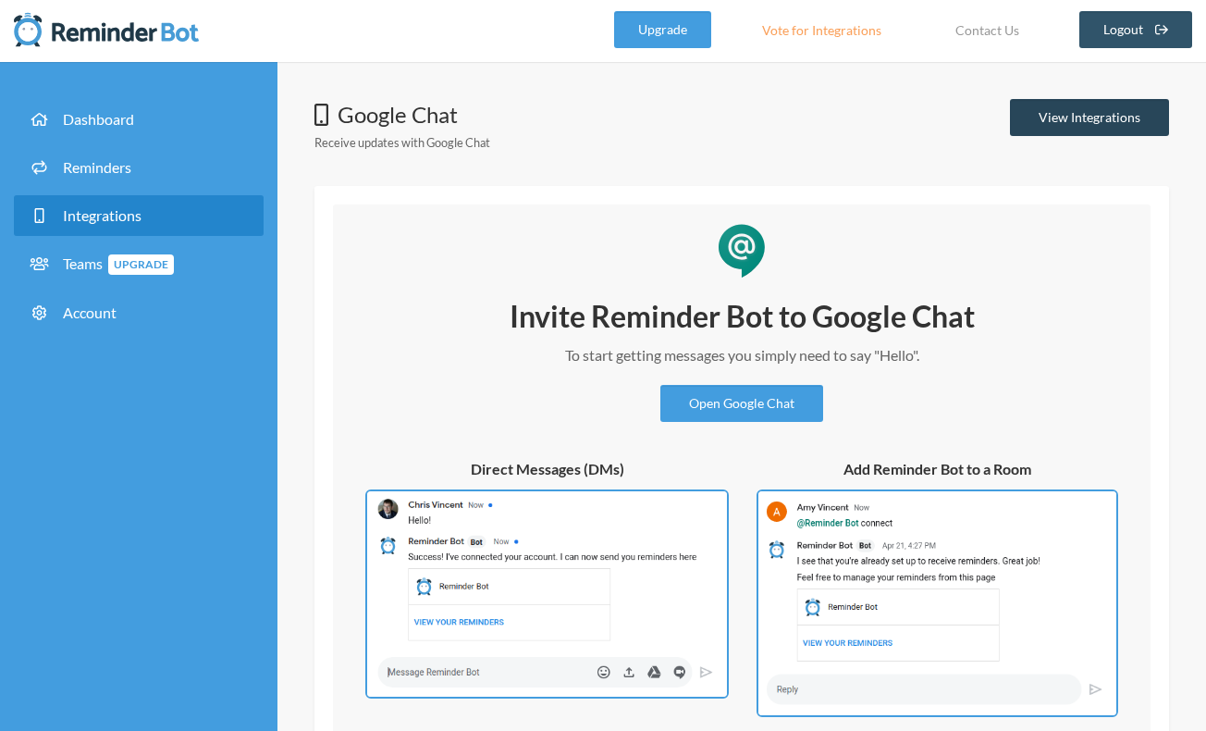
click at [1098, 121] on link "View Integrations" at bounding box center [1089, 117] width 159 height 37
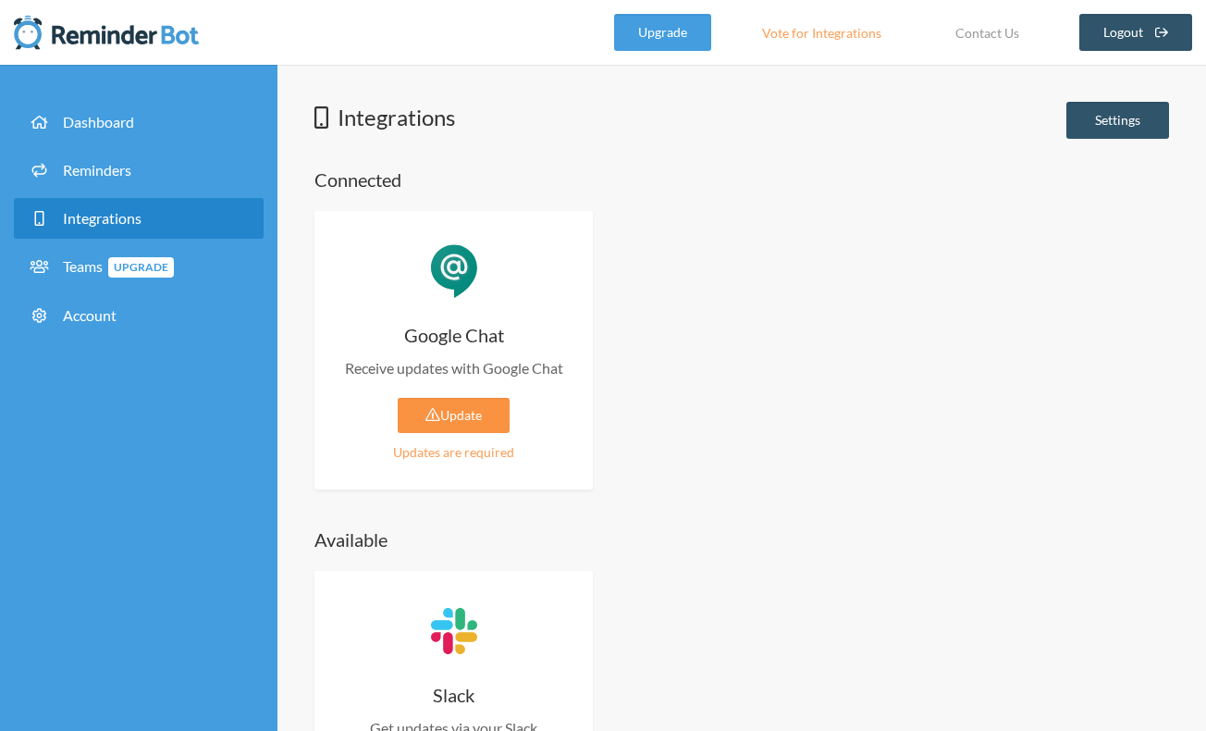
click at [463, 411] on link "Update" at bounding box center [454, 415] width 112 height 35
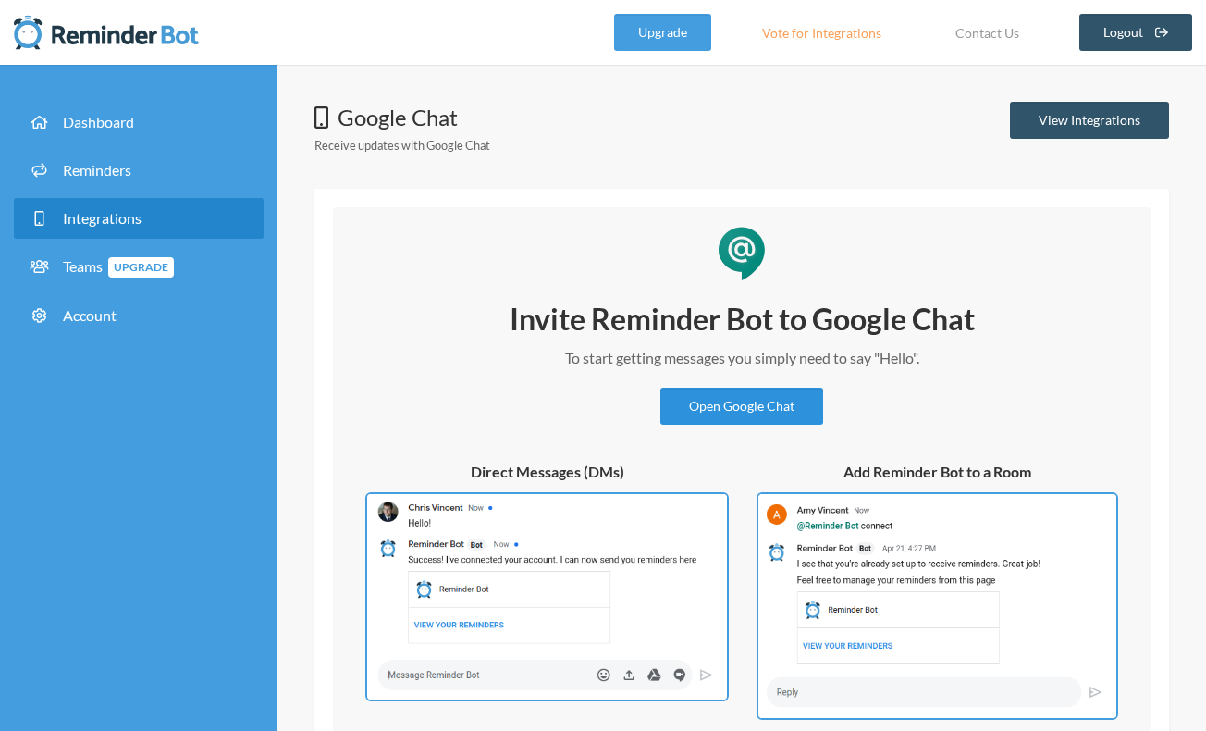
click at [744, 419] on link "Open Google Chat" at bounding box center [741, 405] width 163 height 37
